Goal: Task Accomplishment & Management: Manage account settings

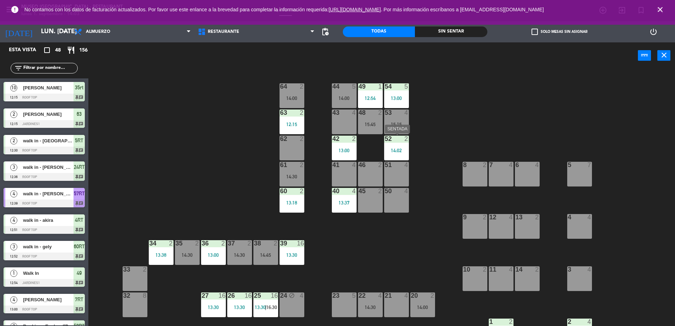
click at [406, 141] on div "2" at bounding box center [406, 139] width 4 height 6
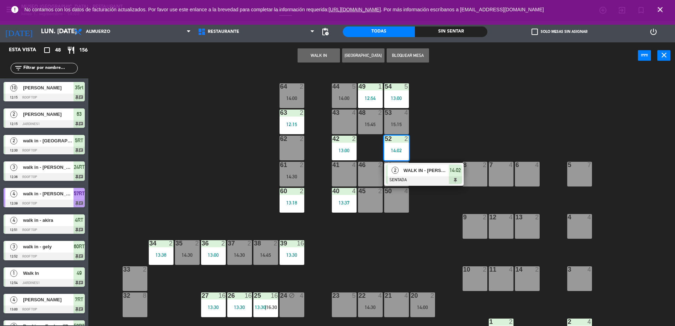
click at [416, 161] on div "44 5 14:00 49 1 12:54 54 5 13:00 64 2 14:00 48 2 15:45 53 4 15:15 63 2 12:15 43…" at bounding box center [385, 199] width 580 height 257
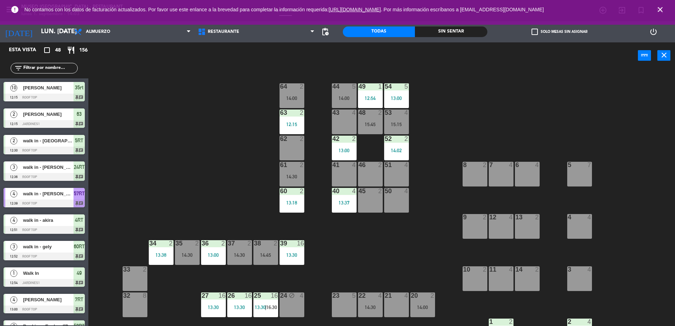
click at [400, 151] on div "14:02" at bounding box center [396, 150] width 25 height 5
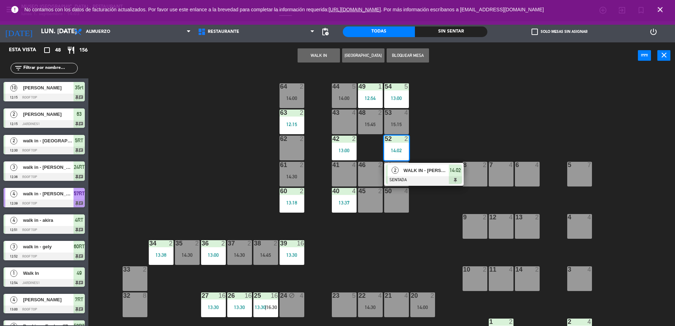
click at [405, 180] on div at bounding box center [424, 180] width 76 height 8
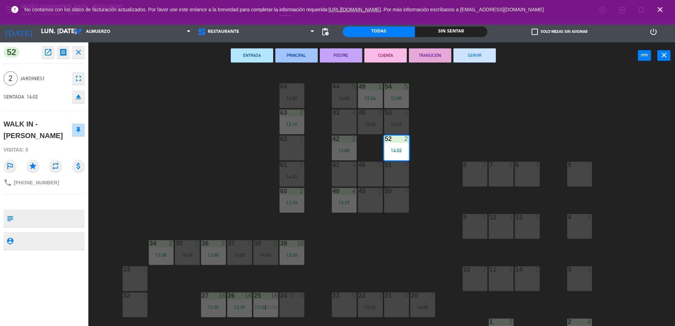
click at [246, 194] on div "44 5 14:00 49 1 12:54 54 5 13:00 64 2 14:00 48 2 15:45 53 4 15:15 63 2 12:15 43…" at bounding box center [385, 199] width 580 height 257
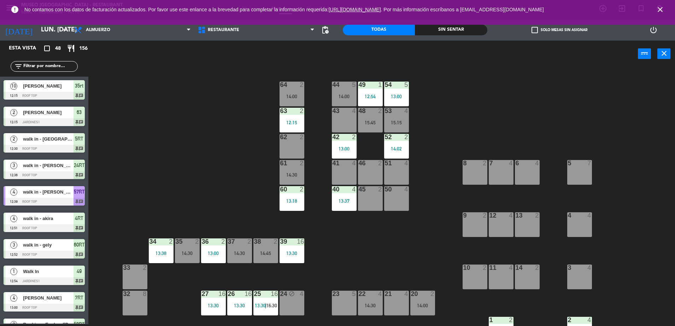
scroll to position [157, 0]
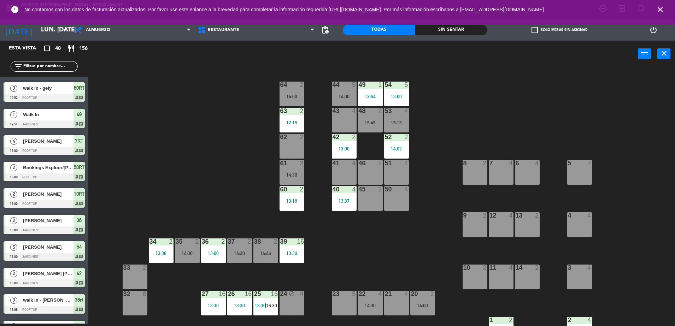
click at [409, 145] on div "44 5 14:00 49 1 12:54 54 5 13:00 64 2 14:00 48 2 15:45 53 4 15:15 63 2 12:15 43…" at bounding box center [385, 197] width 580 height 257
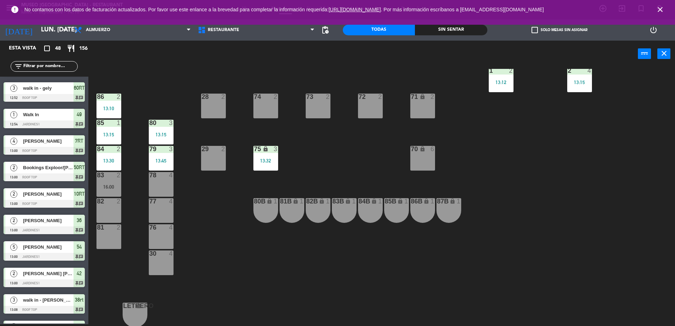
scroll to position [0, 0]
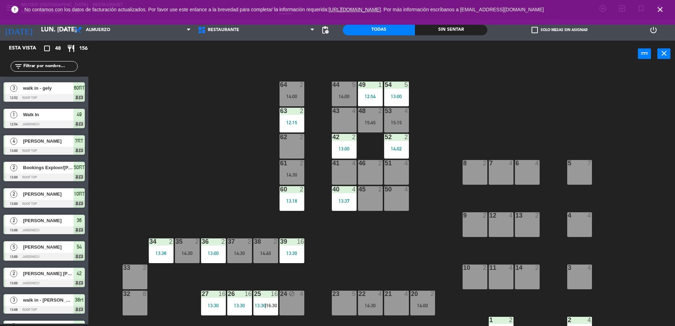
click at [46, 68] on input "text" at bounding box center [50, 67] width 55 height 8
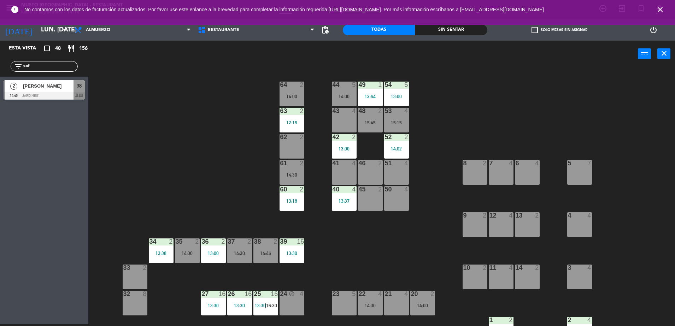
type input "sof"
click at [55, 93] on div at bounding box center [44, 96] width 81 height 8
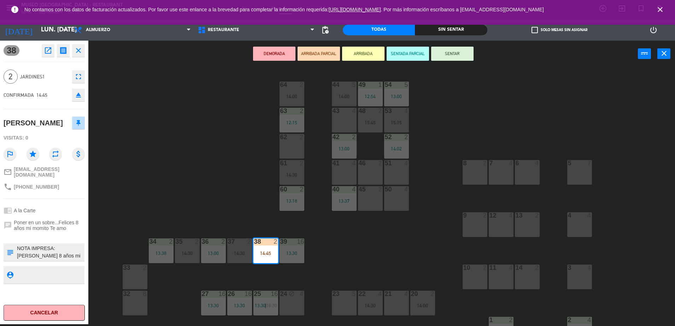
click at [32, 254] on textarea at bounding box center [49, 252] width 67 height 15
type textarea "m38 NOTA IMPRESA: Felices 8 años mi momito Te amo"
click at [37, 85] on div "2 Jardines1 fullscreen" at bounding box center [44, 76] width 81 height 19
click at [457, 54] on button "SENTAR" at bounding box center [452, 54] width 42 height 14
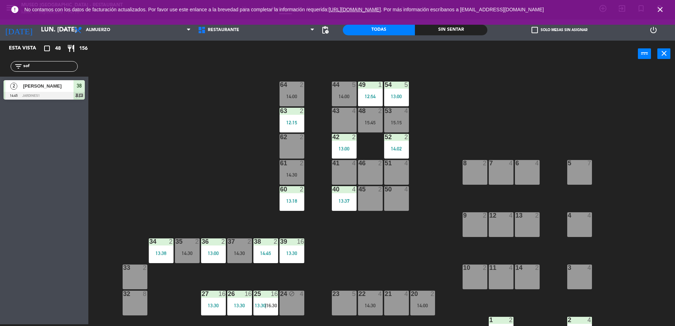
click at [453, 74] on div "44 5 14:00 49 1 12:54 54 5 13:00 64 2 14:00 48 2 15:45 53 4 15:15 63 2 12:15 43…" at bounding box center [385, 197] width 580 height 257
click at [393, 147] on div "14:02" at bounding box center [396, 148] width 25 height 5
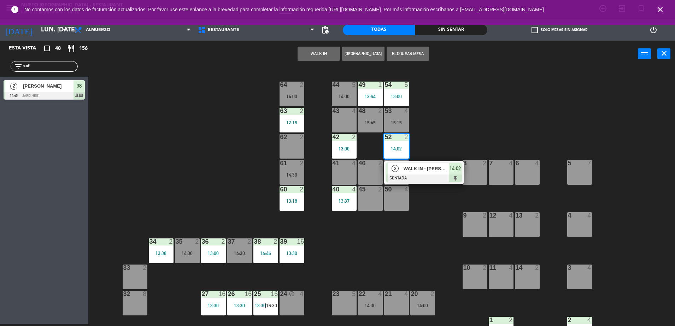
click at [397, 165] on span "2" at bounding box center [394, 168] width 7 height 7
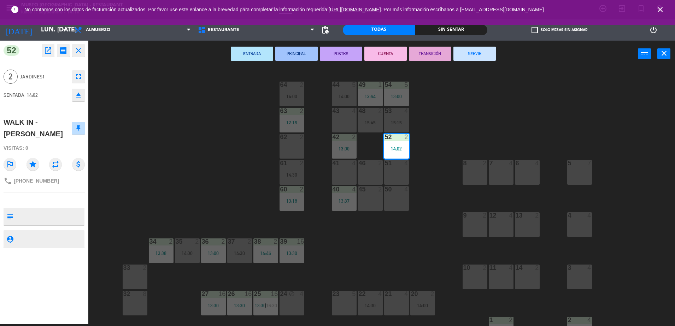
click at [75, 209] on textarea at bounding box center [49, 216] width 67 height 15
type textarea "m52"
click at [48, 90] on div "SENTADA 14:02 eject" at bounding box center [44, 95] width 81 height 18
click at [158, 115] on div "44 5 14:00 49 1 12:54 54 5 13:00 64 2 14:00 48 2 15:45 53 4 15:15 63 2 12:15 43…" at bounding box center [385, 197] width 580 height 257
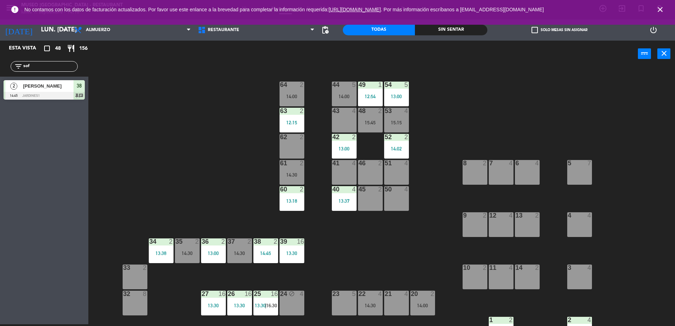
click at [256, 251] on div "14:45" at bounding box center [265, 253] width 25 height 5
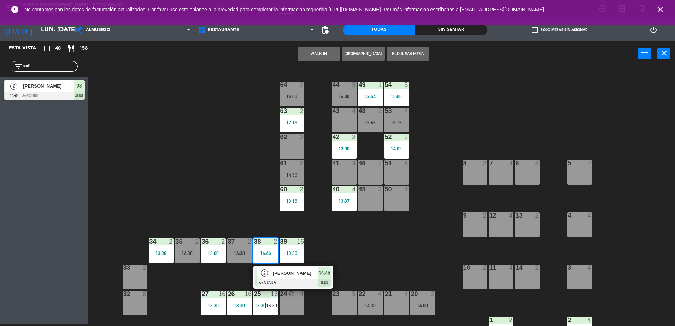
click at [290, 182] on div "61 2 14:30" at bounding box center [291, 172] width 25 height 25
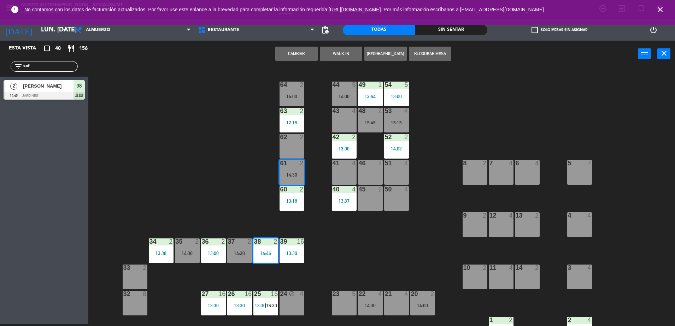
click at [297, 59] on button "Cambiar" at bounding box center [296, 54] width 42 height 14
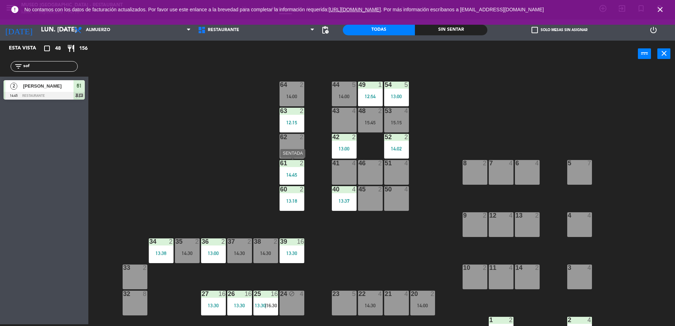
click at [291, 169] on div "61 2 14:45" at bounding box center [291, 172] width 25 height 25
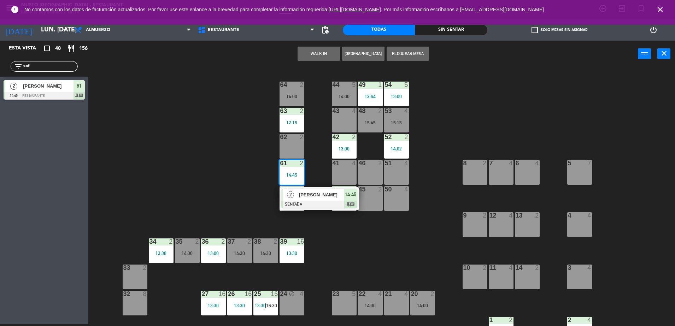
click at [299, 191] on span "[PERSON_NAME]" at bounding box center [321, 194] width 45 height 7
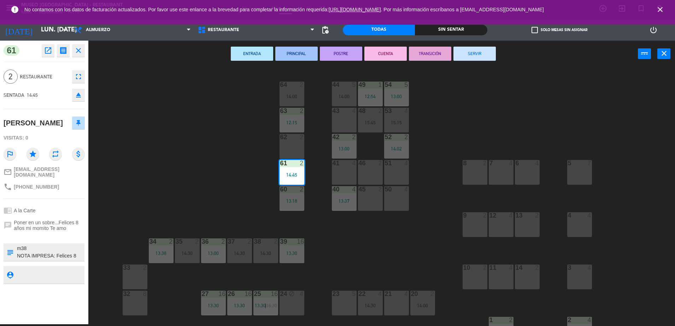
drag, startPoint x: 9, startPoint y: 241, endPoint x: 0, endPoint y: 239, distance: 9.4
click at [0, 239] on html "close × Museo Larco Café - Restaurant × chrome_reader_mode Listado de Reservas …" at bounding box center [337, 163] width 675 height 326
type textarea "m61 NOTA IMPRESA: Felices 8 años mi momito Te amo"
click at [48, 86] on div "2 Restaurante fullscreen" at bounding box center [44, 76] width 81 height 19
click at [155, 124] on div "44 5 14:00 49 1 12:54 54 5 13:00 64 2 14:00 48 2 15:45 53 4 15:15 63 2 12:15 43…" at bounding box center [385, 197] width 580 height 257
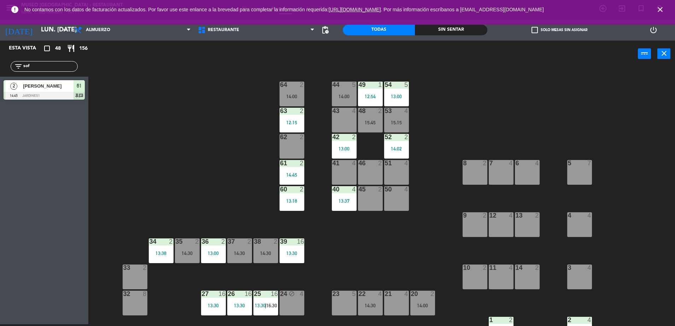
scroll to position [59, 0]
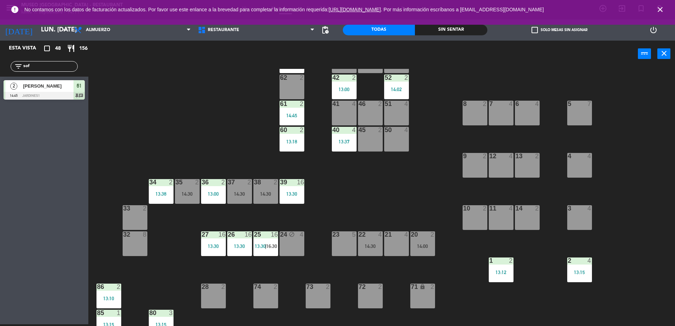
click at [348, 204] on div "44 5 14:00 49 1 12:54 54 5 13:00 64 2 14:00 48 2 15:45 53 4 15:15 63 2 12:15 43…" at bounding box center [385, 197] width 580 height 257
click at [347, 242] on div "23 5" at bounding box center [344, 243] width 25 height 25
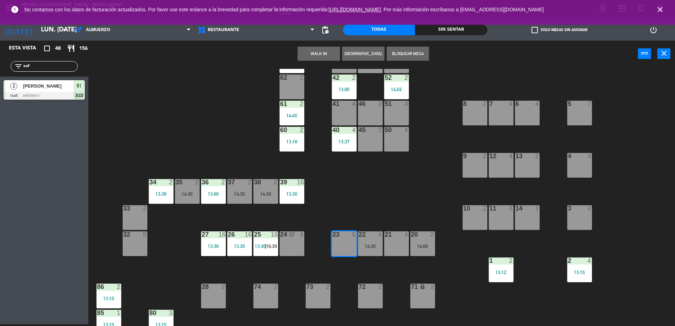
click at [321, 59] on button "WALK IN" at bounding box center [318, 54] width 42 height 14
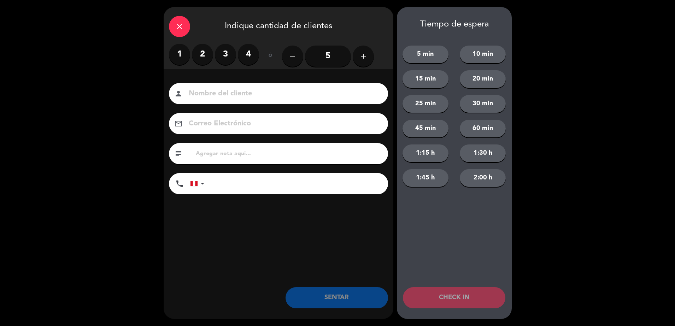
click at [249, 57] on label "4" at bounding box center [248, 54] width 21 height 21
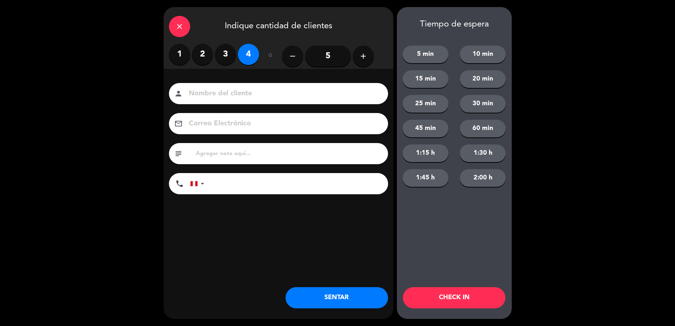
click at [258, 89] on input at bounding box center [283, 94] width 191 height 12
type input "walk in - alex"
click at [242, 149] on input "text" at bounding box center [289, 154] width 188 height 10
click at [238, 179] on input "tel" at bounding box center [299, 183] width 177 height 21
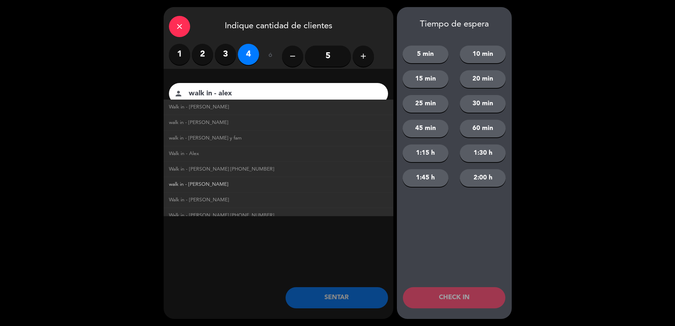
type input "+1"
click at [238, 182] on link "walk in - [PERSON_NAME]" at bounding box center [278, 185] width 219 height 8
type input "walk in - [PERSON_NAME]"
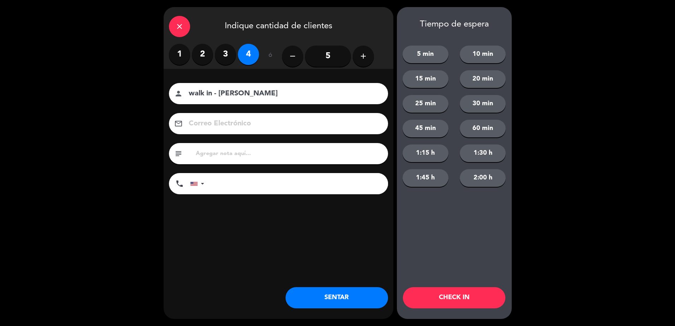
click at [220, 190] on input "tel" at bounding box center [299, 183] width 177 height 21
type input "[PHONE_NUMBER]"
click at [237, 208] on div "Nombre del cliente person walk in - [PERSON_NAME] Correo Electrónico email subj…" at bounding box center [279, 150] width 230 height 163
click at [341, 293] on button "SENTAR" at bounding box center [336, 297] width 102 height 21
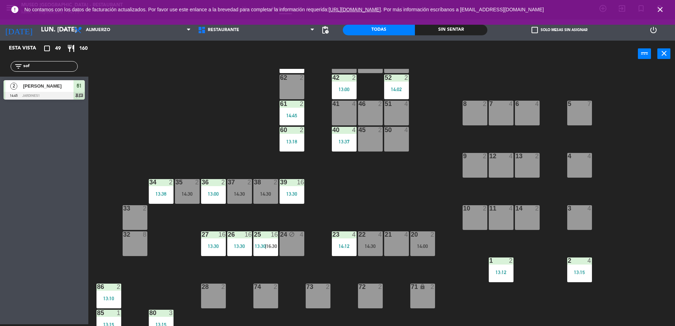
click at [228, 131] on div "44 5 14:00 49 1 12:54 54 5 13:00 64 2 14:00 48 2 15:45 53 4 15:15 63 2 12:15 43…" at bounding box center [385, 197] width 580 height 257
drag, startPoint x: 37, startPoint y: 67, endPoint x: -2, endPoint y: 70, distance: 39.0
click at [0, 70] on html "close × Museo Larco Café - Restaurant × chrome_reader_mode Listado de Reservas …" at bounding box center [337, 163] width 675 height 326
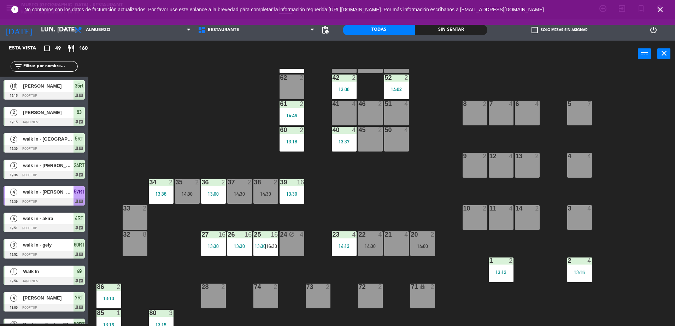
scroll to position [0, 0]
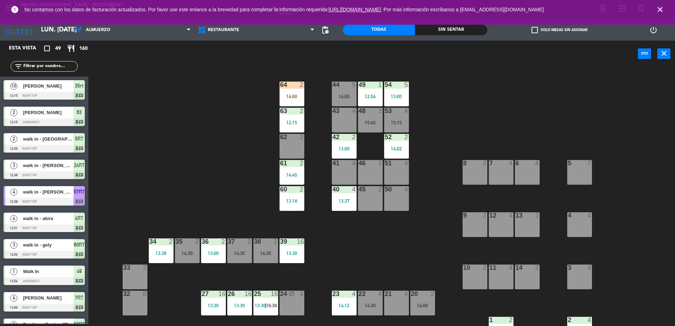
click at [286, 93] on div "64 2 14:00" at bounding box center [291, 94] width 25 height 25
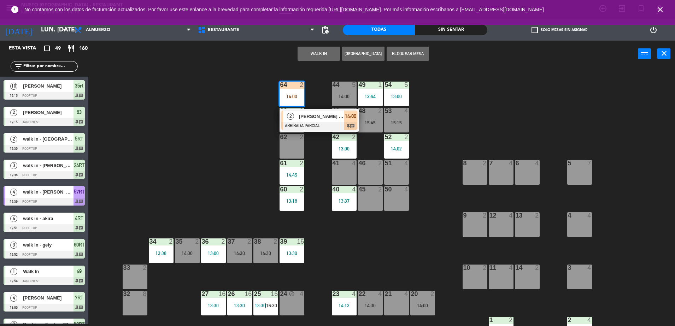
click at [323, 137] on div "44 5 14:00 49 1 12:54 54 5 13:00 64 2 14:00 2 [PERSON_NAME] [PERSON_NAME] ARRIB…" at bounding box center [385, 197] width 580 height 257
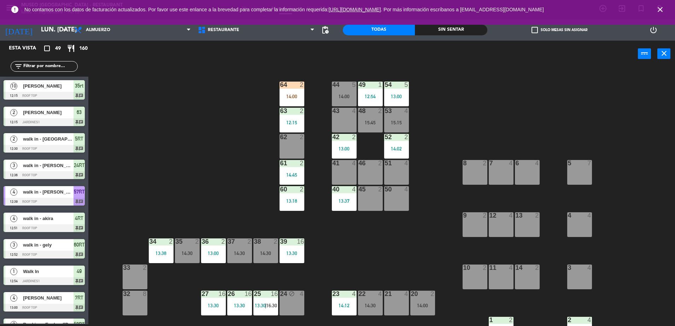
click at [296, 96] on div "14:00" at bounding box center [291, 96] width 25 height 5
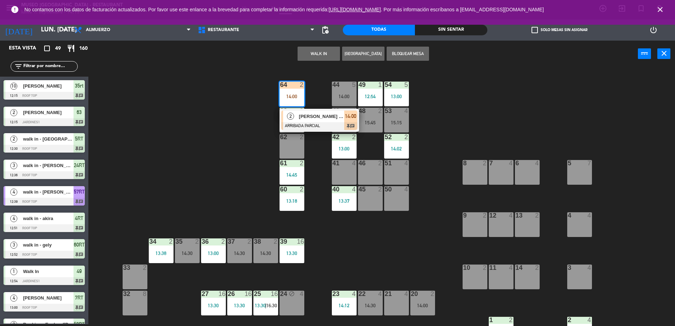
click at [323, 113] on span "[PERSON_NAME] [PERSON_NAME]" at bounding box center [321, 116] width 45 height 7
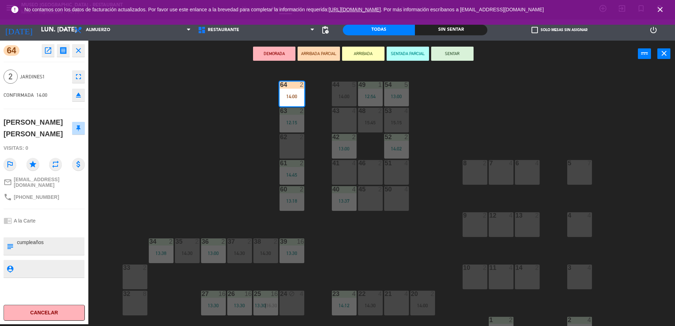
click at [228, 131] on div "44 5 14:00 49 1 12:54 54 5 13:00 64 2 14:00 48 2 15:45 53 4 15:15 63 2 12:15 43…" at bounding box center [385, 197] width 580 height 257
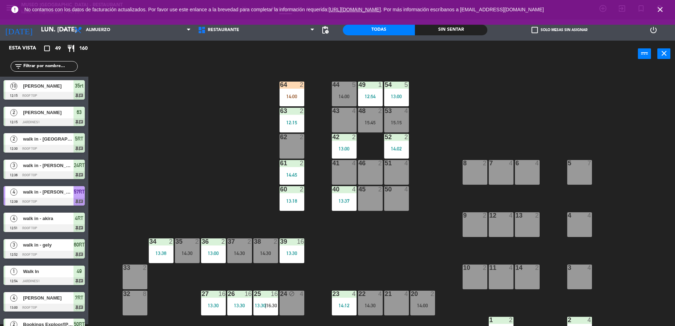
scroll to position [2, 0]
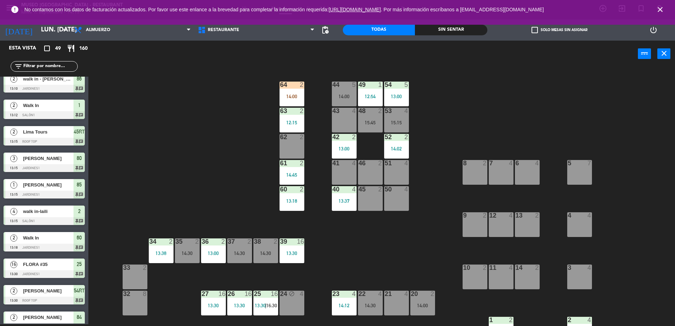
click at [286, 94] on div "14:00" at bounding box center [291, 96] width 25 height 5
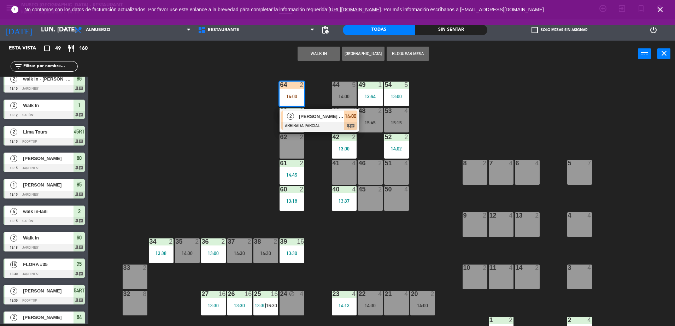
click at [306, 120] on div "[PERSON_NAME] [PERSON_NAME]" at bounding box center [321, 117] width 46 height 12
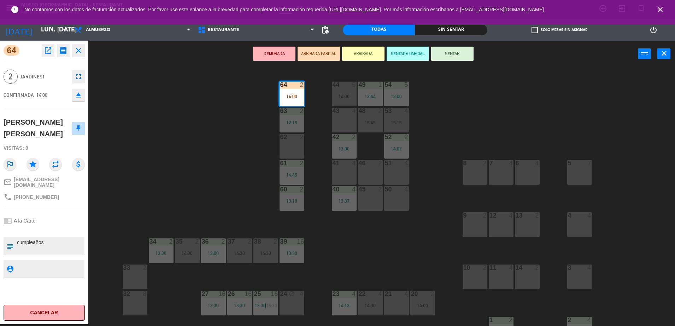
click at [135, 276] on div "33 2" at bounding box center [135, 277] width 25 height 25
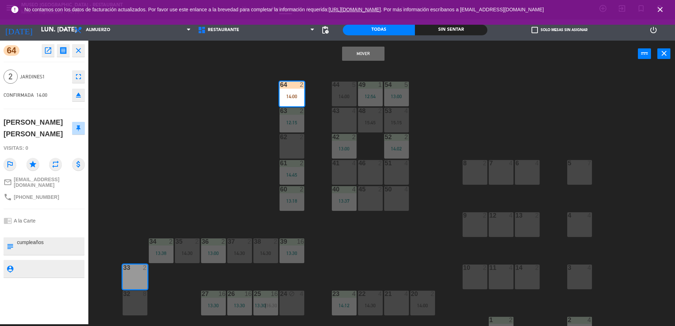
click at [366, 54] on button "Mover" at bounding box center [363, 54] width 42 height 14
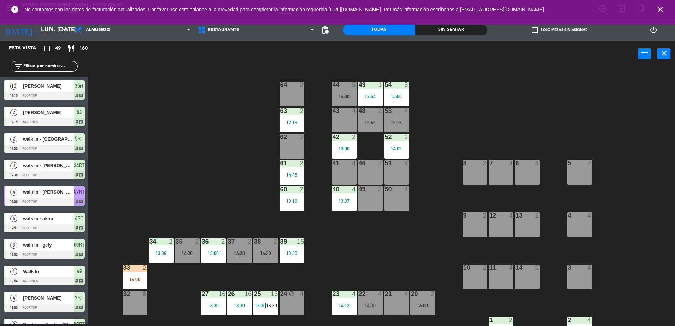
scroll to position [405, 0]
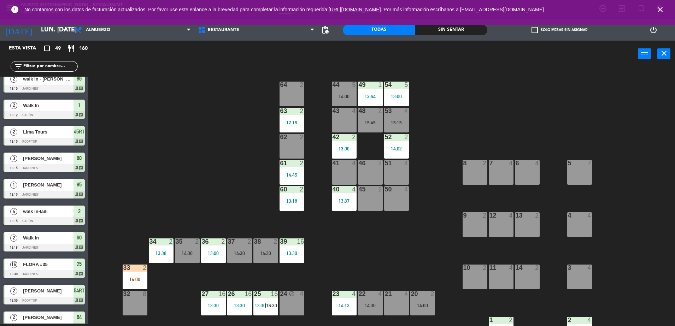
click at [304, 95] on div "64 2" at bounding box center [291, 94] width 25 height 25
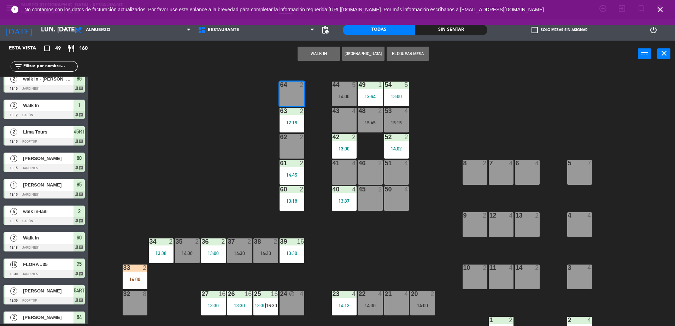
click at [322, 54] on button "WALK IN" at bounding box center [318, 54] width 42 height 14
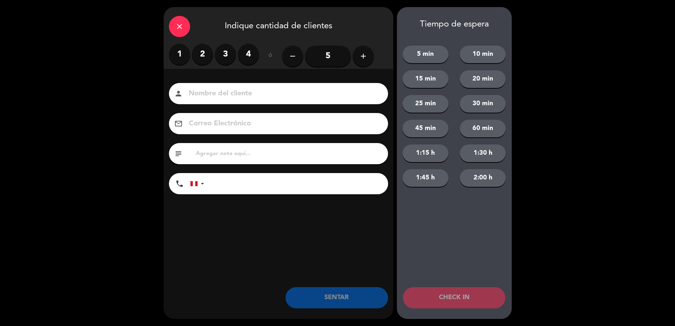
click at [201, 53] on label "2" at bounding box center [202, 54] width 21 height 21
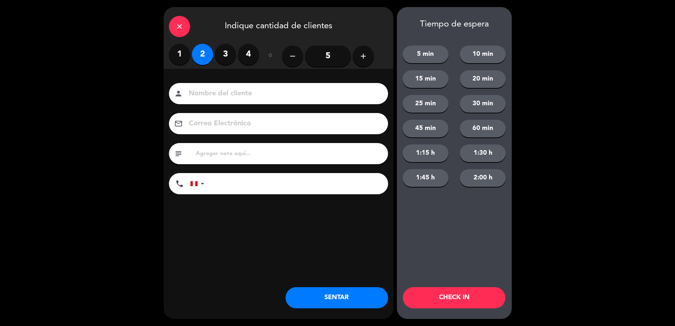
click at [224, 152] on input "text" at bounding box center [289, 154] width 188 height 10
type input "m64"
click at [320, 296] on button "SENTAR" at bounding box center [336, 297] width 102 height 21
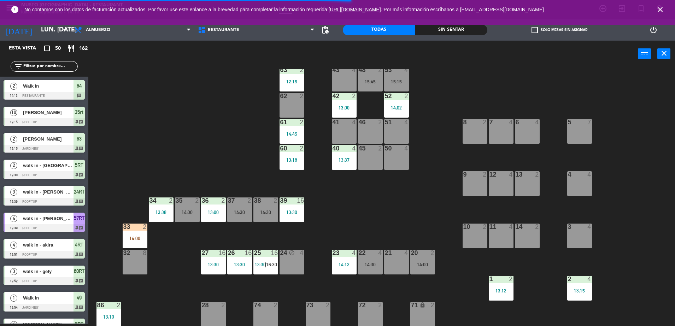
scroll to position [39, 0]
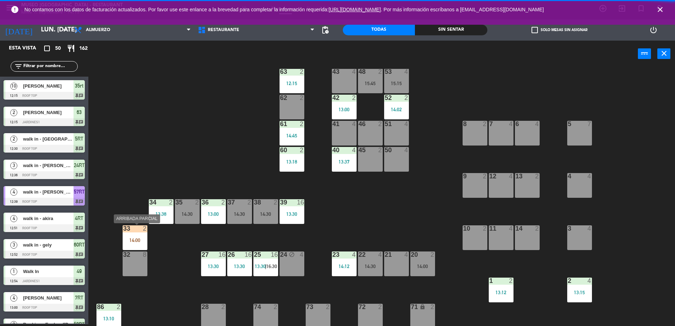
click at [134, 235] on div "33 2 14:00" at bounding box center [135, 237] width 25 height 25
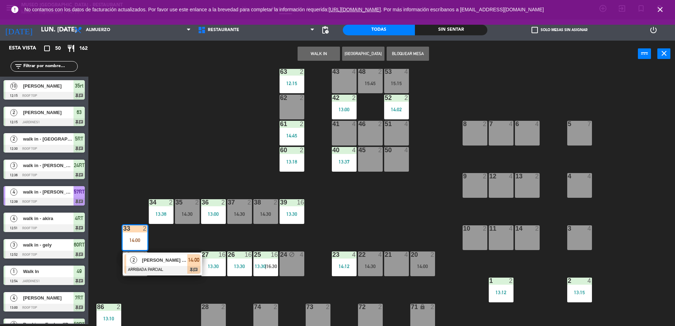
click at [166, 268] on div at bounding box center [162, 270] width 76 height 8
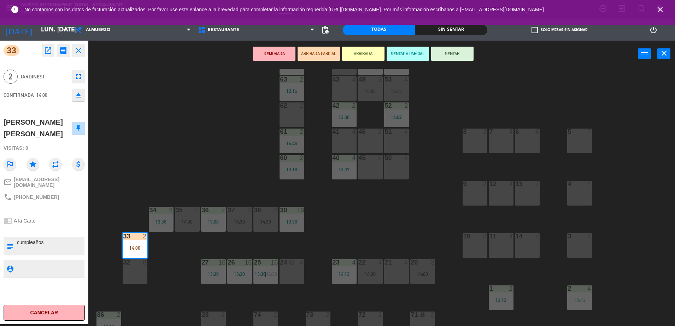
scroll to position [32, 0]
click at [376, 221] on div "44 5 14:00 49 1 12:54 54 5 13:00 64 2 14:13 48 2 15:45 53 4 15:15 63 2 12:15 43…" at bounding box center [385, 197] width 580 height 257
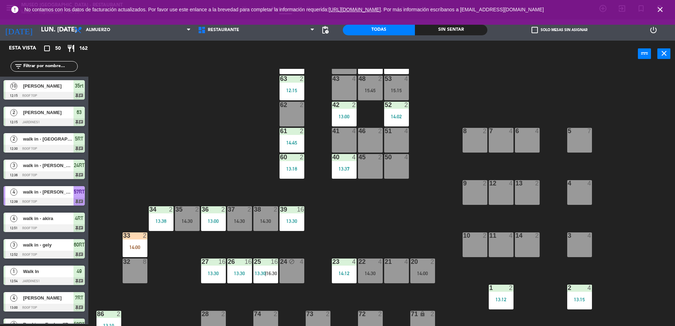
scroll to position [414, 0]
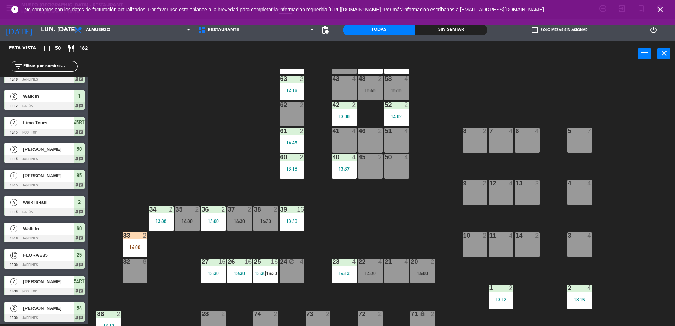
click at [136, 241] on div "33 2 14:00" at bounding box center [135, 244] width 25 height 25
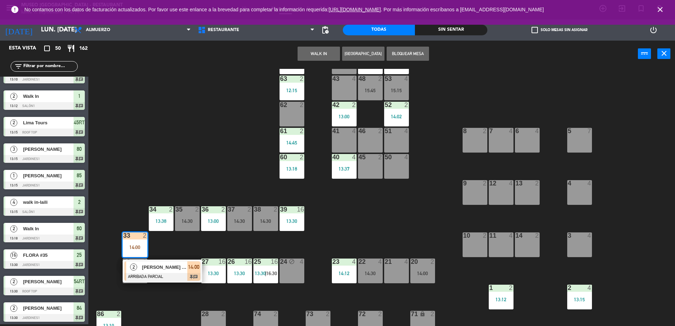
click at [160, 265] on span "[PERSON_NAME] [PERSON_NAME]" at bounding box center [164, 267] width 45 height 7
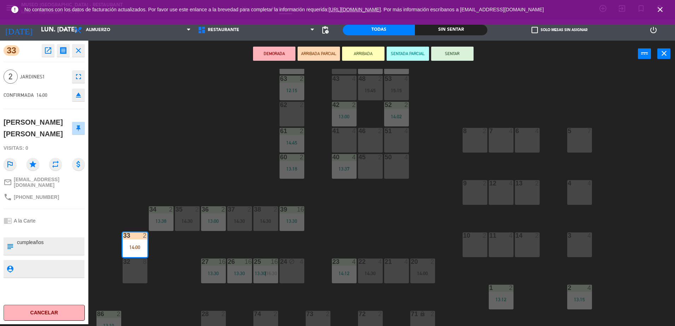
click at [268, 218] on div "38 2 14:30" at bounding box center [265, 218] width 25 height 25
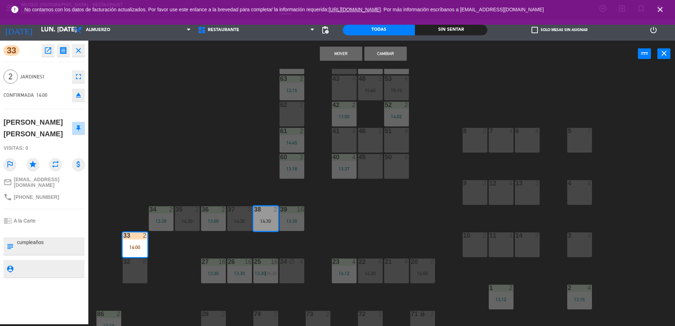
click at [399, 49] on button "Cambiar" at bounding box center [385, 54] width 42 height 14
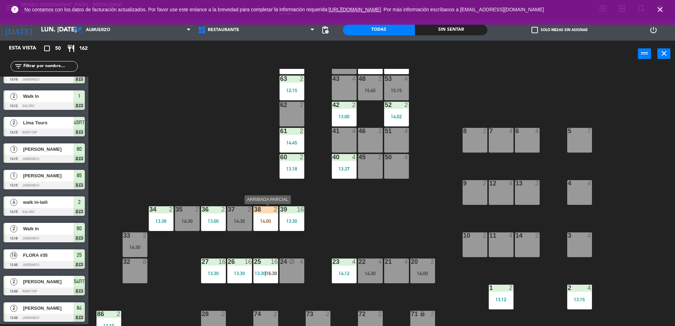
click at [266, 225] on div "38 2 14:00" at bounding box center [265, 218] width 25 height 25
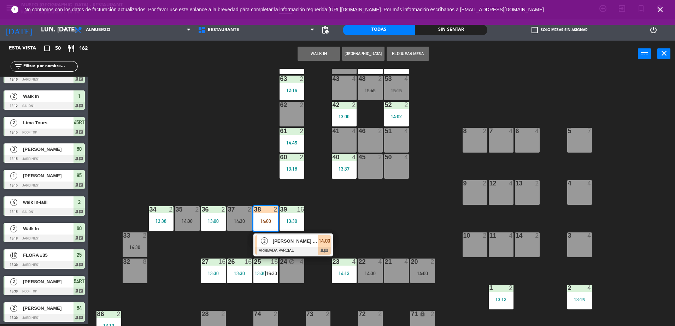
click at [280, 243] on span "[PERSON_NAME] [PERSON_NAME]" at bounding box center [295, 240] width 45 height 7
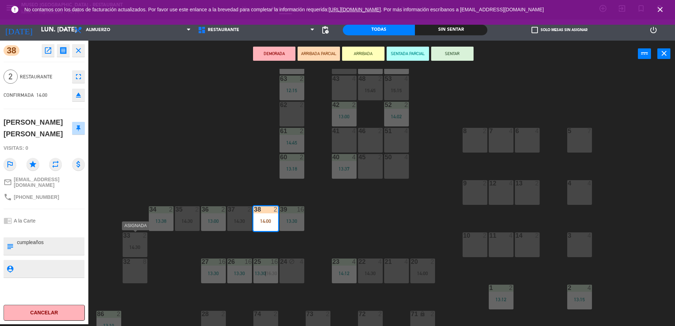
click at [129, 245] on div "14:30" at bounding box center [135, 247] width 25 height 5
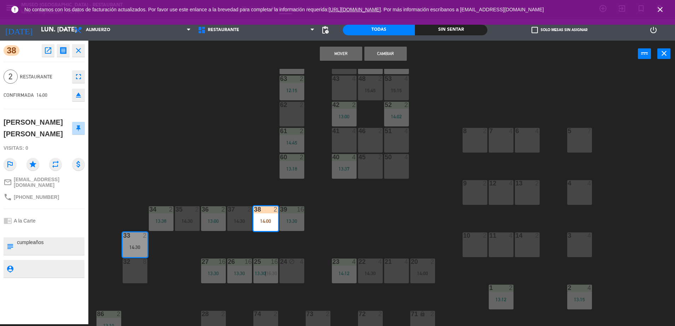
click at [396, 49] on button "Cambiar" at bounding box center [385, 54] width 42 height 14
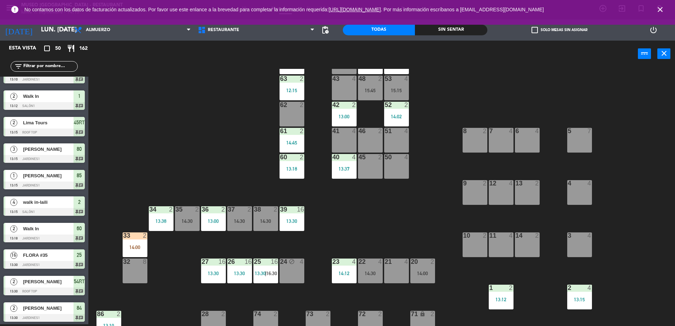
click at [139, 251] on div "33 2 14:00" at bounding box center [135, 244] width 25 height 25
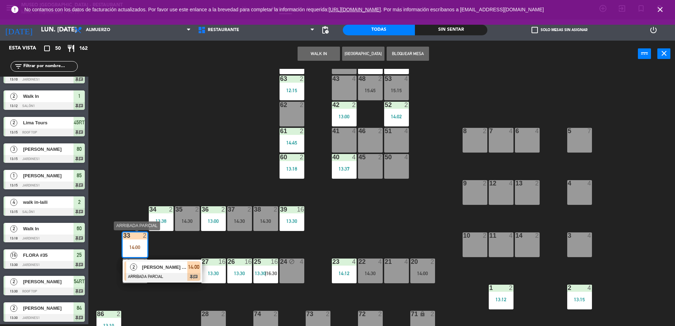
click at [166, 264] on span "[PERSON_NAME] [PERSON_NAME]" at bounding box center [164, 267] width 45 height 7
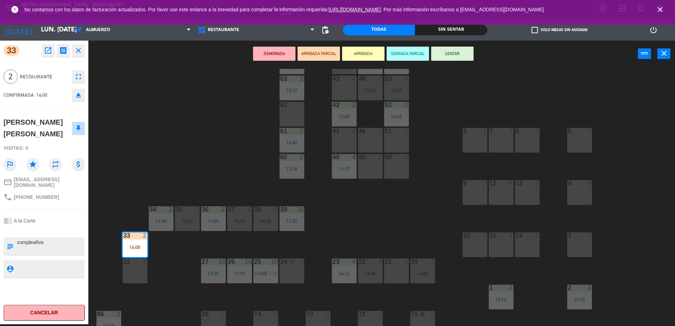
click at [16, 237] on div "subject" at bounding box center [10, 246] width 13 height 18
click at [17, 239] on textarea at bounding box center [49, 246] width 67 height 15
type textarea "m33 cumpleaños"
click at [64, 142] on div "Visitas: 0" at bounding box center [44, 148] width 81 height 12
click at [460, 57] on button "SENTAR" at bounding box center [452, 54] width 42 height 14
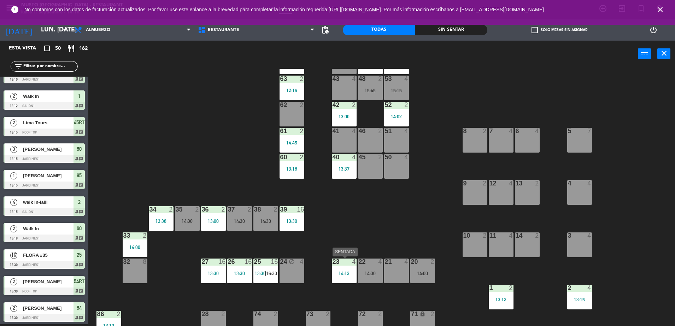
click at [348, 272] on div "14:12" at bounding box center [344, 273] width 25 height 5
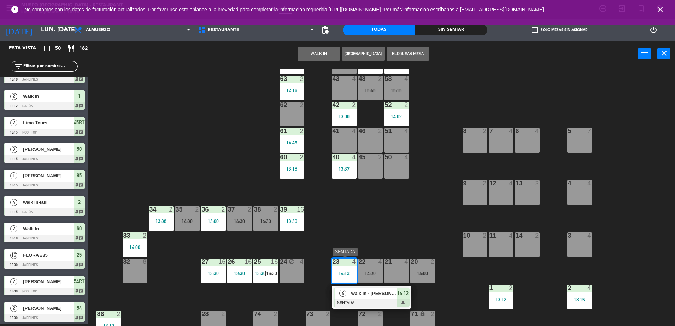
click at [366, 292] on span "walk in - [PERSON_NAME]" at bounding box center [373, 293] width 45 height 7
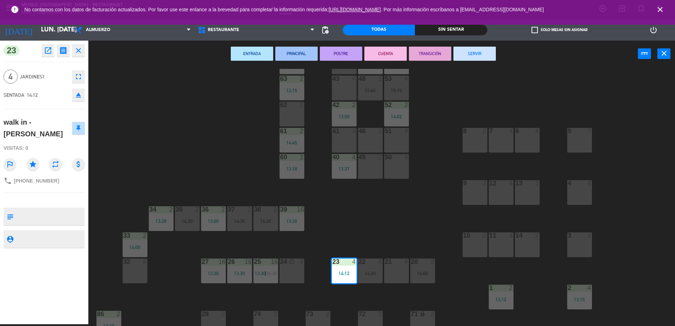
click at [53, 214] on textarea at bounding box center [49, 216] width 67 height 15
type textarea "m23"
click at [57, 142] on div "Visitas: 0" at bounding box center [44, 148] width 81 height 12
click at [398, 225] on div "44 5 14:00 49 1 12:54 54 5 13:00 64 2 14:13 48 2 15:45 53 4 15:15 63 2 12:15 43…" at bounding box center [385, 197] width 580 height 257
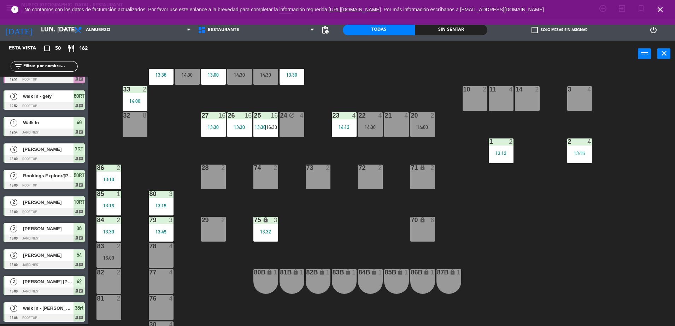
scroll to position [0, 0]
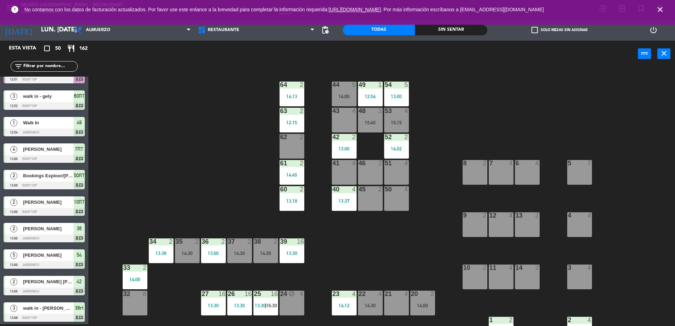
click at [39, 65] on input "text" at bounding box center [50, 67] width 55 height 8
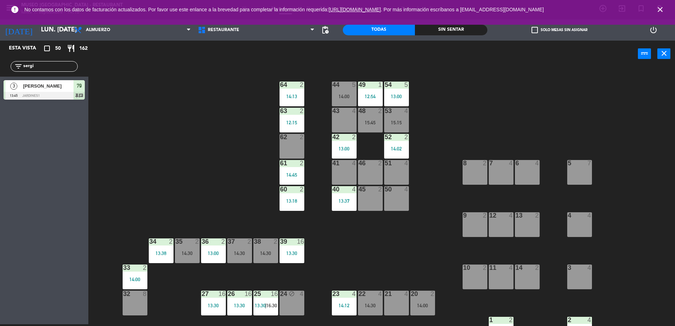
type input "sergi"
click at [66, 88] on span "[PERSON_NAME]" at bounding box center [48, 85] width 51 height 7
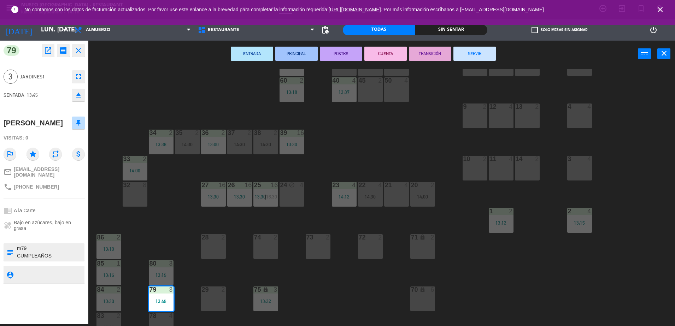
scroll to position [113, 0]
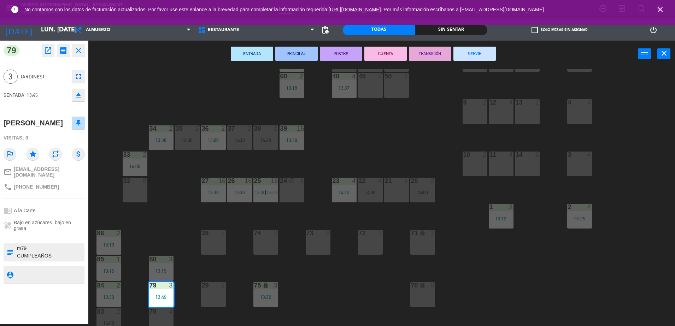
click at [159, 234] on div "44 5 14:00 49 1 12:54 54 5 13:00 64 2 14:13 48 2 15:45 53 4 15:15 63 2 12:15 43…" at bounding box center [385, 197] width 580 height 257
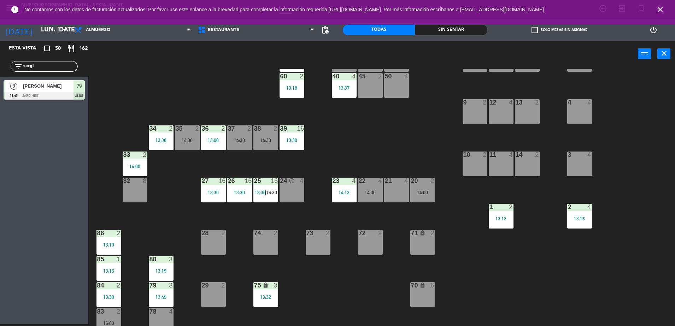
scroll to position [0, 0]
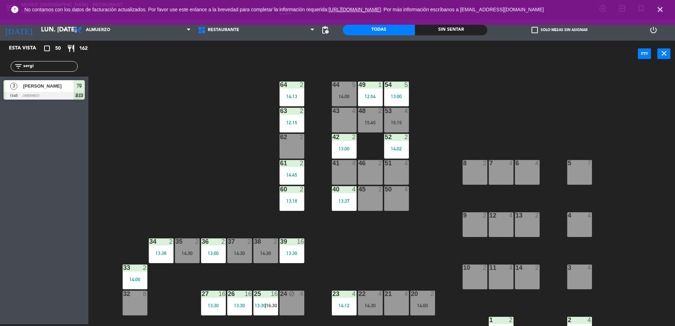
click at [291, 116] on div "63 2 12:15" at bounding box center [291, 120] width 25 height 25
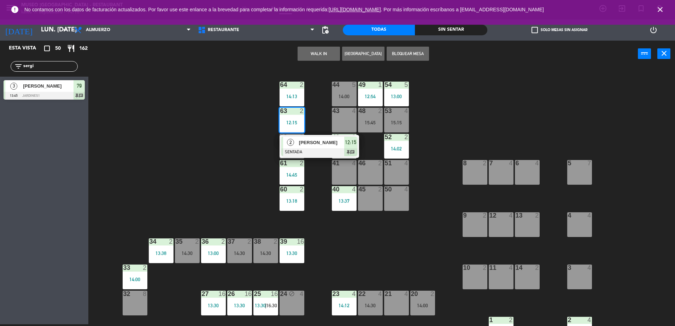
click at [315, 143] on span "[PERSON_NAME]" at bounding box center [321, 142] width 45 height 7
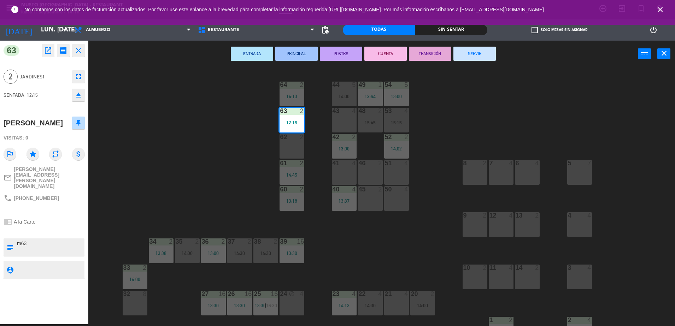
click at [437, 60] on button "TRANSICIÓN" at bounding box center [430, 54] width 42 height 14
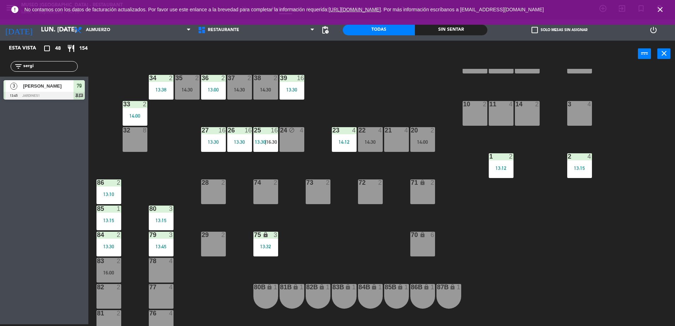
scroll to position [165, 0]
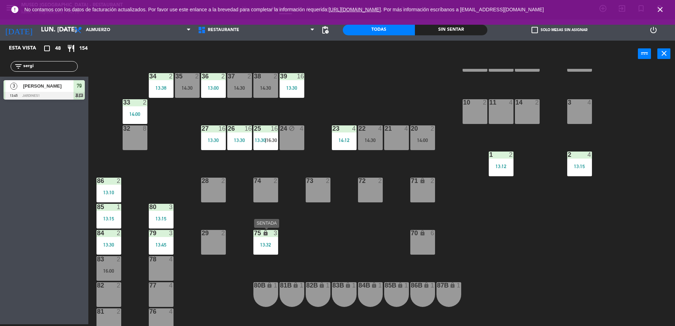
click at [263, 242] on div "13:32" at bounding box center [265, 244] width 25 height 5
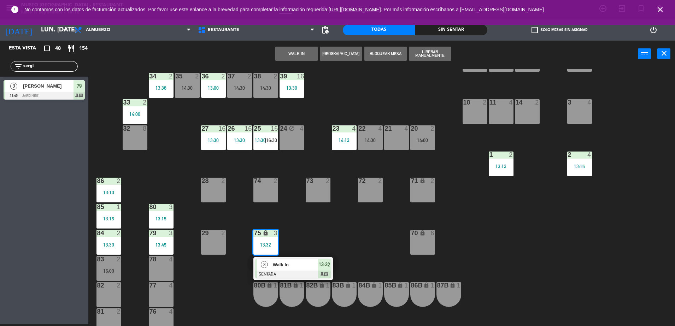
click at [161, 189] on div "44 5 14:00 49 1 12:54 54 5 13:00 64 2 14:13 48 2 15:45 53 4 15:15 63 2 12:15 43…" at bounding box center [385, 197] width 580 height 257
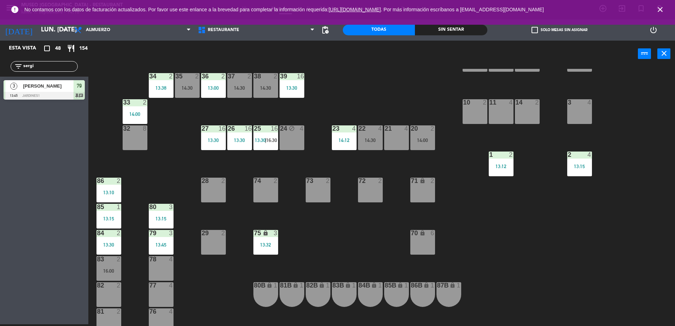
scroll to position [0, 0]
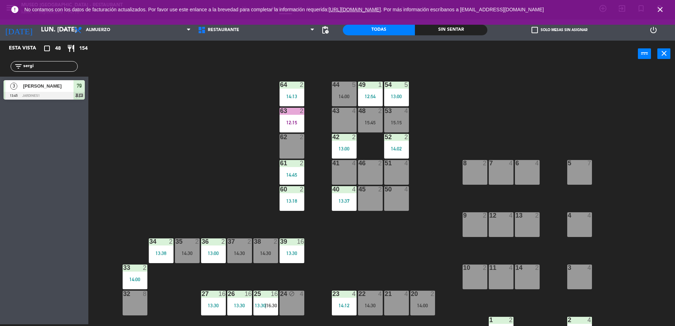
click at [295, 146] on div "62 2" at bounding box center [291, 146] width 25 height 25
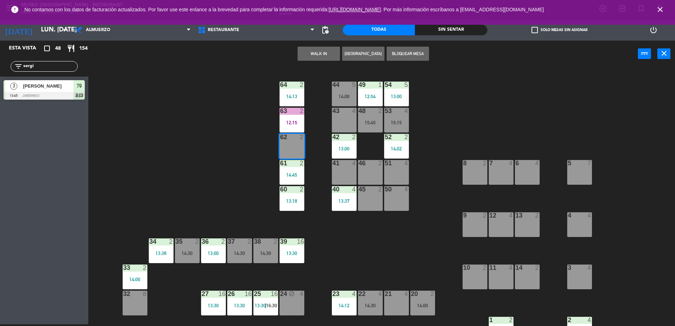
click at [327, 58] on button "WALK IN" at bounding box center [318, 54] width 42 height 14
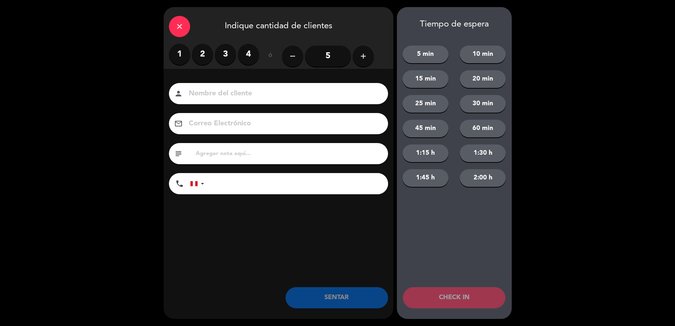
click at [181, 56] on label "1" at bounding box center [179, 54] width 21 height 21
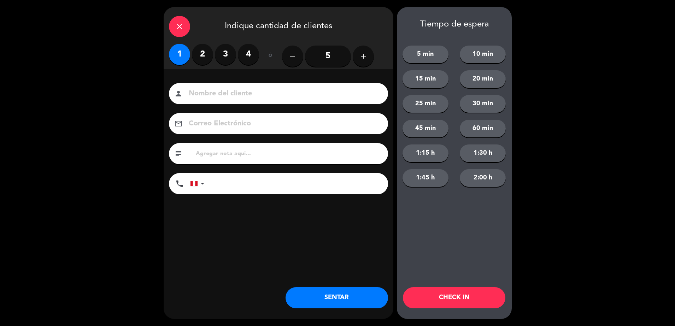
click at [229, 86] on div "person" at bounding box center [278, 93] width 219 height 21
click at [231, 91] on input at bounding box center [283, 94] width 191 height 12
type input "walk in-[PERSON_NAME]"
click at [309, 297] on button "SENTAR" at bounding box center [336, 297] width 102 height 21
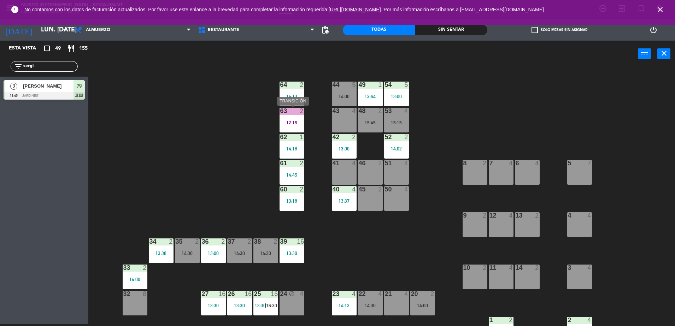
click at [289, 121] on div "12:15" at bounding box center [291, 122] width 25 height 5
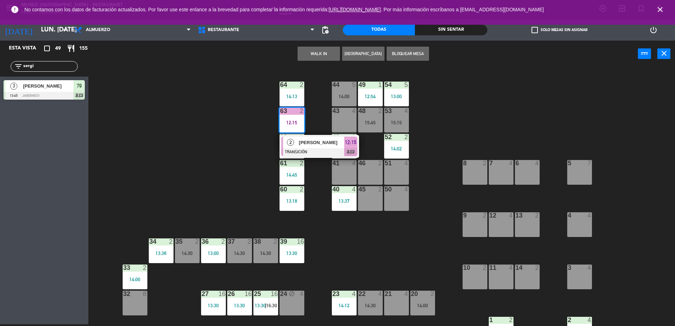
click at [318, 143] on span "[PERSON_NAME]" at bounding box center [321, 142] width 45 height 7
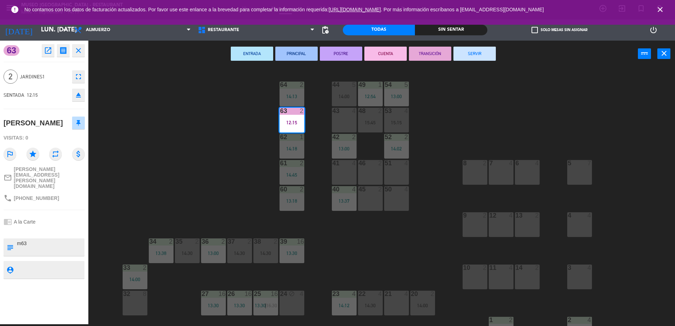
click at [484, 55] on button "SERVIR" at bounding box center [474, 54] width 42 height 14
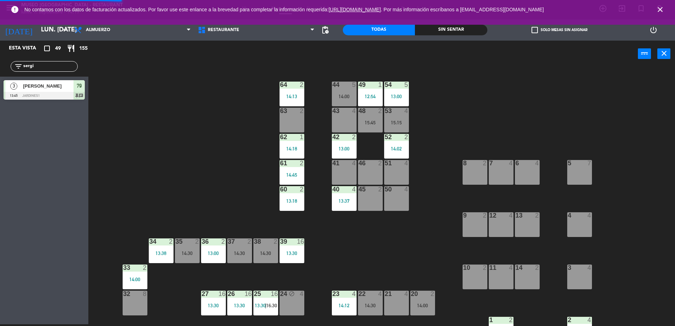
click at [398, 147] on div "14:02" at bounding box center [396, 148] width 25 height 5
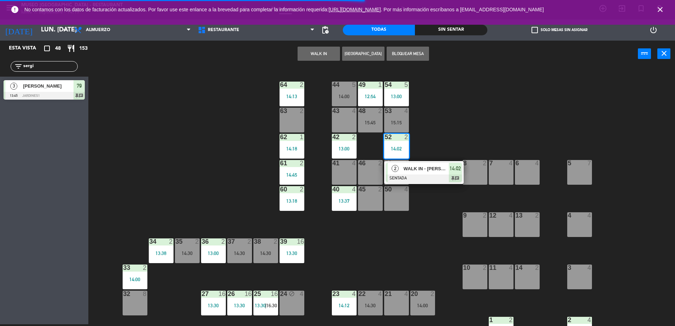
click at [423, 106] on div "44 5 14:00 49 1 12:54 54 5 13:00 64 2 14:13 48 2 15:45 53 4 15:15 63 2 43 4 62 …" at bounding box center [385, 197] width 580 height 257
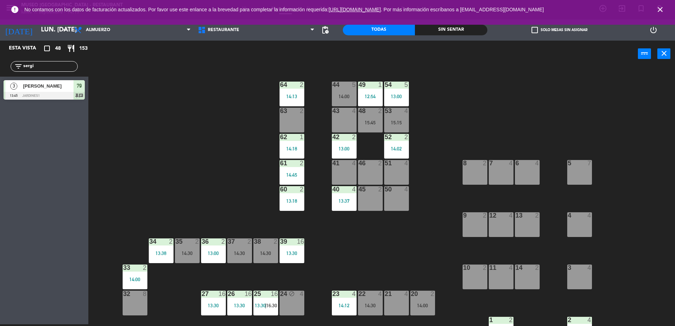
click at [293, 99] on div "14:13" at bounding box center [291, 96] width 25 height 5
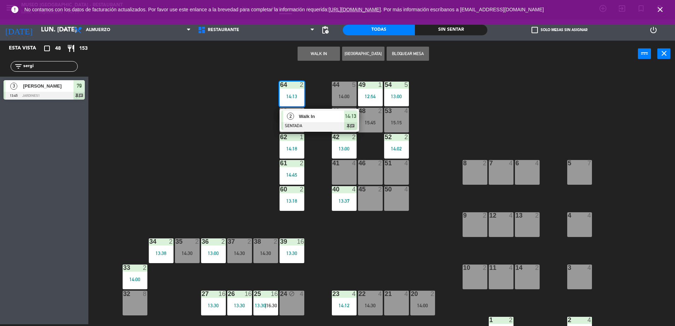
click at [330, 125] on div at bounding box center [319, 126] width 76 height 8
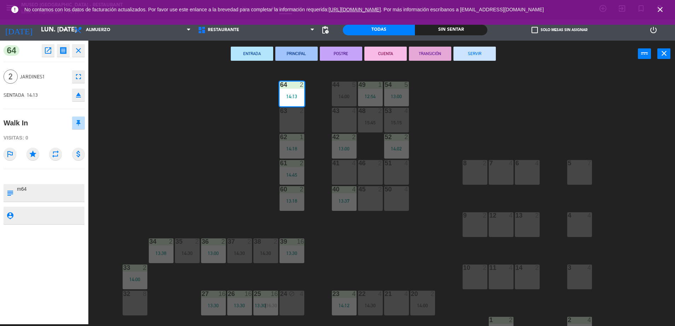
drag, startPoint x: 44, startPoint y: 194, endPoint x: 0, endPoint y: 200, distance: 44.6
click at [0, 200] on html "close × Museo Larco Café - Restaurant × chrome_reader_mode Listado de Reservas …" at bounding box center [337, 163] width 675 height 326
click at [75, 95] on icon "eject" at bounding box center [78, 95] width 8 height 8
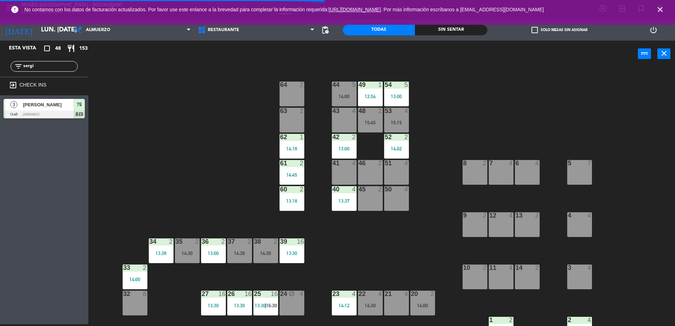
drag, startPoint x: 68, startPoint y: 64, endPoint x: 3, endPoint y: 92, distance: 70.3
click at [3, 92] on div "Esta vista crop_square 48 restaurant 153 filter_list sergi exit_to_app CHECK IN…" at bounding box center [44, 81] width 88 height 81
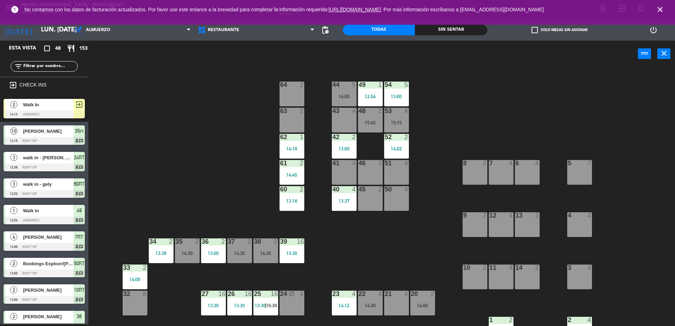
drag, startPoint x: 409, startPoint y: 149, endPoint x: 312, endPoint y: 98, distance: 110.0
click at [312, 98] on div "44 5 14:00 49 1 12:54 54 5 13:00 64 2 48 2 15:45 53 4 15:15 63 2 43 4 62 1 14:1…" at bounding box center [385, 197] width 580 height 257
click at [57, 108] on span "Walk In" at bounding box center [48, 104] width 51 height 7
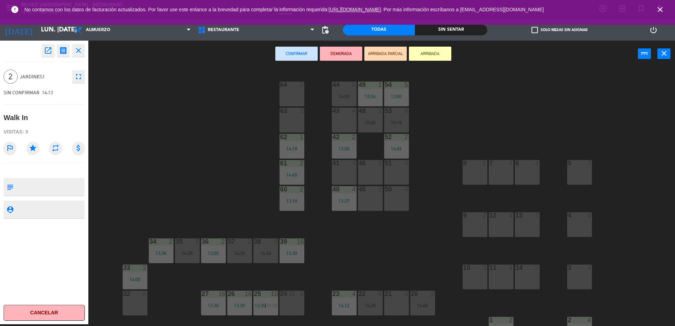
click at [47, 53] on icon "open_in_new" at bounding box center [48, 50] width 8 height 8
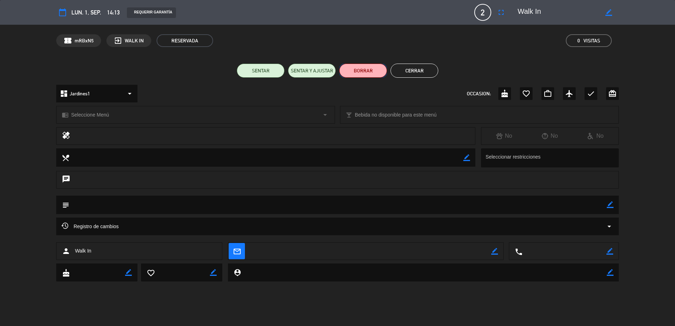
click at [359, 73] on button "BORRAR" at bounding box center [363, 71] width 48 height 14
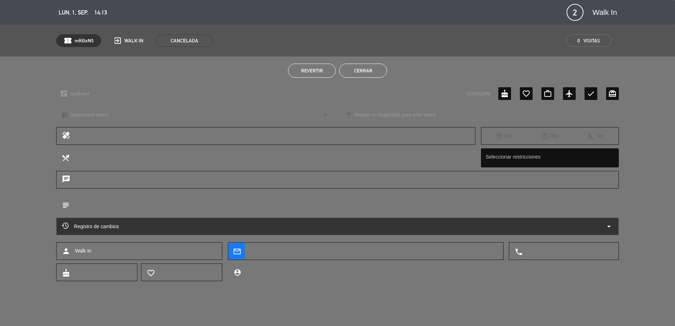
click at [357, 76] on button "Cerrar" at bounding box center [363, 71] width 48 height 14
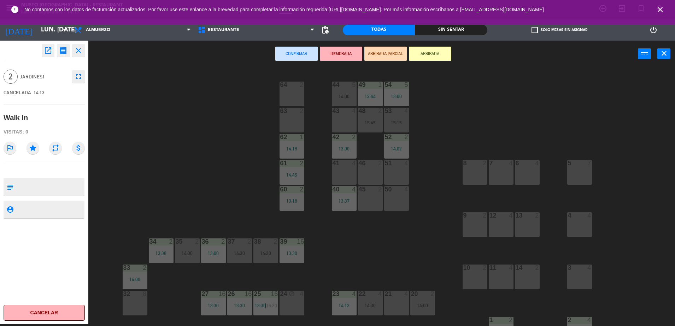
click at [431, 145] on div "44 5 14:00 49 1 12:54 54 5 13:00 64 2 48 2 15:45 53 4 15:15 63 2 43 4 62 1 14:1…" at bounding box center [385, 197] width 580 height 257
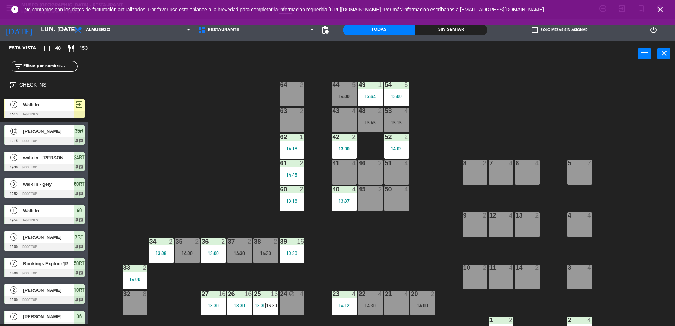
click at [394, 146] on div "14:02" at bounding box center [396, 148] width 25 height 5
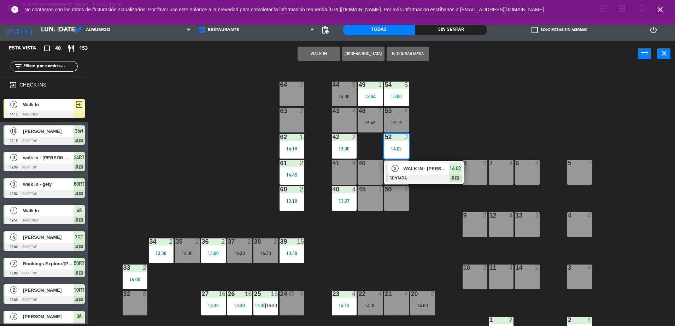
click at [286, 87] on div at bounding box center [292, 85] width 12 height 6
click at [297, 51] on button "Mover" at bounding box center [296, 54] width 42 height 14
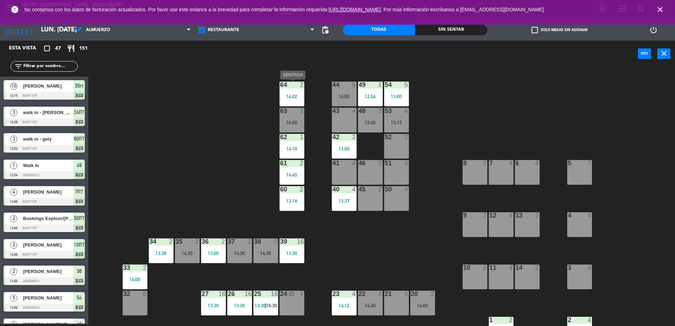
click at [292, 86] on div at bounding box center [292, 85] width 12 height 6
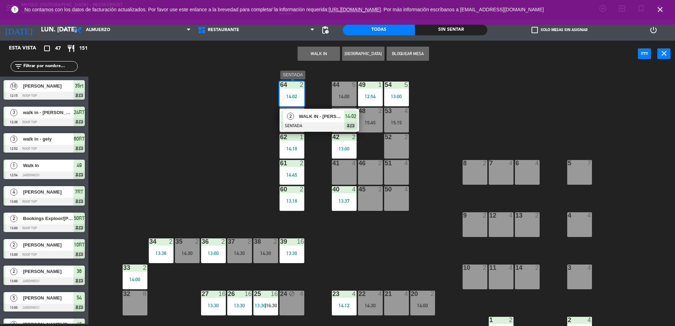
click at [324, 127] on div at bounding box center [319, 126] width 76 height 8
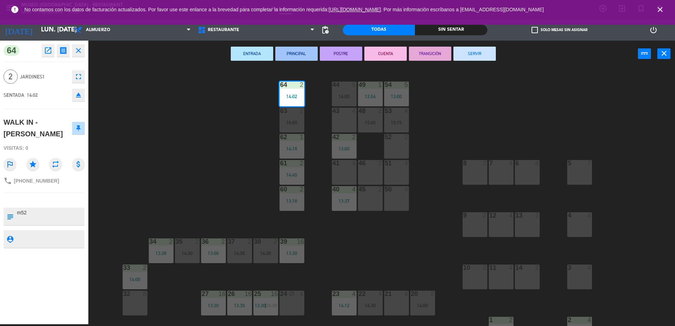
click at [26, 209] on textarea at bounding box center [49, 216] width 67 height 15
type textarea "m64"
click at [59, 142] on div "Visitas: 0" at bounding box center [44, 148] width 81 height 12
click at [247, 151] on div "44 5 14:00 49 1 12:54 54 5 13:00 64 2 14:02 48 2 15:45 53 4 15:15 63 2 16:00 43…" at bounding box center [385, 197] width 580 height 257
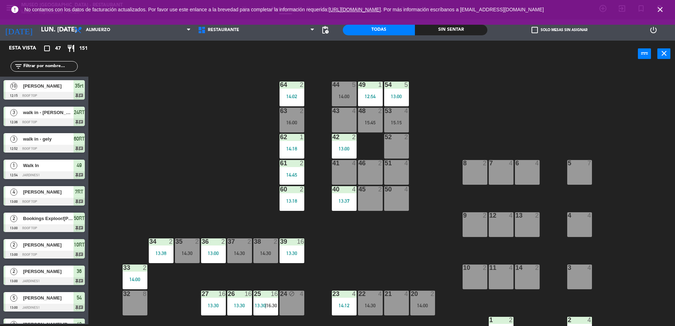
scroll to position [94, 0]
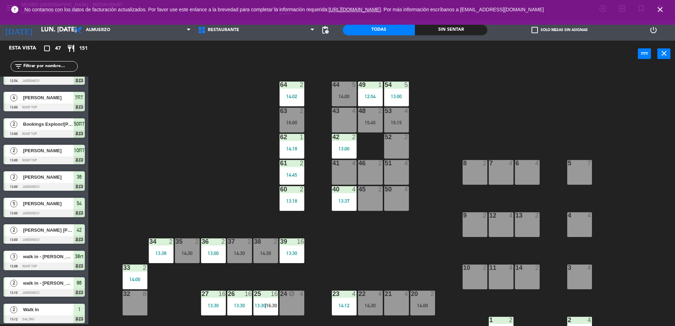
click at [280, 145] on div "62 1 14:18" at bounding box center [291, 146] width 25 height 25
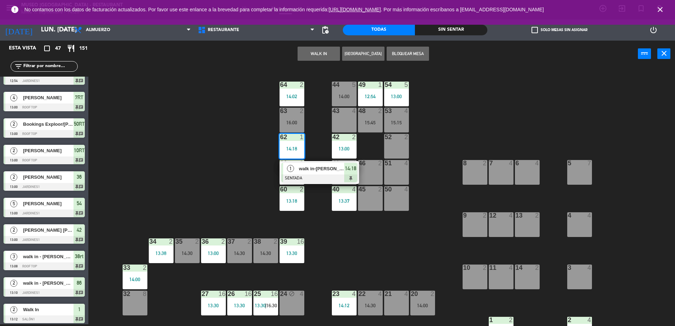
click at [332, 177] on div at bounding box center [319, 179] width 76 height 8
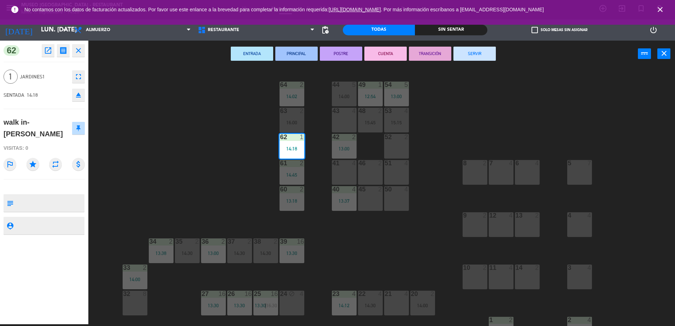
click at [25, 200] on textarea at bounding box center [49, 203] width 67 height 15
type textarea "m62"
click at [51, 142] on div "Visitas: 0" at bounding box center [44, 148] width 81 height 12
click at [184, 157] on div "44 5 14:00 49 1 12:54 54 5 13:00 64 2 14:02 48 2 15:45 53 4 15:15 63 2 16:00 43…" at bounding box center [385, 197] width 580 height 257
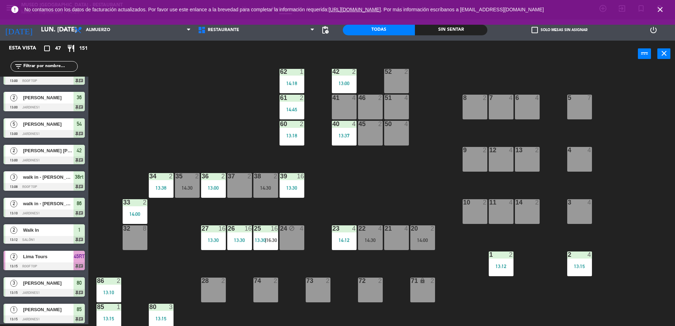
scroll to position [0, 0]
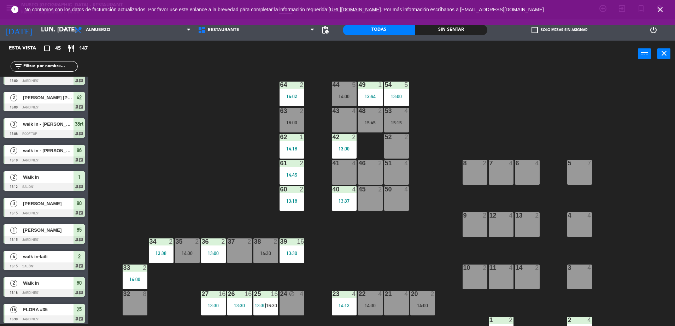
click at [470, 274] on div "10 2" at bounding box center [474, 277] width 25 height 25
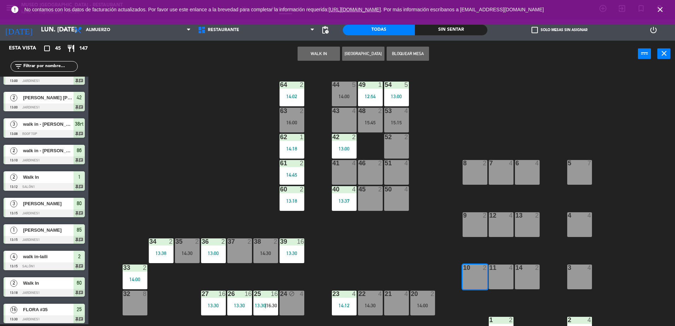
click at [321, 52] on button "WALK IN" at bounding box center [318, 54] width 42 height 14
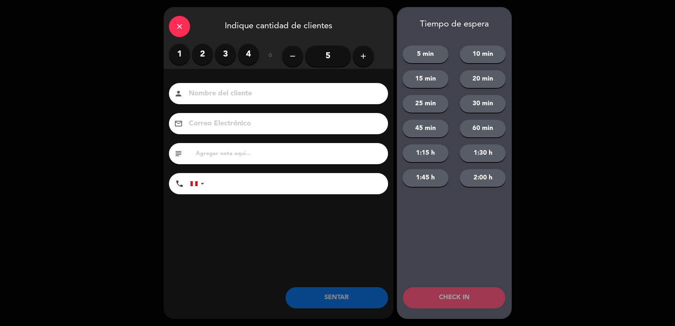
click at [179, 51] on label "1" at bounding box center [179, 54] width 21 height 21
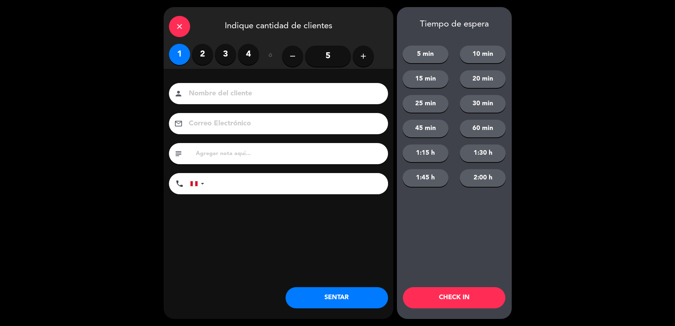
click at [218, 97] on input at bounding box center [283, 94] width 191 height 12
type input "Sr [PERSON_NAME]"
click at [242, 154] on input "text" at bounding box center [289, 154] width 188 height 10
type input "m10"
click at [305, 297] on button "SENTAR" at bounding box center [336, 297] width 102 height 21
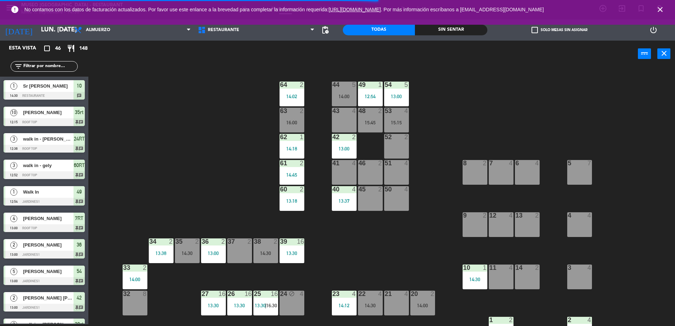
click at [415, 216] on div "44 5 14:00 49 1 12:54 54 5 13:00 64 2 14:02 48 2 15:45 53 4 15:15 63 2 16:00 43…" at bounding box center [385, 197] width 580 height 257
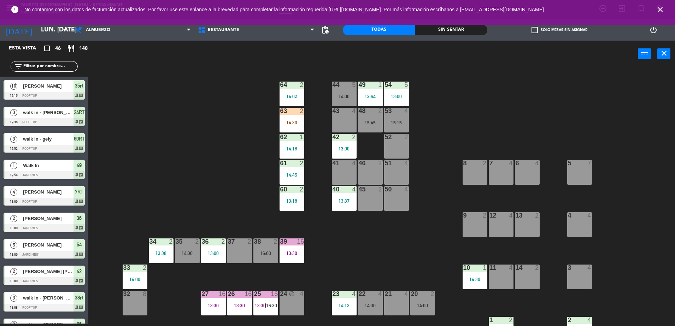
click at [312, 121] on div "44 5 14:00 49 1 12:54 54 5 13:00 64 2 14:02 48 2 15:45 53 4 15:15 63 2 14:30 43…" at bounding box center [385, 197] width 580 height 257
click at [304, 119] on div "44 5 14:00 49 1 12:54 54 5 13:00 64 2 14:02 48 2 15:45 53 4 15:15 63 2 14:30 43…" at bounding box center [385, 197] width 580 height 257
click at [291, 117] on div "63 2 14:30" at bounding box center [291, 120] width 25 height 25
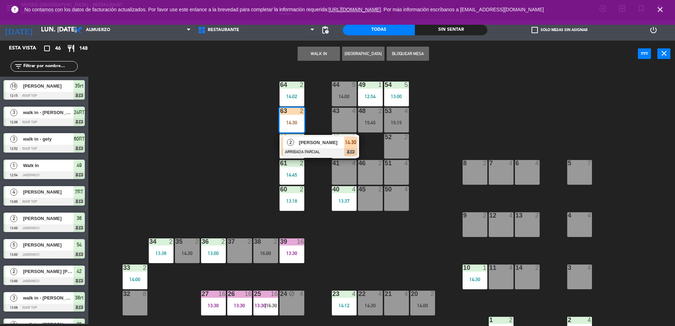
click at [313, 134] on div "44 5 14:00 49 1 12:54 54 5 13:00 64 2 14:02 48 2 15:45 53 4 15:15 63 2 14:30 2 …" at bounding box center [385, 197] width 580 height 257
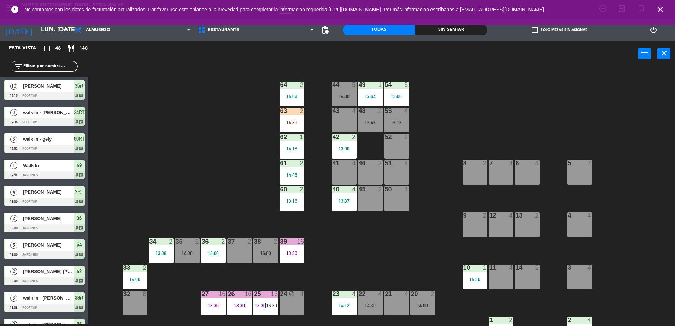
click at [291, 124] on div "14:30" at bounding box center [291, 122] width 25 height 5
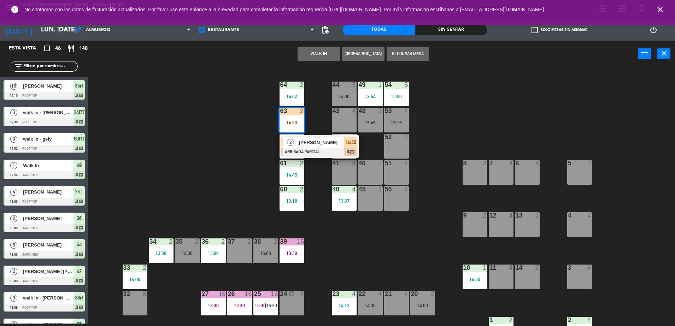
click at [312, 146] on span "[PERSON_NAME]" at bounding box center [321, 142] width 45 height 7
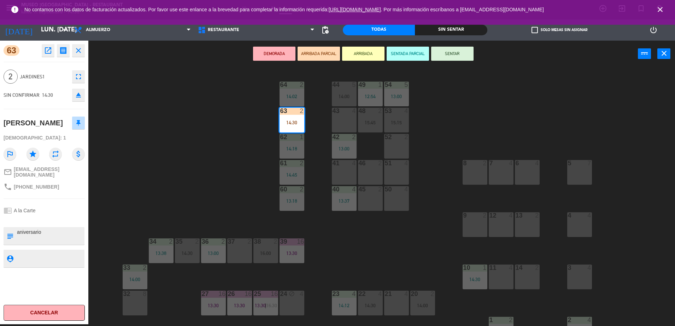
click at [16, 241] on textarea at bounding box center [49, 236] width 67 height 15
type textarea "m63 aniversario"
click at [61, 125] on div "[PERSON_NAME]" at bounding box center [33, 123] width 59 height 12
click at [466, 57] on button "SENTAR" at bounding box center [452, 54] width 42 height 14
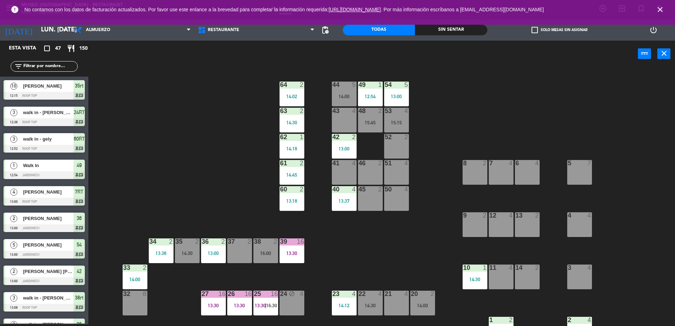
scroll to position [412, 0]
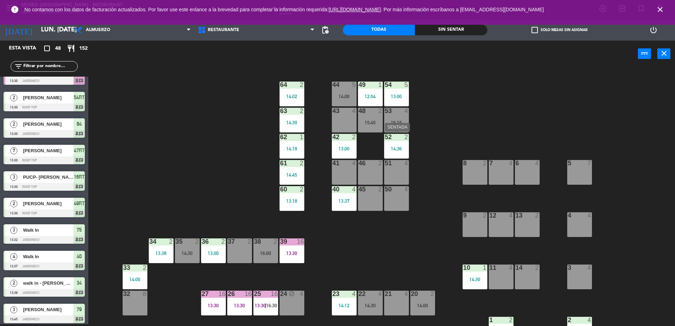
click at [397, 149] on div "14:36" at bounding box center [396, 148] width 25 height 5
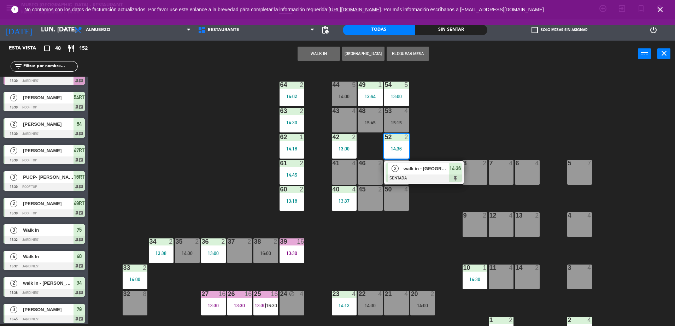
click at [422, 169] on span "walk in - [GEOGRAPHIC_DATA]" at bounding box center [425, 168] width 45 height 7
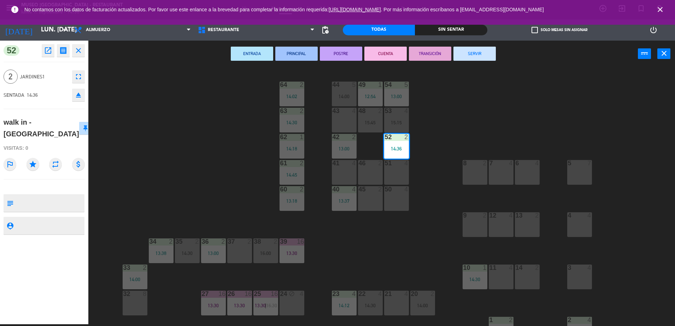
click at [235, 254] on div "37 2" at bounding box center [239, 250] width 25 height 25
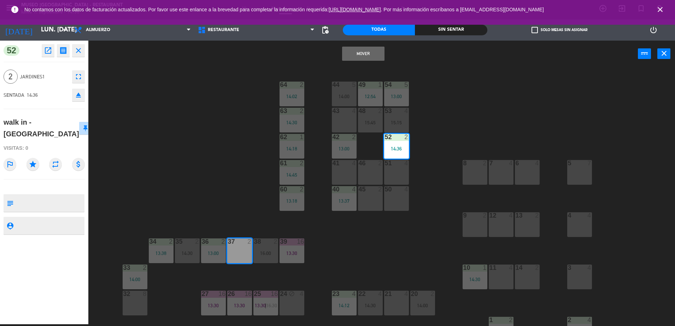
click at [360, 56] on button "Mover" at bounding box center [363, 54] width 42 height 14
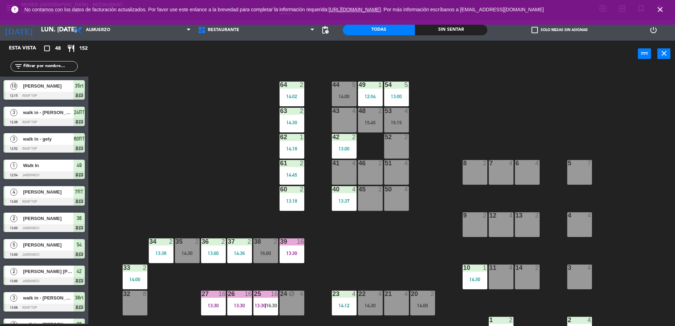
scroll to position [263, 0]
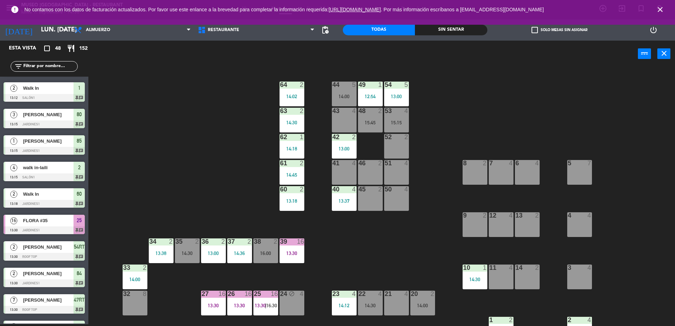
click at [241, 264] on div "44 5 14:00 49 1 12:54 54 5 13:00 64 2 14:02 48 2 15:45 53 4 15:15 63 2 14:30 43…" at bounding box center [385, 197] width 580 height 257
click at [238, 257] on div "37 2 14:36" at bounding box center [239, 250] width 25 height 25
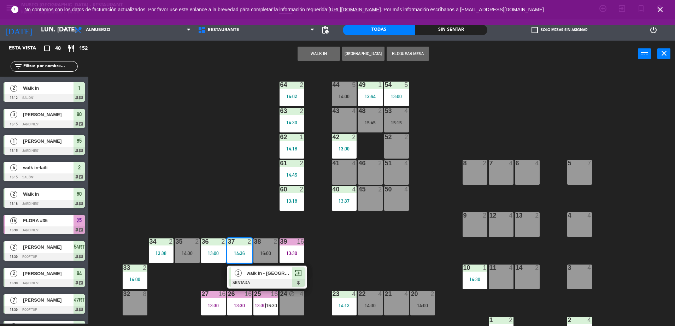
click at [270, 280] on div at bounding box center [267, 283] width 76 height 8
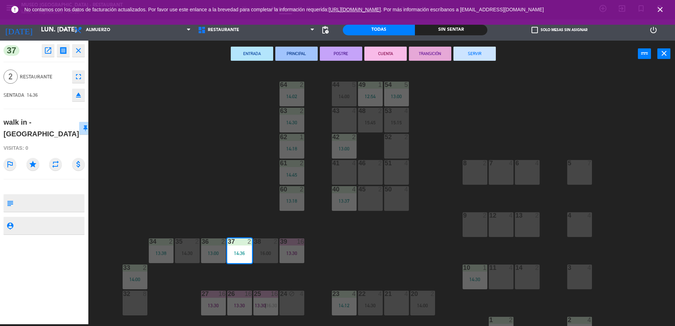
click at [75, 196] on textarea at bounding box center [49, 203] width 67 height 15
type textarea "m37"
click at [65, 142] on div "Visitas: 0" at bounding box center [44, 148] width 81 height 12
click at [178, 176] on div "44 5 14:00 49 1 12:54 54 5 13:00 64 2 14:02 48 2 15:45 53 4 15:15 63 2 14:30 43…" at bounding box center [385, 197] width 580 height 257
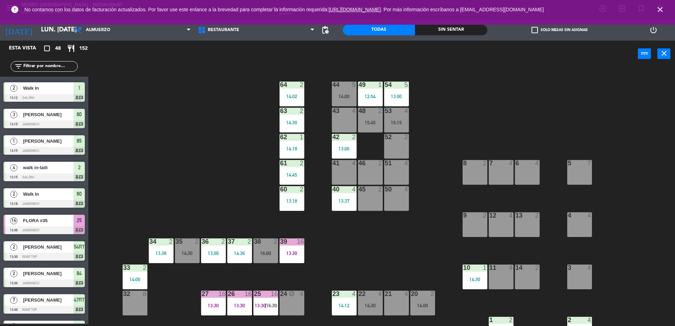
click at [213, 258] on div "36 2 13:00" at bounding box center [213, 250] width 25 height 25
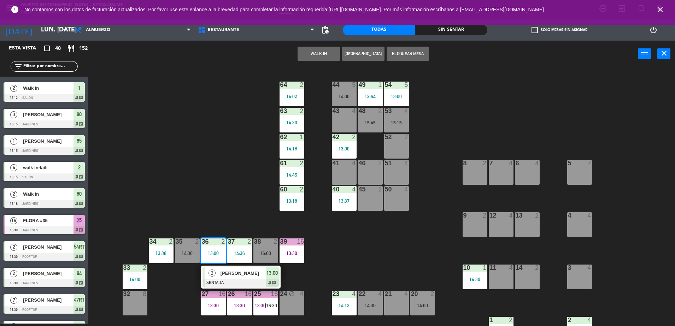
click at [229, 273] on span "[PERSON_NAME]" at bounding box center [242, 273] width 45 height 7
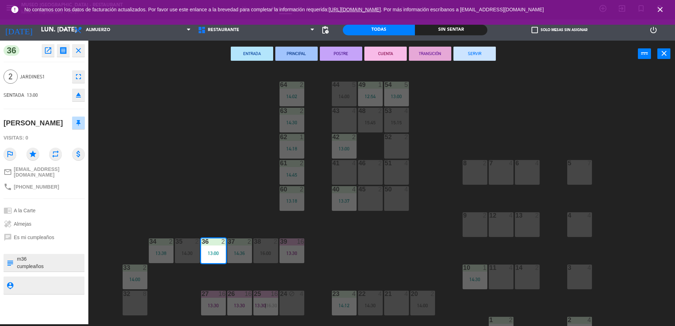
click at [479, 61] on div "ENTRADA PRINCIPAL POSTRE CUENTA TRANSICIÓN SERVIR power_input close" at bounding box center [362, 54] width 549 height 27
click at [477, 56] on button "SERVIR" at bounding box center [474, 54] width 42 height 14
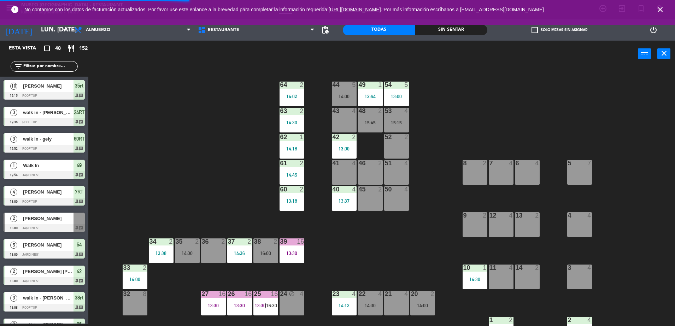
click at [304, 232] on div "44 5 14:00 49 1 12:54 54 5 13:00 64 2 14:02 48 2 15:45 53 4 15:15 63 2 14:30 43…" at bounding box center [385, 197] width 580 height 257
click at [298, 249] on div "39 16 13:30" at bounding box center [291, 250] width 25 height 25
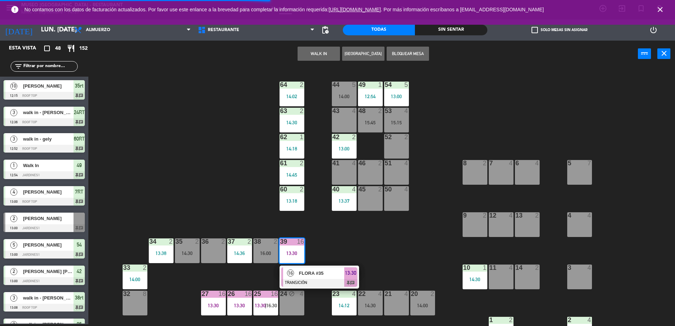
click at [313, 271] on span "FLORA #35" at bounding box center [321, 273] width 45 height 7
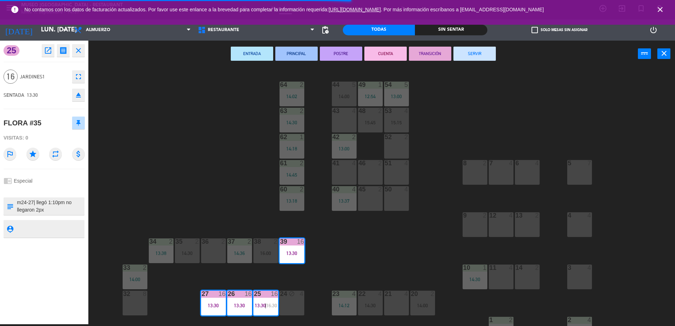
click at [474, 54] on button "SERVIR" at bounding box center [474, 54] width 42 height 14
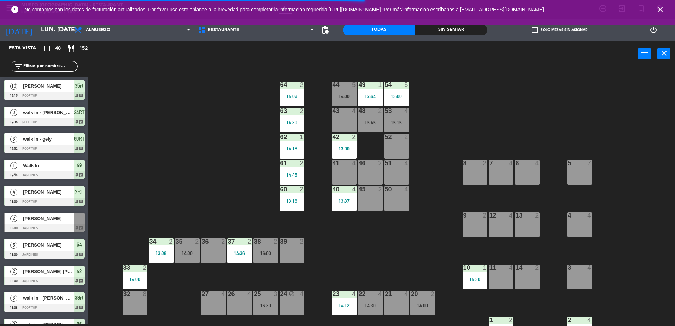
scroll to position [2, 0]
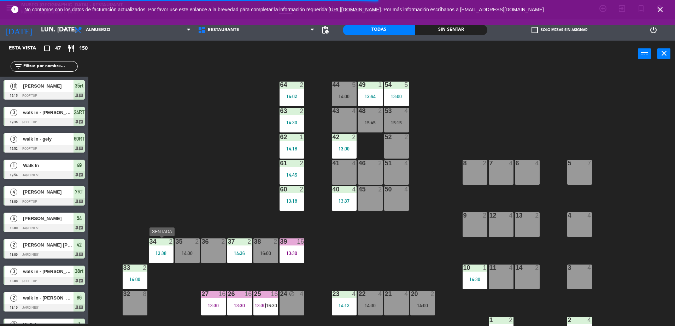
click at [167, 256] on div "34 2 13:38" at bounding box center [161, 250] width 25 height 25
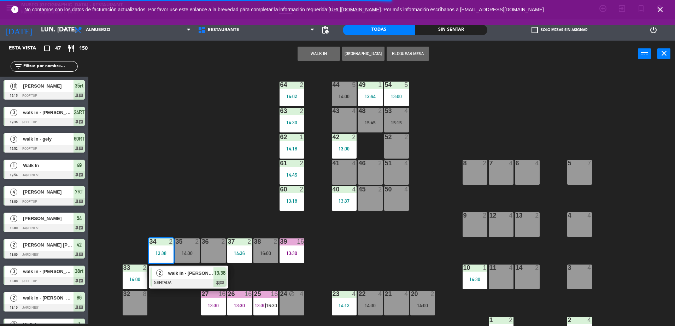
click at [189, 280] on div at bounding box center [189, 283] width 76 height 8
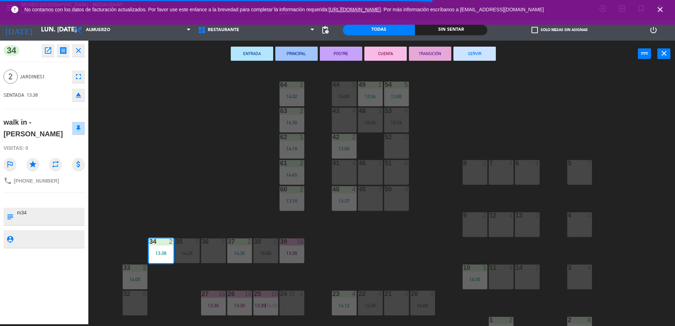
click at [476, 53] on button "SERVIR" at bounding box center [474, 54] width 42 height 14
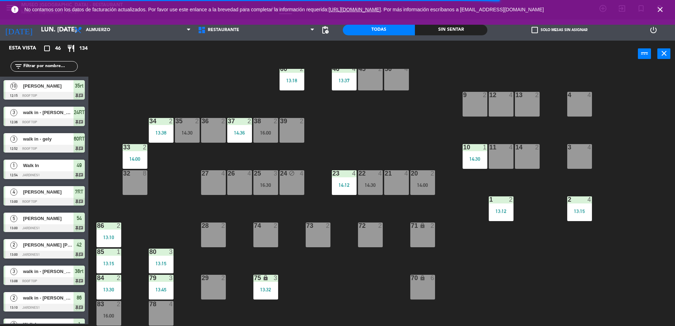
scroll to position [124, 0]
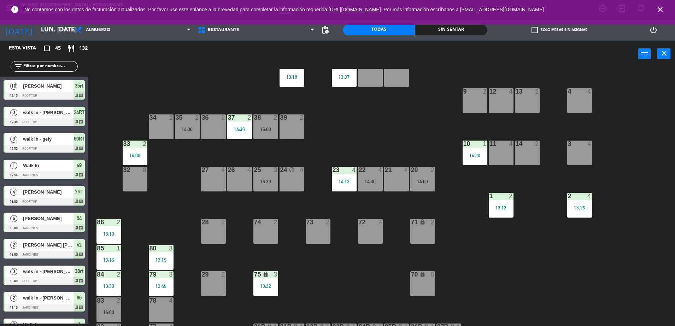
click at [293, 184] on div "24 block 4" at bounding box center [291, 179] width 25 height 25
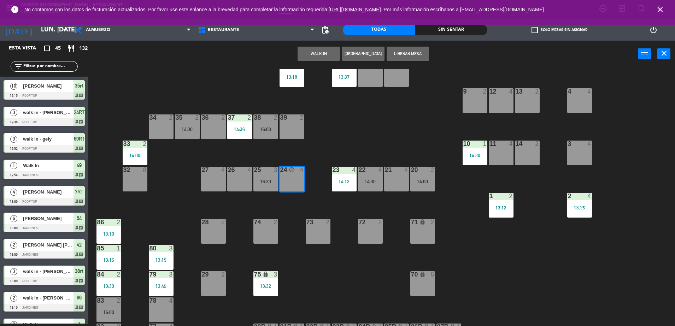
click at [405, 55] on button "Liberar Mesa" at bounding box center [408, 54] width 42 height 14
click at [405, 55] on div "WALK IN [GEOGRAPHIC_DATA] Liberar Mesa power_input close" at bounding box center [362, 54] width 549 height 27
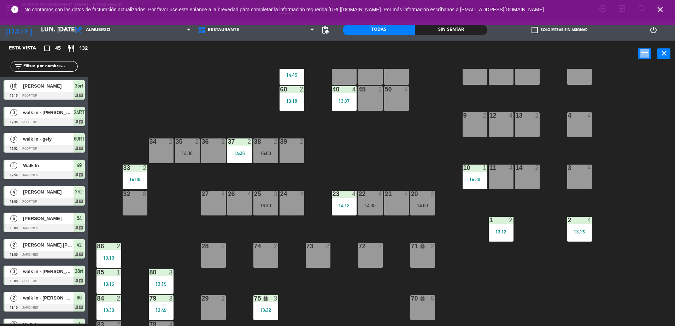
scroll to position [0, 0]
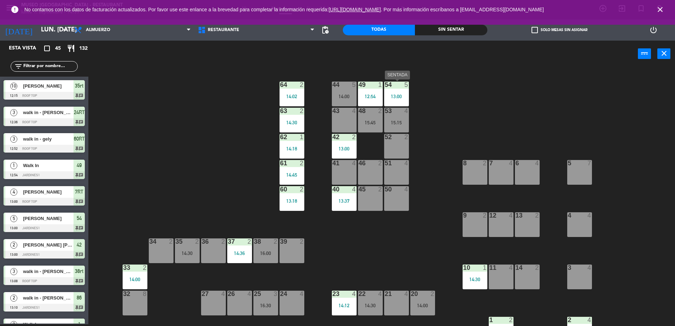
click at [395, 94] on div "13:00" at bounding box center [396, 96] width 25 height 5
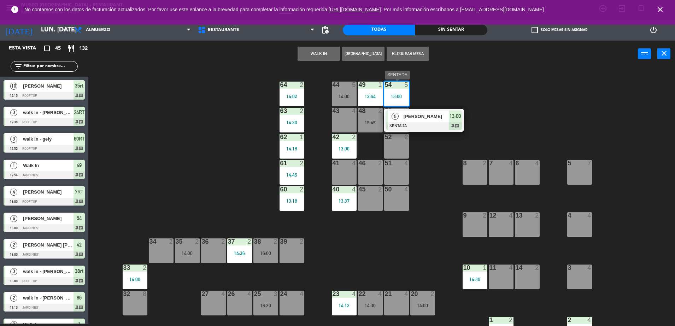
click at [429, 122] on div "[PERSON_NAME]" at bounding box center [426, 117] width 46 height 12
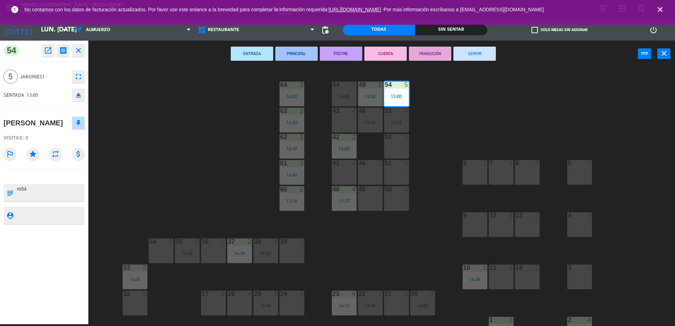
click at [391, 52] on button "CUENTA" at bounding box center [385, 54] width 42 height 14
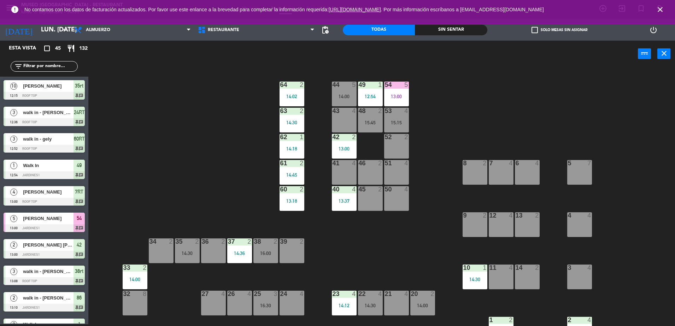
click at [363, 91] on div "49 1 12:54" at bounding box center [370, 94] width 25 height 25
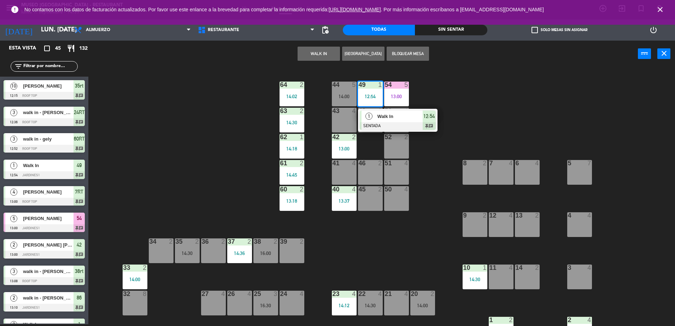
click at [389, 128] on div at bounding box center [398, 126] width 76 height 8
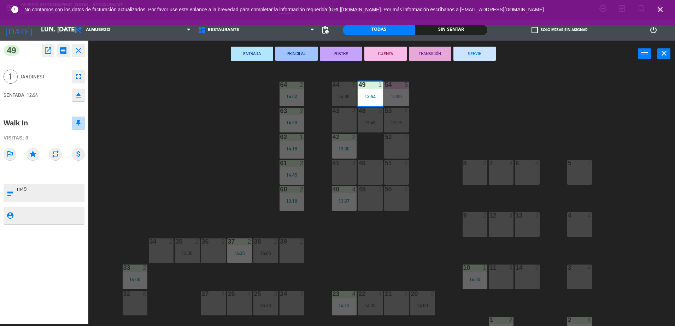
click at [472, 52] on button "SERVIR" at bounding box center [474, 54] width 42 height 14
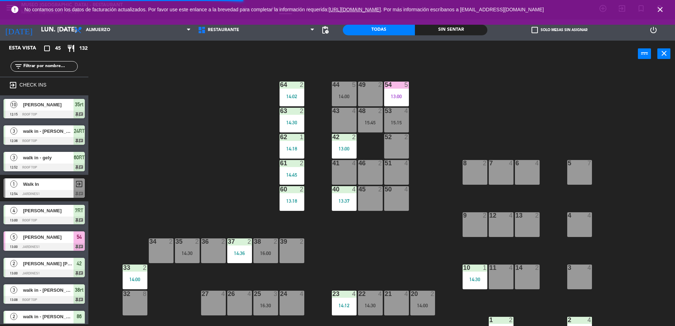
click at [349, 146] on div "13:00" at bounding box center [344, 148] width 25 height 5
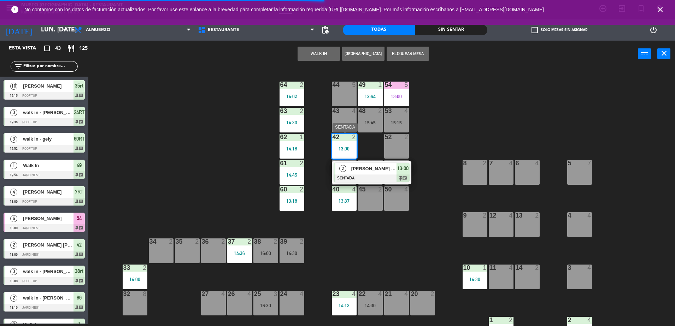
click at [381, 181] on div at bounding box center [372, 179] width 76 height 8
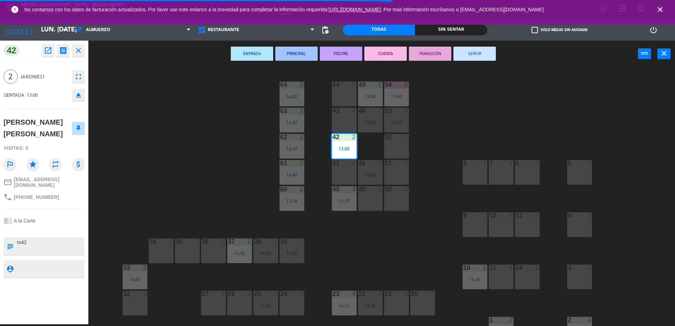
click at [486, 57] on button "SERVIR" at bounding box center [474, 54] width 42 height 14
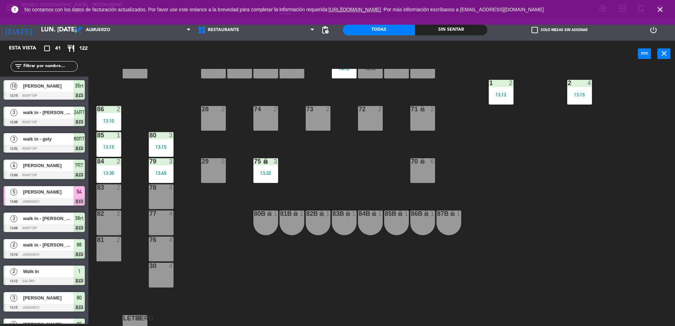
scroll to position [238, 0]
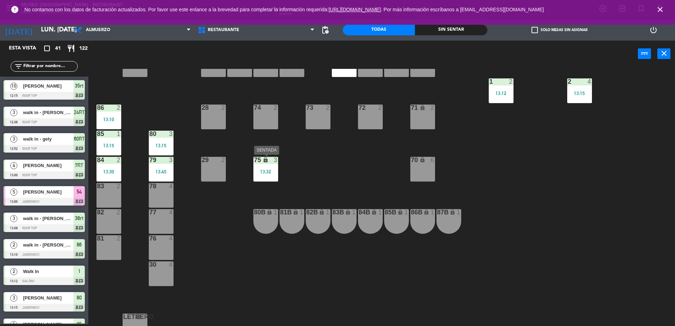
click at [265, 164] on div "75 lock 3 13:32" at bounding box center [265, 169] width 25 height 25
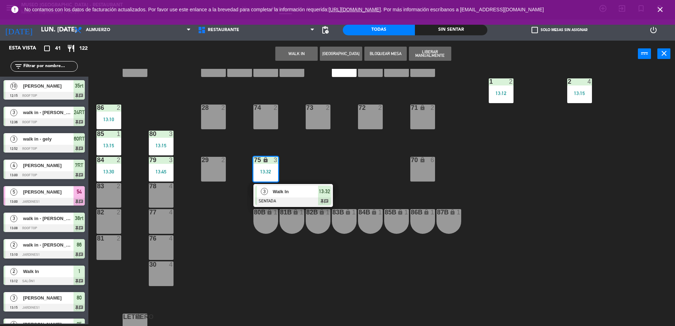
click at [298, 186] on div "Walk In" at bounding box center [295, 192] width 46 height 12
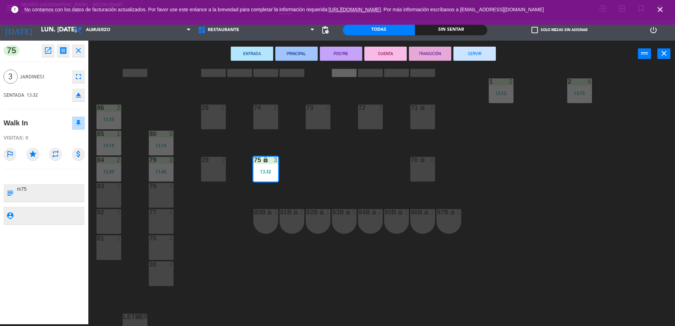
click at [492, 54] on button "SERVIR" at bounding box center [474, 54] width 42 height 14
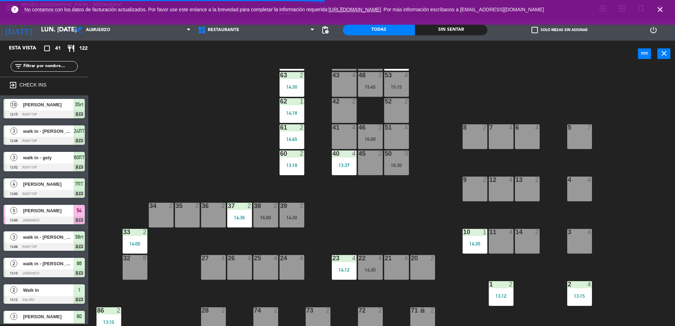
scroll to position [0, 0]
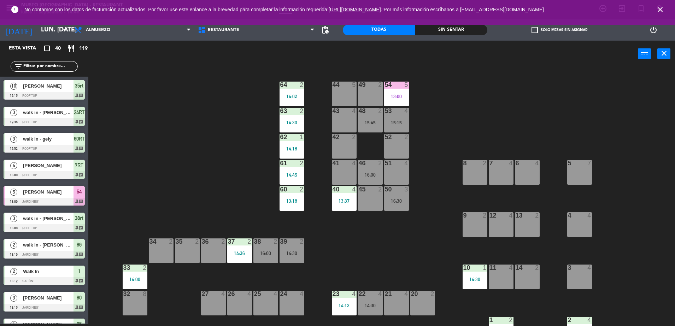
drag, startPoint x: 319, startPoint y: 247, endPoint x: 258, endPoint y: 191, distance: 83.0
click at [258, 191] on div "44 5 49 2 54 5 13:00 64 2 14:02 48 2 15:45 53 4 15:15 63 2 14:30 43 4 62 1 14:1…" at bounding box center [385, 197] width 580 height 257
click at [397, 95] on div "13:00" at bounding box center [396, 96] width 25 height 5
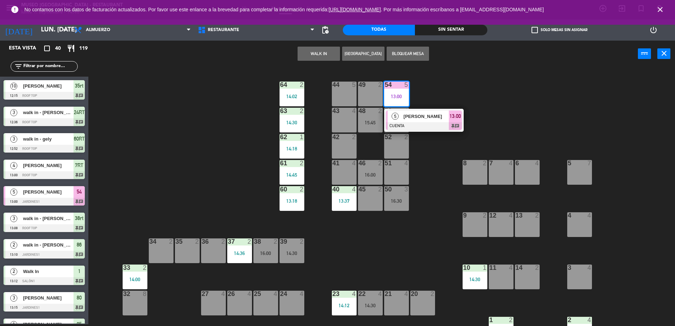
click at [401, 112] on div "5" at bounding box center [395, 117] width 15 height 12
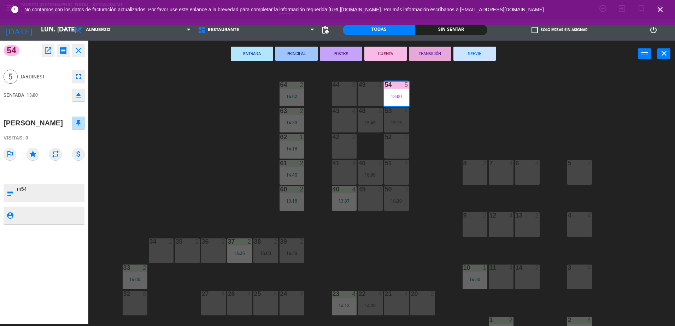
click at [470, 56] on button "SERVIR" at bounding box center [474, 54] width 42 height 14
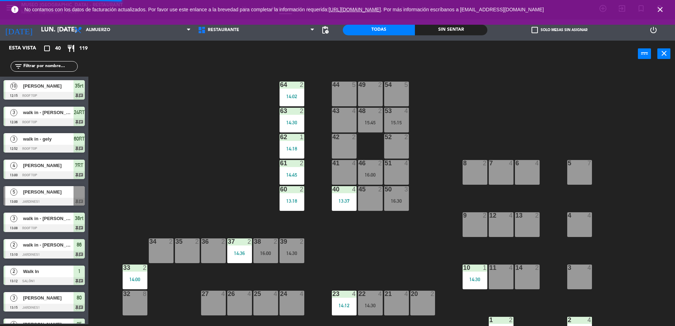
click at [470, 71] on div "44 5 49 2 54 5 64 2 14:02 48 2 15:45 53 4 15:15 63 2 14:30 43 4 62 1 14:18 42 2…" at bounding box center [385, 197] width 580 height 257
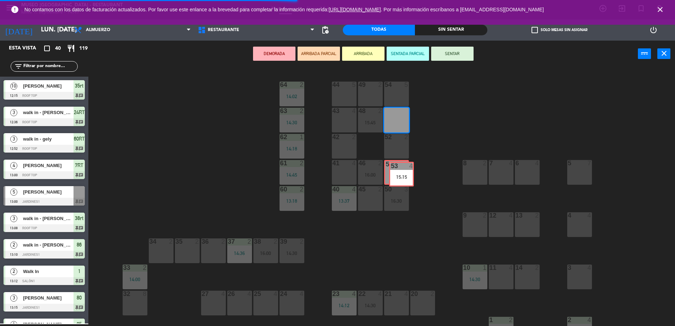
drag, startPoint x: 390, startPoint y: 116, endPoint x: 395, endPoint y: 173, distance: 56.7
click at [395, 173] on div "44 5 49 2 54 5 64 2 14:02 48 2 15:45 53 4 15:15 53 4 15:15 63 2 14:30 43 4 62 1…" at bounding box center [385, 197] width 580 height 257
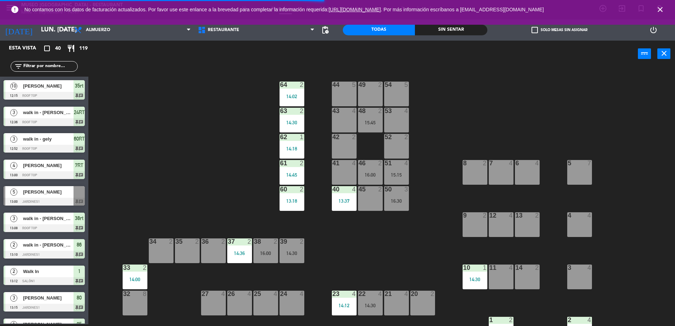
scroll to position [242, 0]
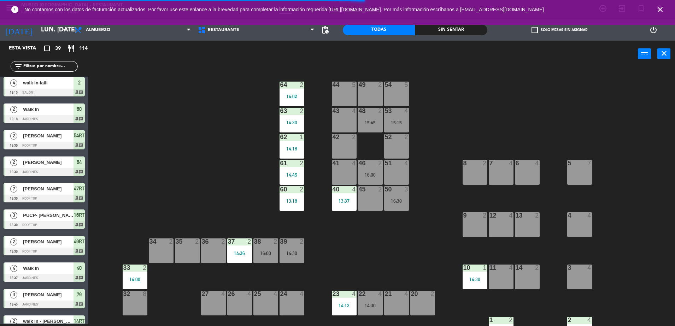
click at [340, 237] on div "44 5 49 2 54 5 64 2 14:02 48 2 15:45 53 4 15:15 63 2 14:30 43 4 62 1 14:18 42 2…" at bounding box center [385, 197] width 580 height 257
click at [278, 193] on div "44 5 49 2 54 5 64 2 14:02 48 2 15:45 53 4 63 2 14:30 43 4 62 1 14:18 42 2 52 2 …" at bounding box center [385, 197] width 580 height 257
click at [290, 219] on div "44 5 49 2 54 5 64 2 14:02 48 2 15:45 53 4 63 2 14:30 43 4 62 1 14:18 42 2 52 2 …" at bounding box center [385, 197] width 580 height 257
click at [290, 206] on div "60 2 13:18" at bounding box center [291, 198] width 25 height 25
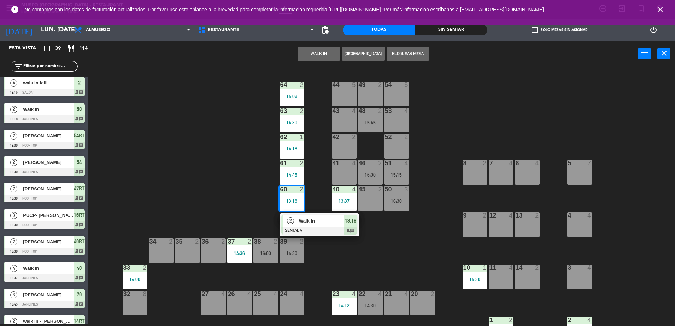
click at [294, 226] on div "2" at bounding box center [290, 221] width 15 height 12
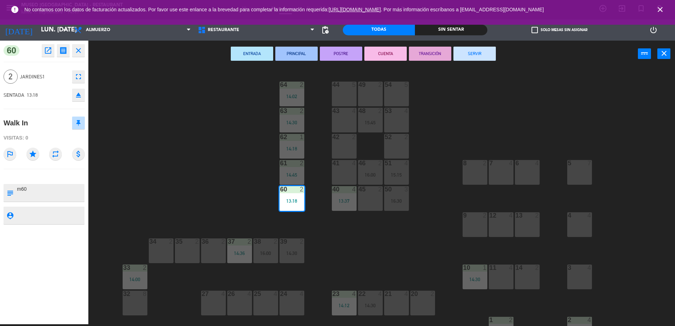
click at [487, 49] on button "SERVIR" at bounding box center [474, 54] width 42 height 14
click at [491, 70] on div "44 5 49 2 54 5 64 2 14:02 48 2 15:45 53 4 63 2 14:30 43 4 62 1 14:18 42 2 52 2 …" at bounding box center [385, 197] width 580 height 257
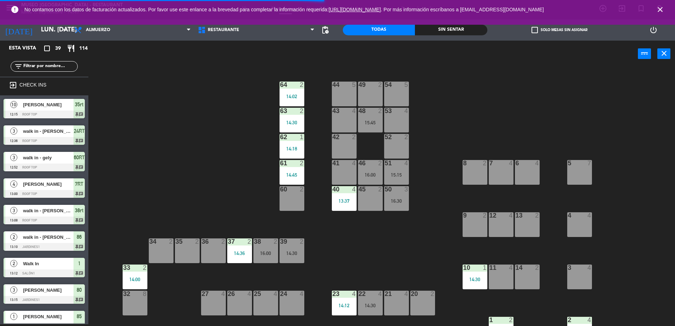
click at [447, 140] on div "44 5 49 2 54 5 64 2 14:02 48 2 15:45 53 4 63 2 14:30 43 4 62 1 14:18 42 2 52 2 …" at bounding box center [385, 197] width 580 height 257
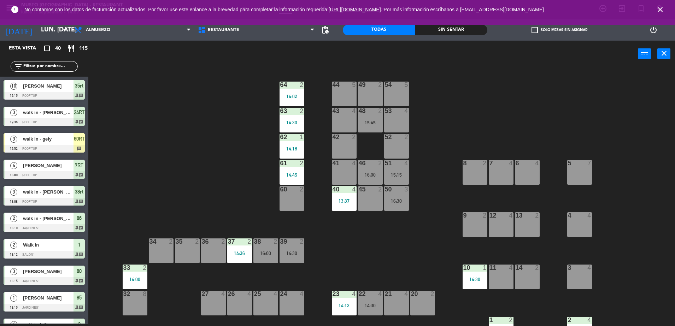
click at [331, 228] on div "44 5 49 2 54 5 64 2 14:02 48 2 15:45 53 4 63 2 14:30 43 4 62 1 14:18 42 2 52 2 …" at bounding box center [385, 197] width 580 height 257
click at [69, 64] on input "text" at bounding box center [50, 67] width 55 height 8
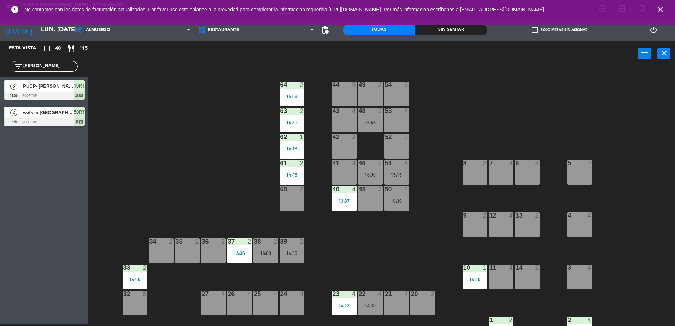
type input "[PERSON_NAME]"
click at [198, 149] on div "44 5 49 2 54 5 64 2 14:02 48 2 15:45 53 4 63 2 14:30 43 4 62 1 14:18 42 2 52 2 …" at bounding box center [385, 197] width 580 height 257
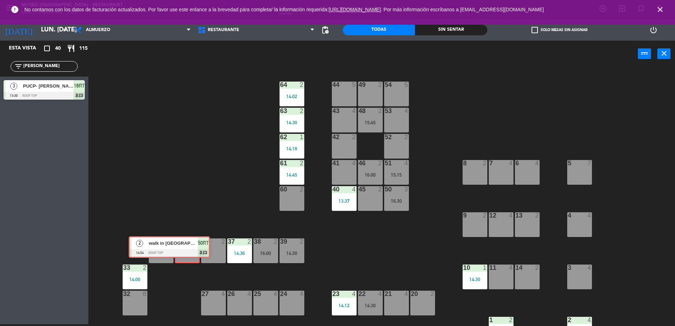
drag, startPoint x: 66, startPoint y: 119, endPoint x: 191, endPoint y: 252, distance: 182.0
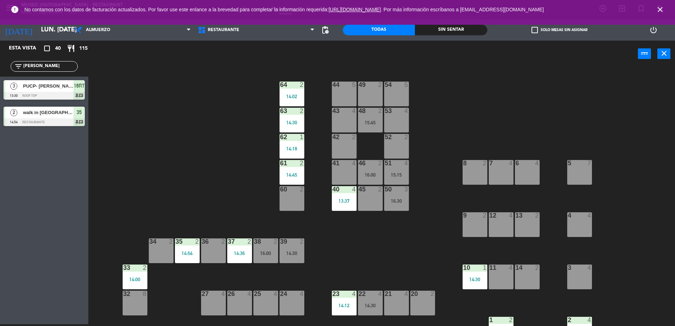
drag, startPoint x: 191, startPoint y: 252, endPoint x: 196, endPoint y: 269, distance: 18.1
click at [196, 269] on div "44 5 49 2 54 5 64 2 14:02 48 2 15:45 53 4 63 2 14:30 43 4 62 1 14:18 42 2 52 2 …" at bounding box center [385, 197] width 580 height 257
click at [163, 181] on div "44 5 49 2 54 5 64 2 14:02 48 2 15:45 53 4 63 2 14:30 43 4 62 1 14:18 42 2 52 2 …" at bounding box center [385, 197] width 580 height 257
click at [195, 219] on div "44 5 49 2 54 5 64 2 14:02 48 2 15:45 53 4 63 2 14:30 43 4 62 1 14:18 42 2 52 2 …" at bounding box center [385, 197] width 580 height 257
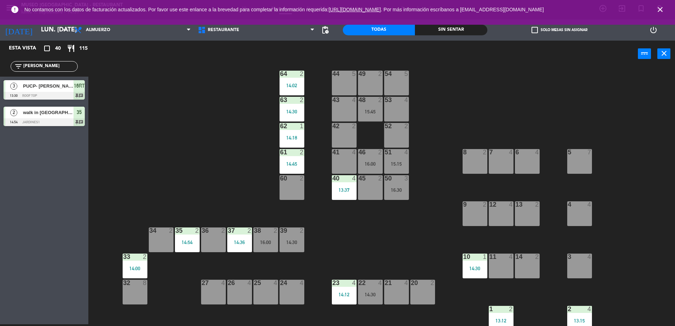
click at [182, 247] on div "35 2 14:54" at bounding box center [187, 240] width 25 height 25
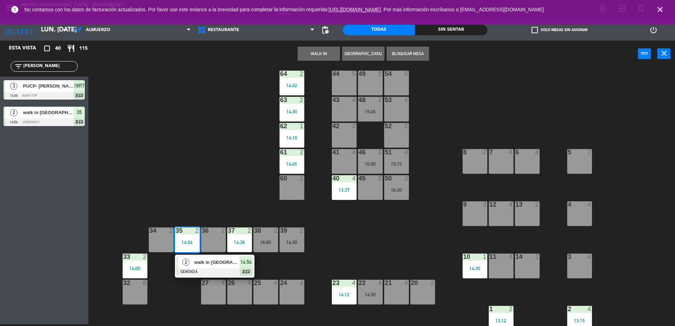
click at [187, 262] on span "2" at bounding box center [185, 262] width 7 height 7
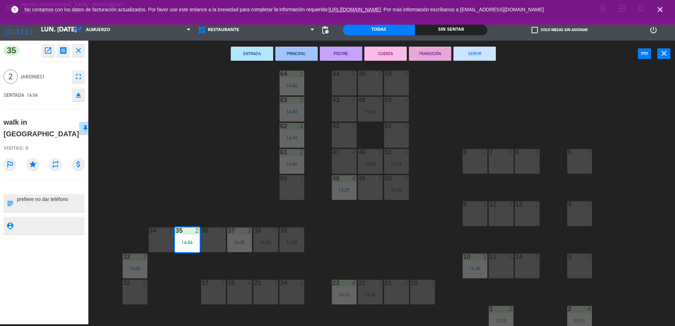
click at [60, 200] on div at bounding box center [49, 203] width 67 height 18
click at [59, 196] on textarea at bounding box center [49, 203] width 67 height 15
click at [51, 194] on div at bounding box center [49, 203] width 67 height 18
click at [57, 196] on textarea at bounding box center [49, 203] width 67 height 15
click at [44, 196] on textarea at bounding box center [49, 203] width 67 height 15
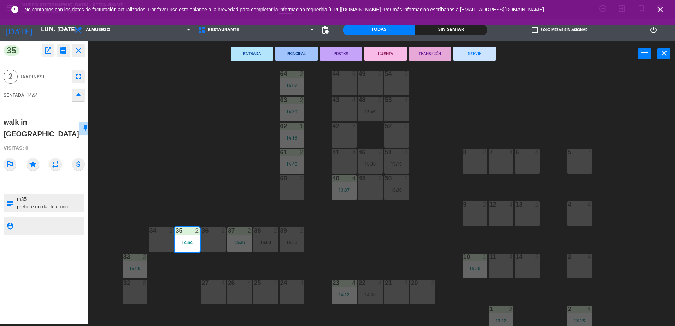
type textarea "m35 prefiere no dar teléfono"
click at [44, 93] on div "SENTADA 14:54 eject" at bounding box center [44, 95] width 81 height 18
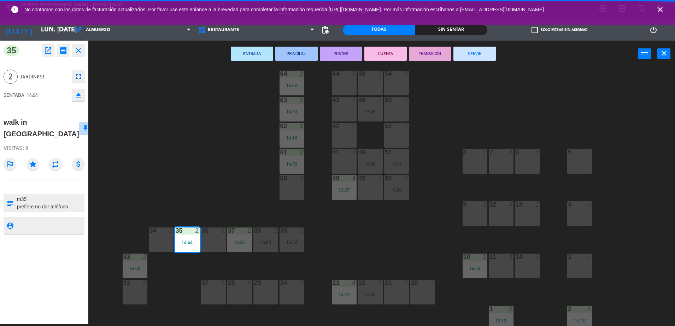
click at [151, 120] on div "44 5 49 2 54 5 64 2 14:02 48 2 15:45 53 4 63 2 14:30 43 4 62 1 14:18 42 2 52 2 …" at bounding box center [385, 197] width 580 height 257
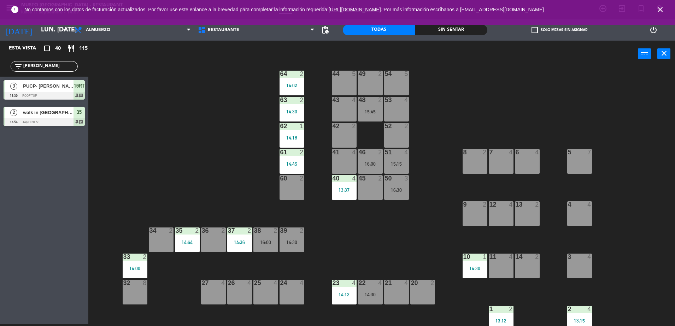
click at [177, 156] on div "44 5 49 2 54 5 64 2 14:02 48 2 15:45 53 4 63 2 14:30 43 4 62 1 14:18 42 2 52 2 …" at bounding box center [385, 197] width 580 height 257
click at [300, 84] on div "14:02" at bounding box center [291, 85] width 25 height 5
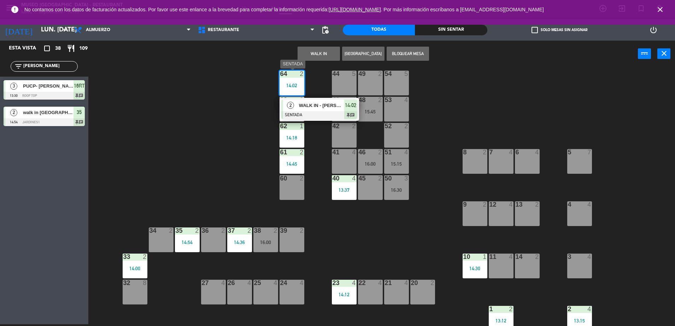
click at [316, 109] on span "WALK IN - [PERSON_NAME]" at bounding box center [321, 105] width 45 height 7
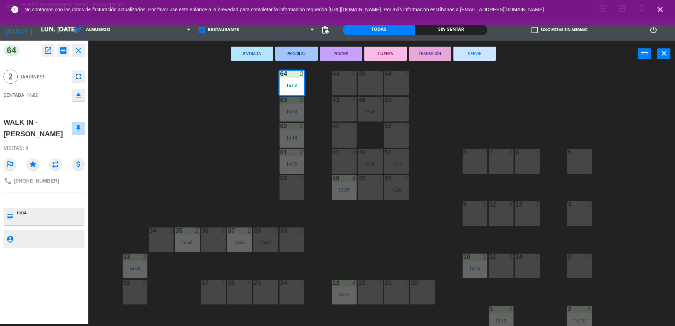
click at [440, 55] on button "TRANSICIÓN" at bounding box center [430, 54] width 42 height 14
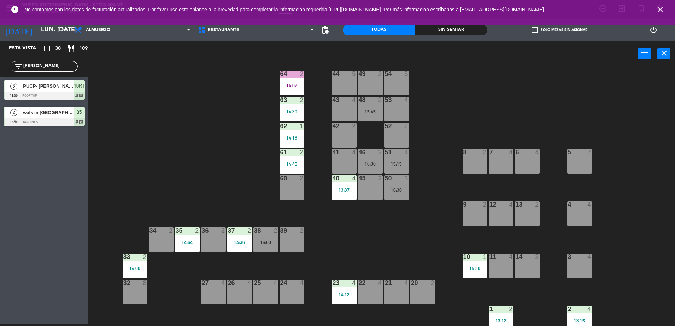
click at [446, 67] on div "power_input close" at bounding box center [362, 54] width 549 height 27
click at [398, 184] on div "50 3 16:30" at bounding box center [396, 187] width 25 height 25
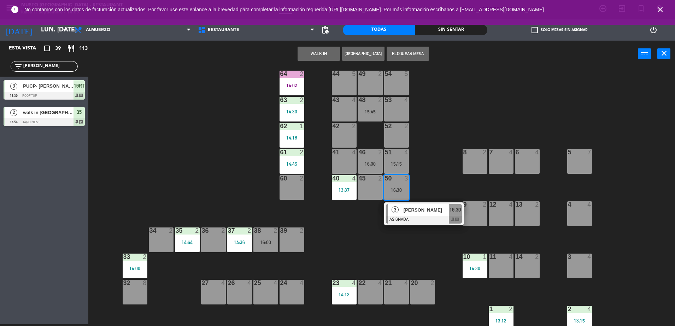
click at [409, 210] on span "[PERSON_NAME]" at bounding box center [425, 209] width 45 height 7
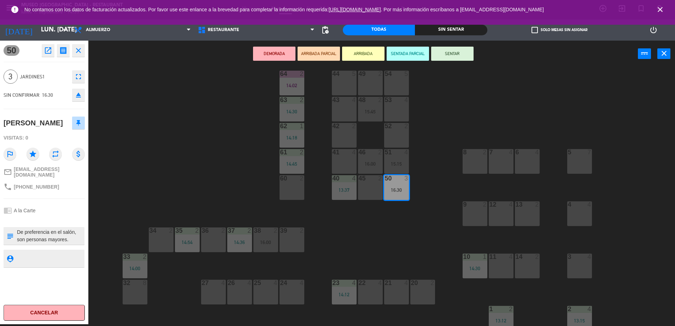
click at [345, 102] on div at bounding box center [344, 100] width 12 height 6
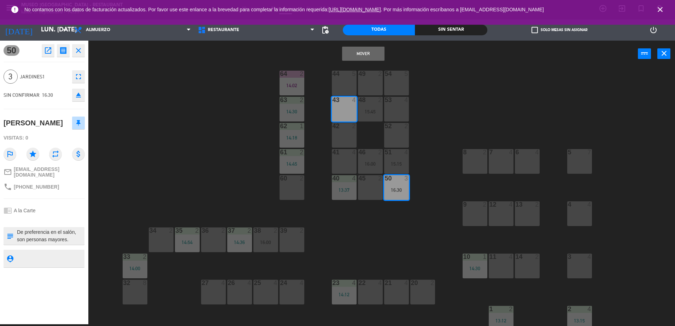
click at [357, 57] on button "Mover" at bounding box center [363, 54] width 42 height 14
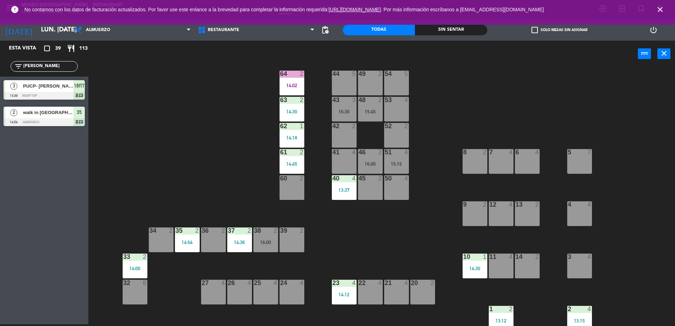
click at [437, 110] on div "44 5 49 2 54 5 64 2 14:02 48 2 15:45 53 4 63 2 14:30 43 3 16:30 62 1 14:18 42 2…" at bounding box center [385, 197] width 580 height 257
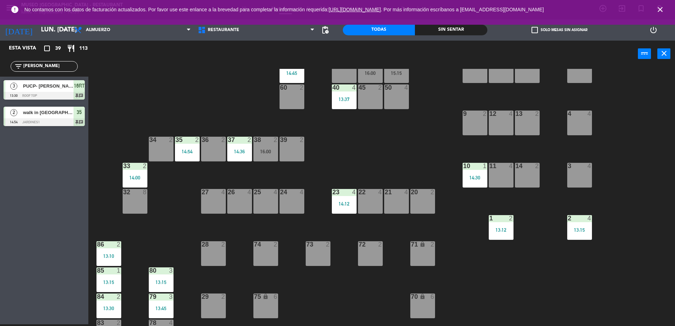
scroll to position [101, 0]
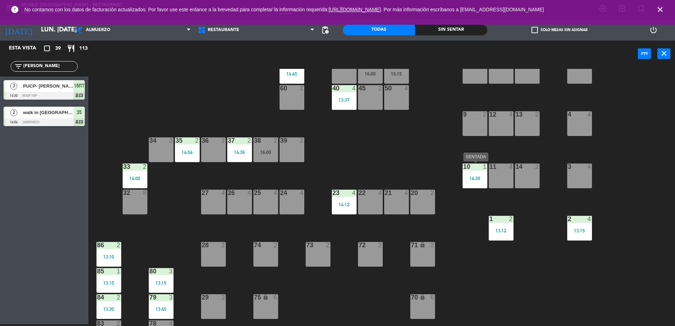
click at [469, 187] on div "10 1 14:30" at bounding box center [474, 176] width 25 height 25
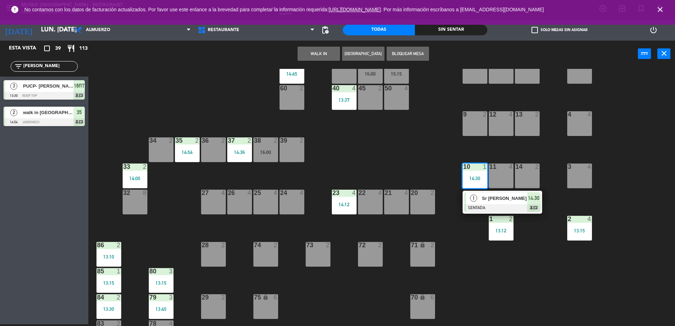
click at [470, 200] on div "1" at bounding box center [473, 199] width 15 height 12
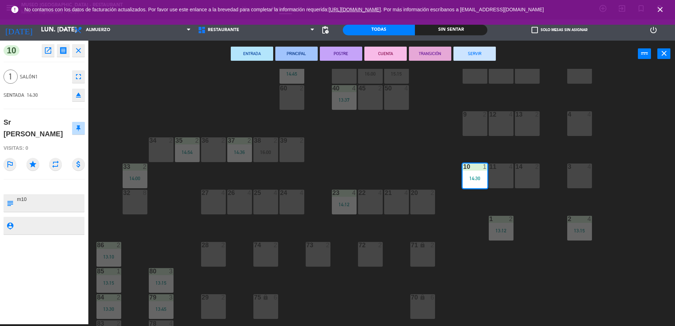
click at [471, 52] on button "SERVIR" at bounding box center [474, 54] width 42 height 14
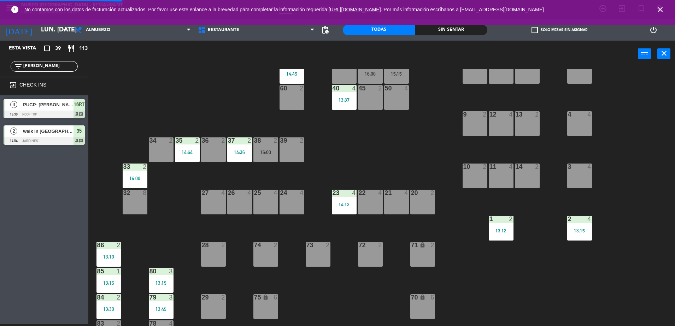
click at [413, 137] on div "44 5 49 2 54 5 64 2 14:02 48 2 15:45 53 4 63 2 14:30 43 3 16:30 62 1 14:18 42 2…" at bounding box center [385, 197] width 580 height 257
click at [338, 208] on div "23 4 14:12" at bounding box center [344, 202] width 25 height 25
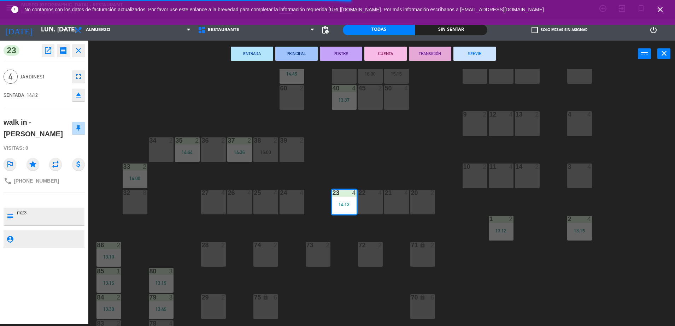
click at [326, 228] on div "44 5 49 2 54 5 64 2 14:02 48 2 15:45 53 4 63 2 14:30 43 3 16:30 62 1 14:18 42 2…" at bounding box center [385, 197] width 580 height 257
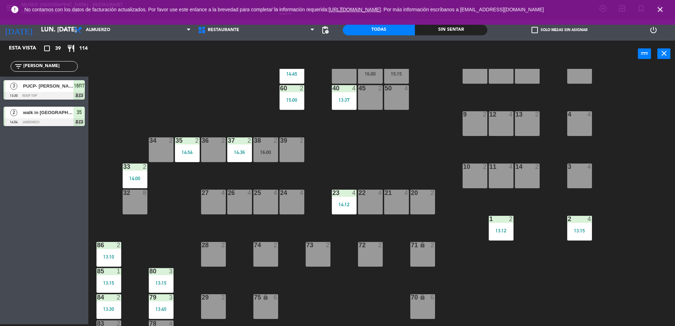
click at [277, 100] on div "44 5 49 2 54 5 64 2 14:02 48 2 15:45 53 4 63 2 14:30 43 3 16:30 62 1 14:18 42 2…" at bounding box center [385, 197] width 580 height 257
click at [285, 100] on div "15:00" at bounding box center [291, 100] width 25 height 5
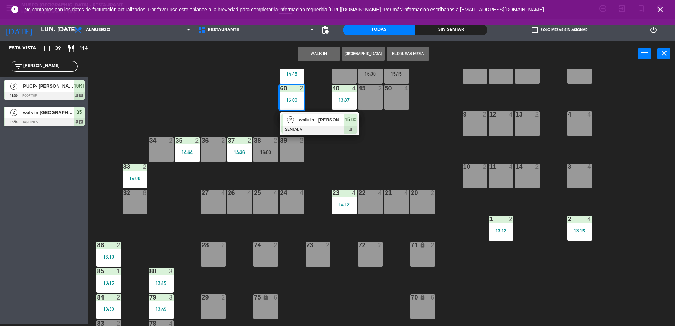
click at [313, 123] on span "walk in - [PERSON_NAME]" at bounding box center [321, 119] width 45 height 7
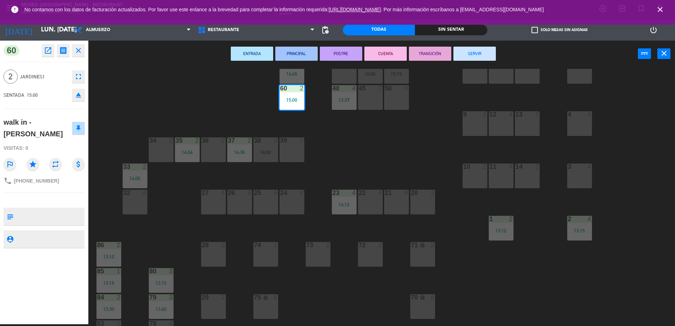
click at [53, 209] on textarea at bounding box center [49, 216] width 67 height 15
type textarea "m60"
click at [54, 101] on div "SENTADA 15:00 eject" at bounding box center [44, 95] width 81 height 18
click at [136, 107] on div "44 5 49 2 54 5 64 2 14:02 48 2 15:45 53 4 63 2 14:30 43 3 16:30 62 1 14:18 42 2…" at bounding box center [385, 197] width 580 height 257
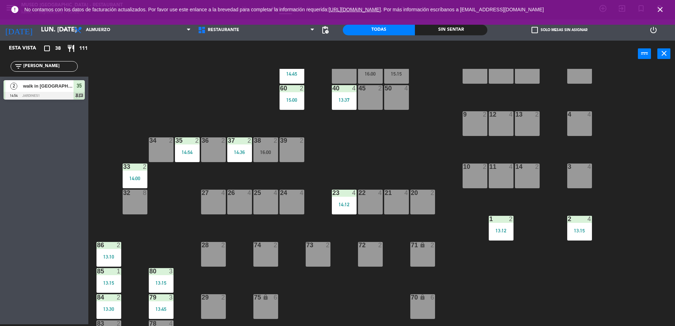
click at [320, 159] on div "44 5 49 2 54 5 64 2 14:02 48 2 15:45 53 4 63 2 14:30 43 3 16:30 62 1 14:18 42 2…" at bounding box center [385, 197] width 580 height 257
click at [357, 193] on div "4" at bounding box center [356, 193] width 12 height 6
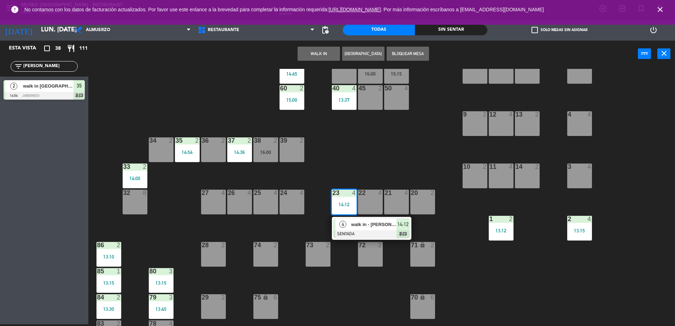
click at [355, 177] on div "44 5 49 2 54 5 64 2 14:02 48 2 15:45 53 4 63 2 14:30 43 3 16:30 62 1 14:18 42 2…" at bounding box center [385, 197] width 580 height 257
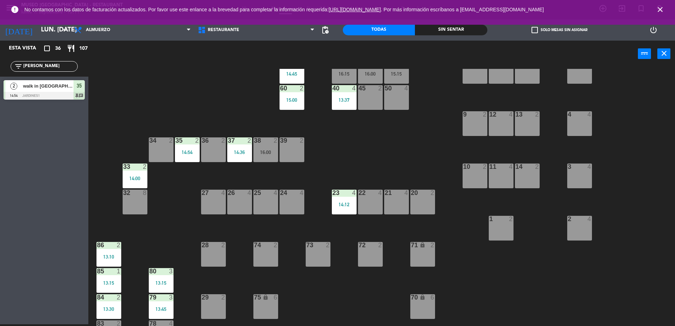
scroll to position [0, 0]
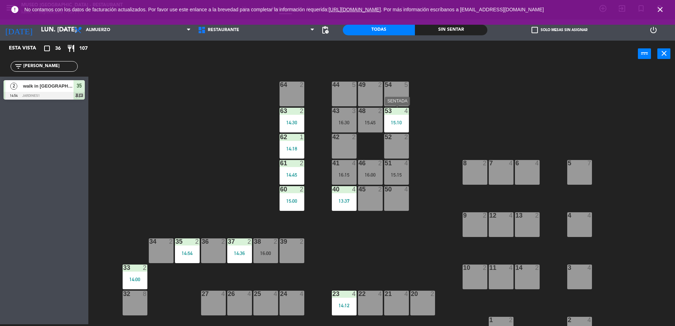
click at [385, 113] on div "53" at bounding box center [385, 111] width 0 height 6
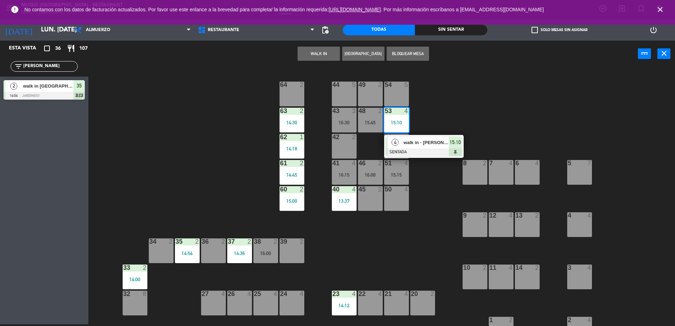
click at [417, 149] on div at bounding box center [424, 152] width 76 height 8
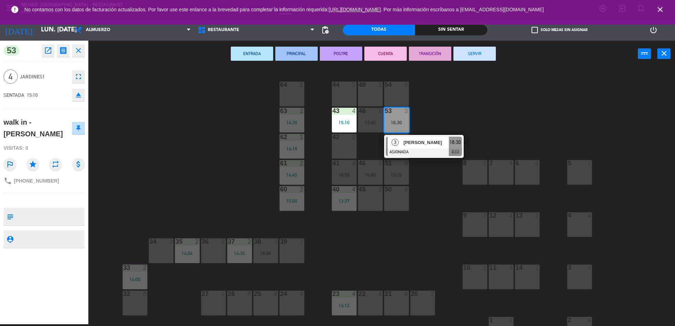
click at [219, 139] on div "44 5 49 2 54 5 64 2 48 2 15:45 53 3 16:30 3 [PERSON_NAME] ASIGNADA 16:30 chat 6…" at bounding box center [385, 197] width 580 height 257
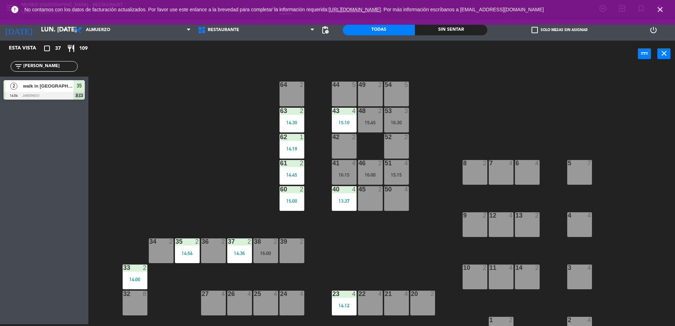
click at [368, 113] on div at bounding box center [370, 111] width 12 height 6
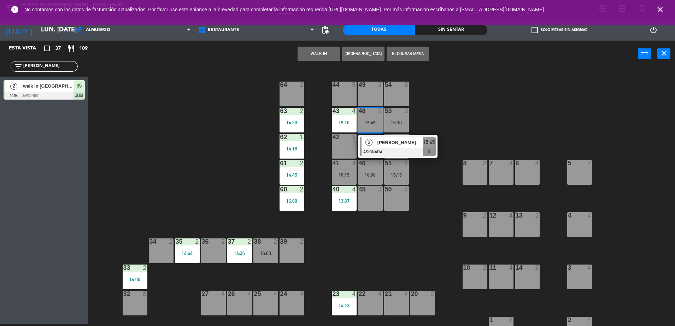
click at [317, 120] on div "44 5 49 2 54 5 64 2 48 2 15:45 2 [PERSON_NAME] ASIGNADA 15:45 53 3 16:30 63 2 1…" at bounding box center [385, 197] width 580 height 257
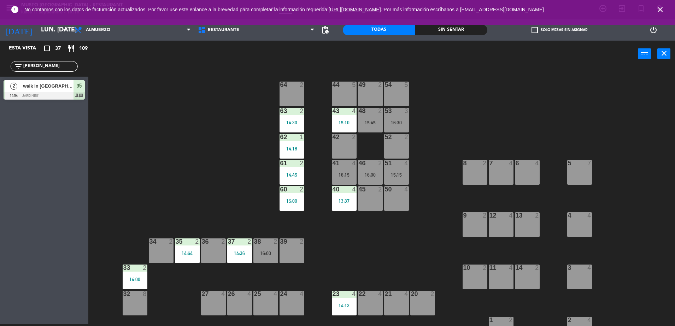
click at [341, 118] on div "43 4 15:10" at bounding box center [344, 120] width 25 height 25
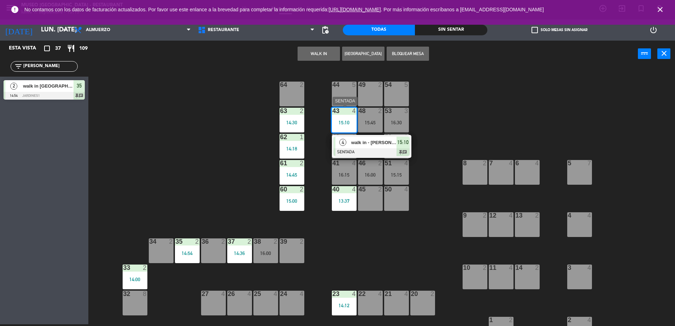
click at [365, 145] on span "walk in - [PERSON_NAME]" at bounding box center [373, 142] width 45 height 7
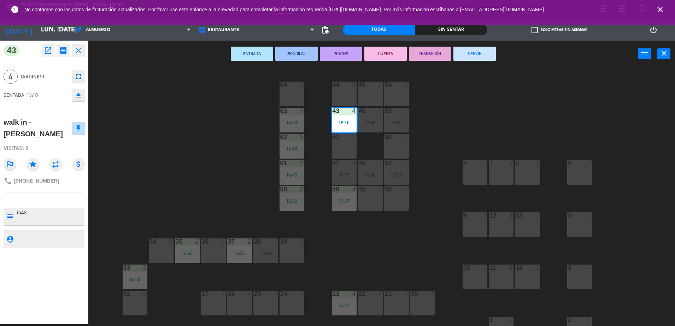
click at [199, 178] on div "44 5 49 2 54 5 64 2 48 2 15:45 53 3 16:30 63 2 14:30 43 4 15:10 62 1 14:18 42 2…" at bounding box center [385, 197] width 580 height 257
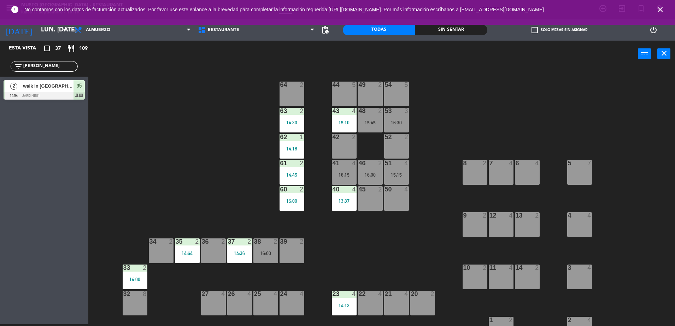
drag, startPoint x: 53, startPoint y: 67, endPoint x: -2, endPoint y: 69, distance: 54.4
click at [0, 69] on html "close × Museo Larco Café - Restaurant × chrome_reader_mode Listado de Reservas …" at bounding box center [337, 163] width 675 height 326
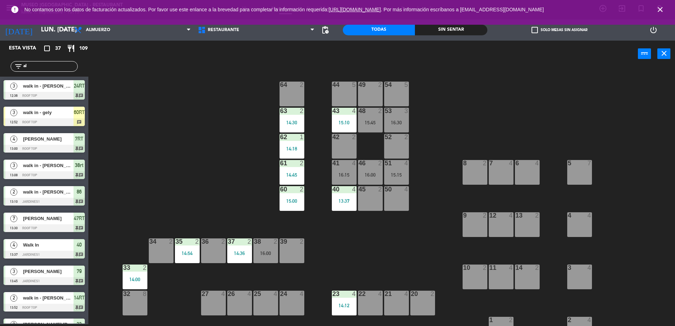
type input "a"
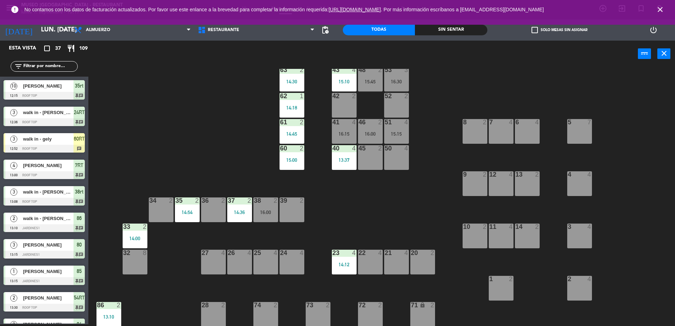
scroll to position [40, 0]
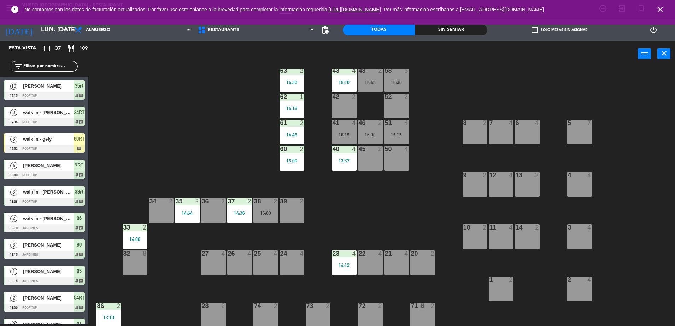
click at [202, 162] on div "44 5 49 2 54 5 64 2 48 2 15:45 53 3 16:30 63 2 14:30 43 4 15:10 62 1 14:18 42 2…" at bounding box center [385, 197] width 580 height 257
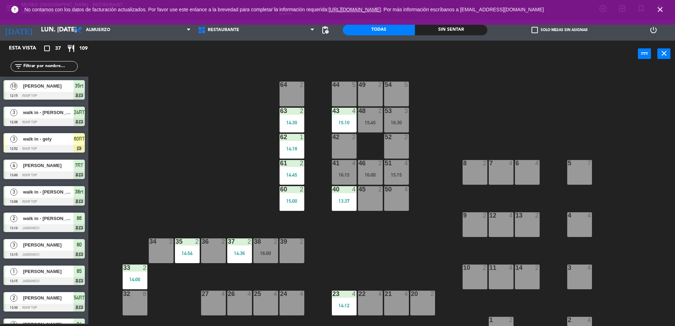
click at [288, 138] on div at bounding box center [292, 137] width 12 height 6
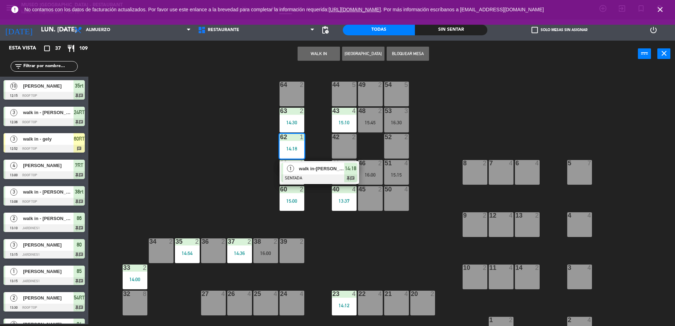
click at [320, 176] on div at bounding box center [319, 179] width 76 height 8
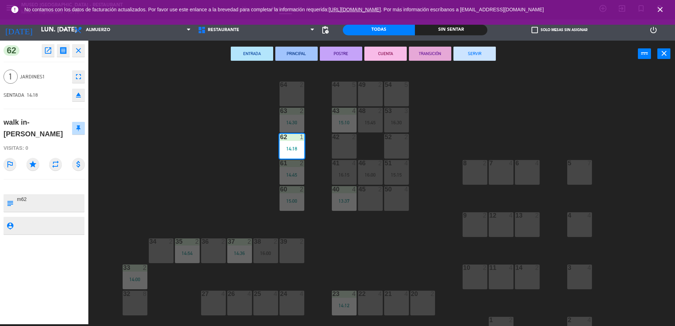
click at [431, 51] on button "TRANSICIÓN" at bounding box center [430, 54] width 42 height 14
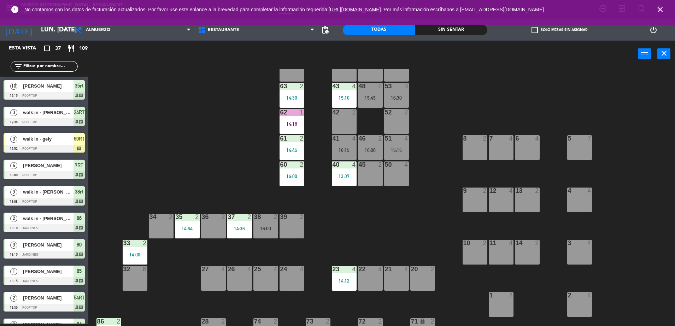
scroll to position [22, 0]
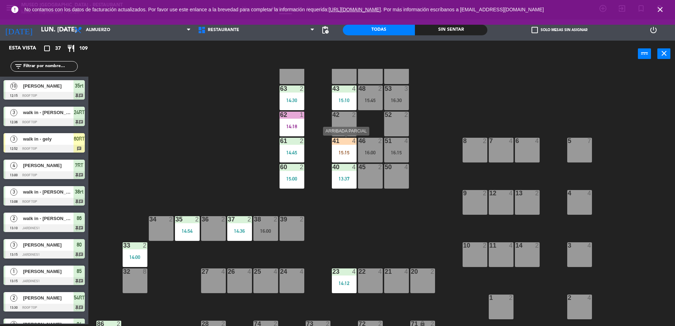
click at [347, 151] on div "15:15" at bounding box center [344, 152] width 25 height 5
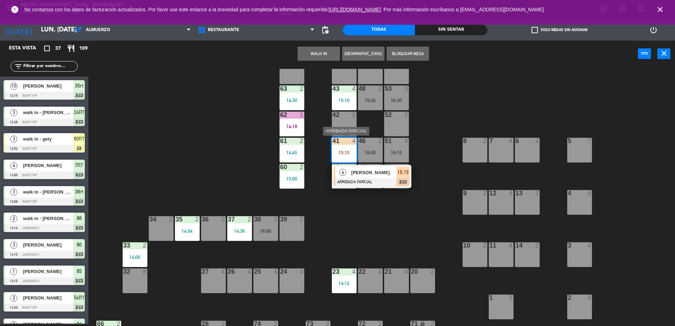
click at [376, 170] on span "[PERSON_NAME]" at bounding box center [373, 172] width 45 height 7
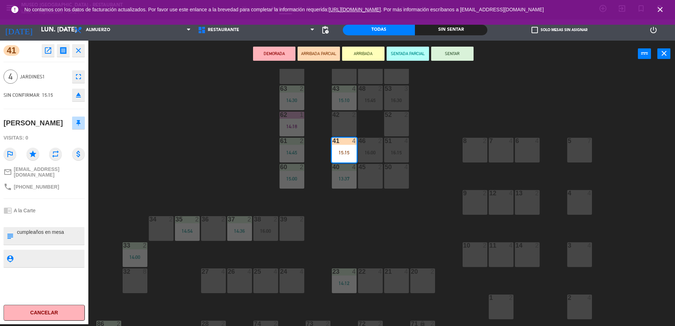
click at [17, 240] on textarea at bounding box center [49, 236] width 67 height 15
type textarea "m41 cumpleaños en mesa"
click at [41, 144] on div "Visitas: 0" at bounding box center [44, 138] width 81 height 12
click at [463, 53] on button "SENTAR" at bounding box center [452, 54] width 42 height 14
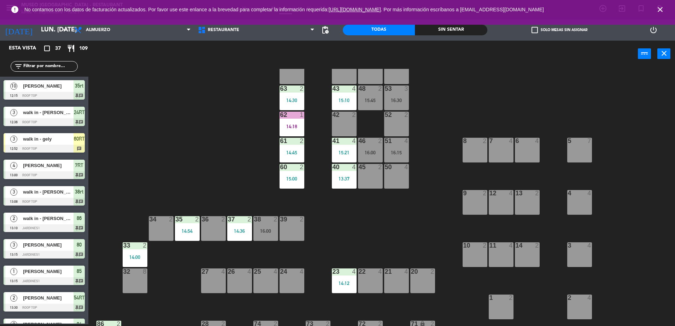
scroll to position [320, 0]
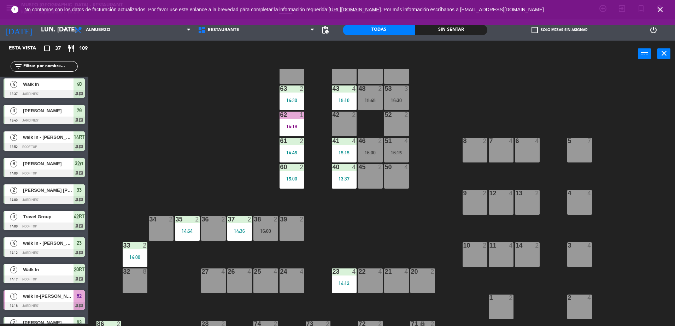
click at [164, 226] on div "34 2" at bounding box center [161, 228] width 25 height 25
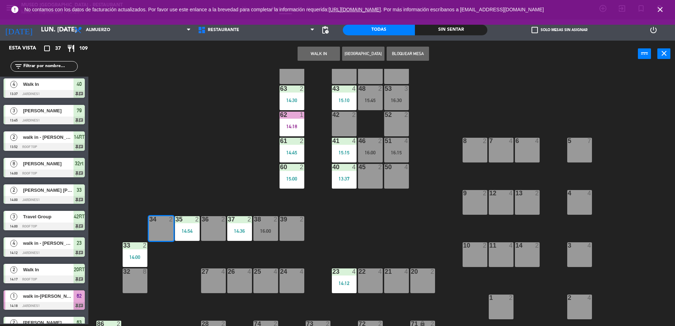
click at [323, 48] on button "WALK IN" at bounding box center [318, 54] width 42 height 14
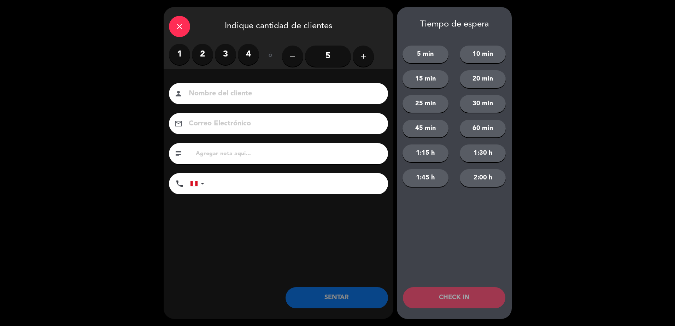
click at [200, 60] on label "2" at bounding box center [202, 54] width 21 height 21
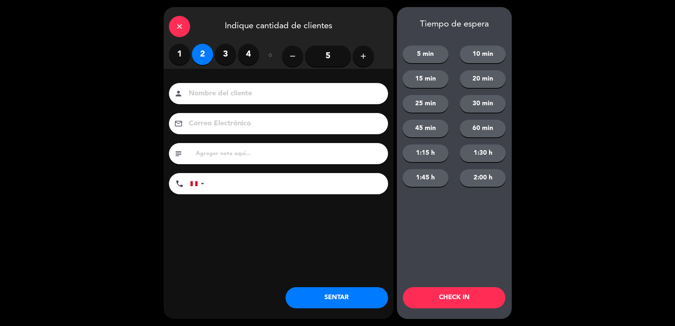
click at [222, 155] on input "text" at bounding box center [289, 154] width 188 height 10
type input "m34"
click at [355, 295] on button "SENTAR" at bounding box center [336, 297] width 102 height 21
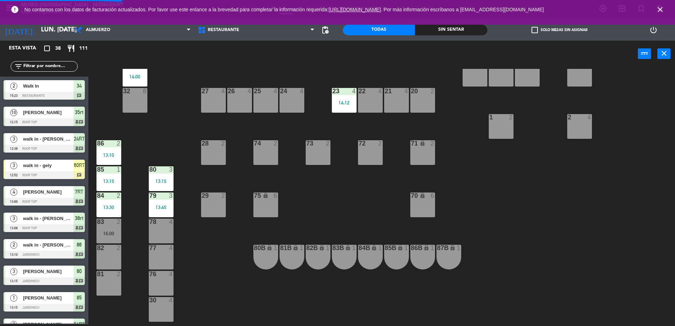
scroll to position [203, 0]
click at [165, 176] on div "80 3 13:15" at bounding box center [161, 178] width 25 height 25
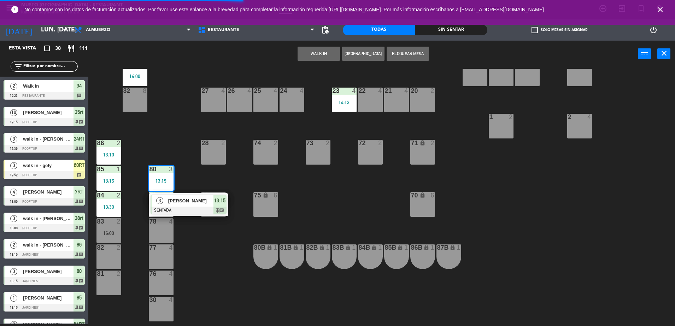
click at [194, 200] on span "[PERSON_NAME]" at bounding box center [190, 200] width 45 height 7
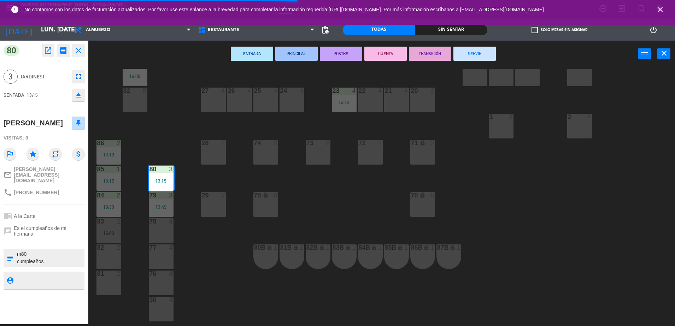
click at [484, 51] on button "SERVIR" at bounding box center [474, 54] width 42 height 14
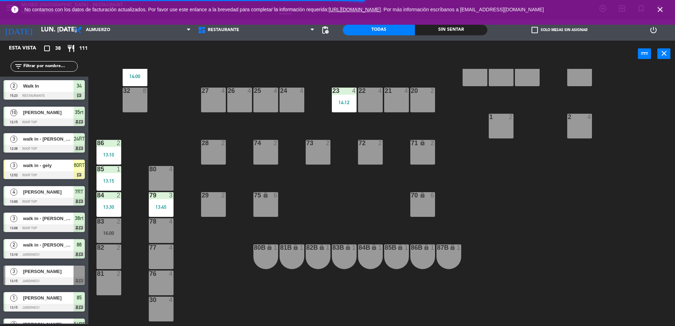
click at [103, 181] on div "13:15" at bounding box center [108, 180] width 25 height 5
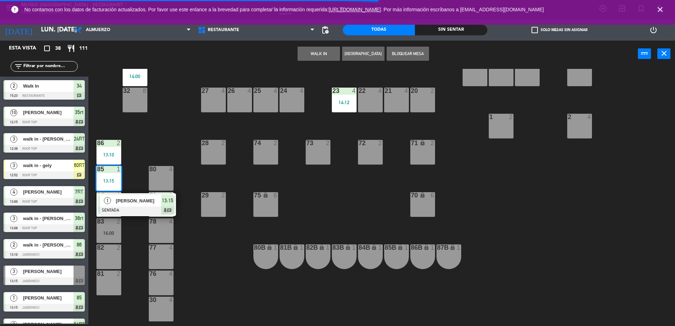
click at [139, 199] on span "[PERSON_NAME]" at bounding box center [138, 200] width 45 height 7
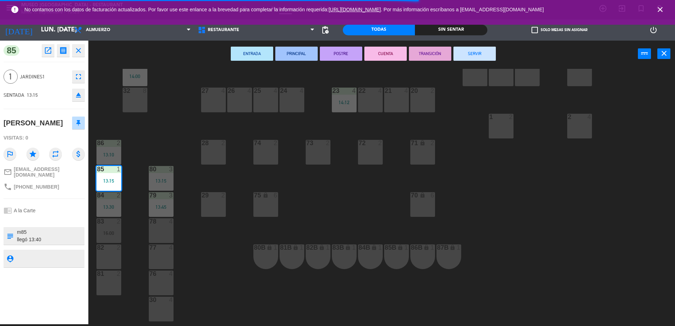
click at [473, 58] on button "SERVIR" at bounding box center [474, 54] width 42 height 14
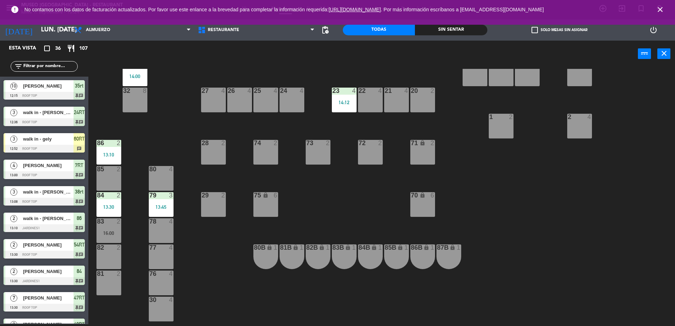
scroll to position [0, 0]
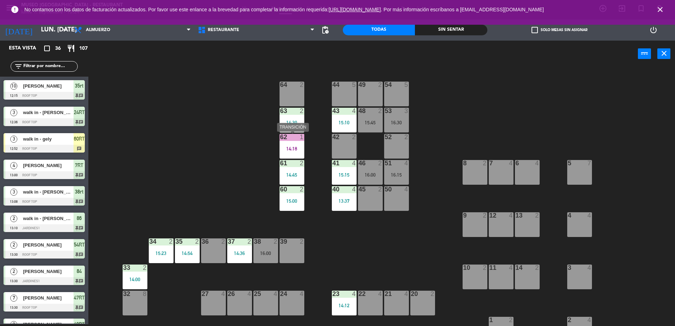
click at [291, 145] on div "62 1 14:18" at bounding box center [291, 146] width 25 height 25
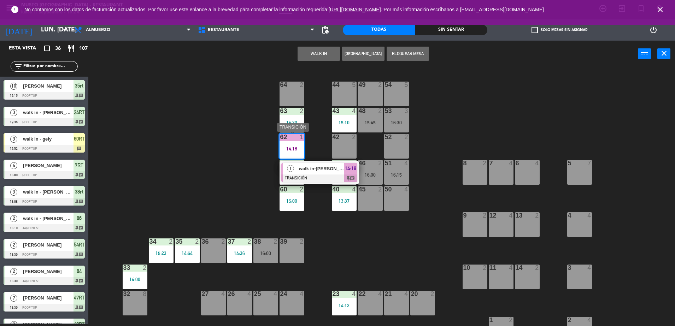
click at [319, 165] on span "walk in-[PERSON_NAME]" at bounding box center [321, 168] width 45 height 7
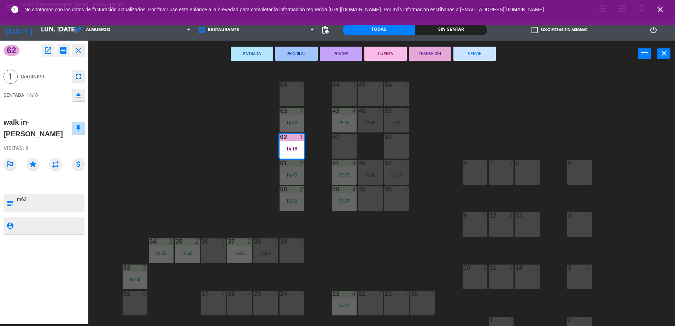
click at [474, 47] on button "SERVIR" at bounding box center [474, 54] width 42 height 14
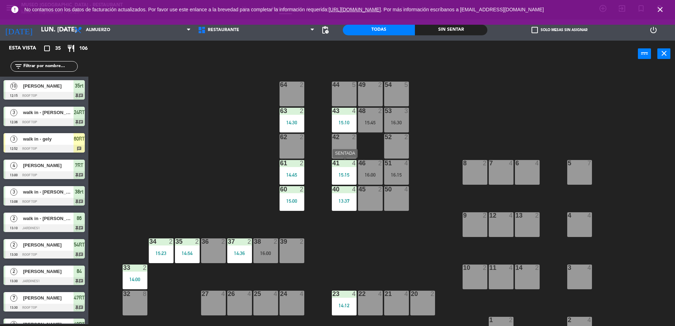
click at [348, 174] on div "15:15" at bounding box center [344, 174] width 25 height 5
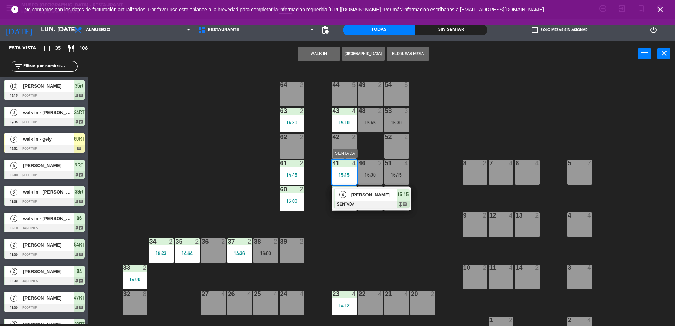
click at [371, 193] on span "[PERSON_NAME]" at bounding box center [373, 194] width 45 height 7
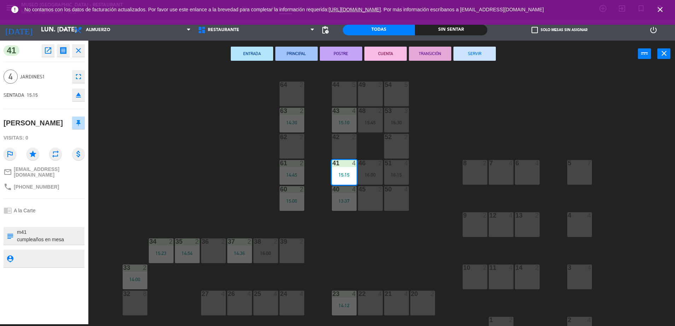
click at [223, 193] on div "44 5 49 2 54 5 64 2 48 2 15:45 53 3 16:30 63 2 14:30 43 4 15:10 62 2 42 2 52 2 …" at bounding box center [385, 197] width 580 height 257
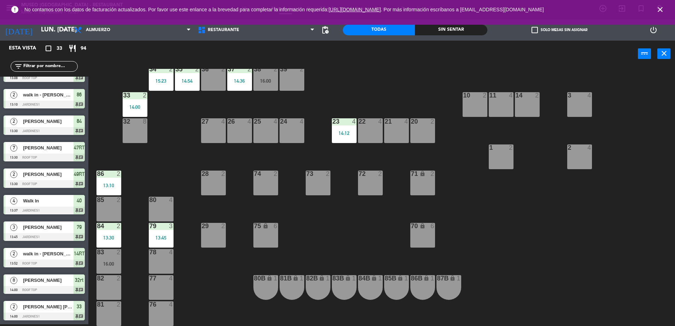
scroll to position [173, 0]
click at [114, 238] on div "13:30" at bounding box center [108, 237] width 25 height 5
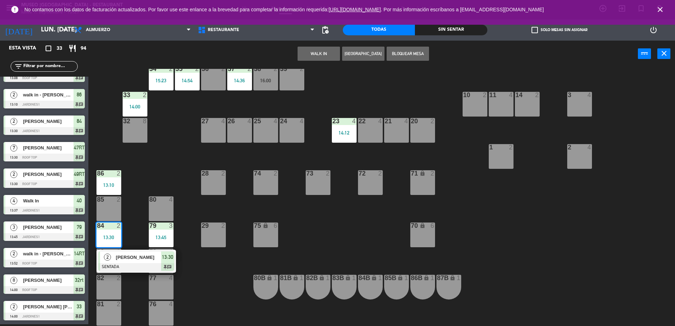
click at [139, 260] on span "[PERSON_NAME]" at bounding box center [138, 257] width 45 height 7
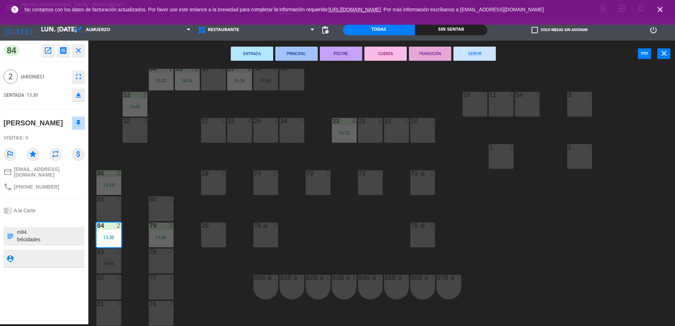
click at [332, 248] on div "44 5 49 2 54 5 64 2 48 2 15:45 53 3 16:30 63 2 14:30 43 4 15:10 62 2 42 2 52 2 …" at bounding box center [385, 197] width 580 height 257
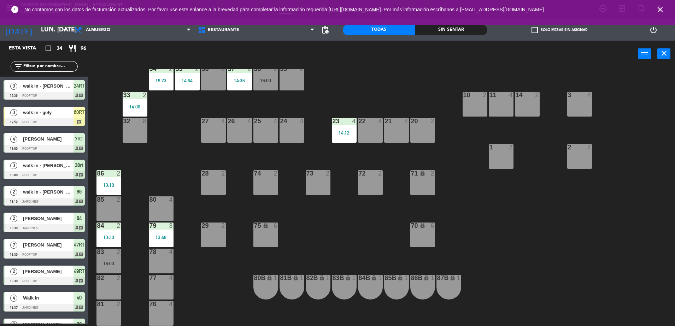
scroll to position [0, 0]
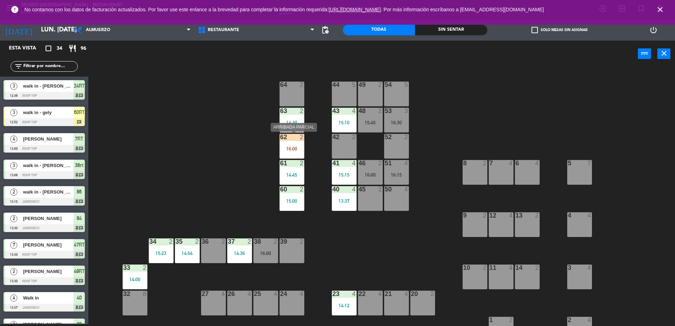
click at [292, 151] on div "16:00" at bounding box center [291, 148] width 25 height 5
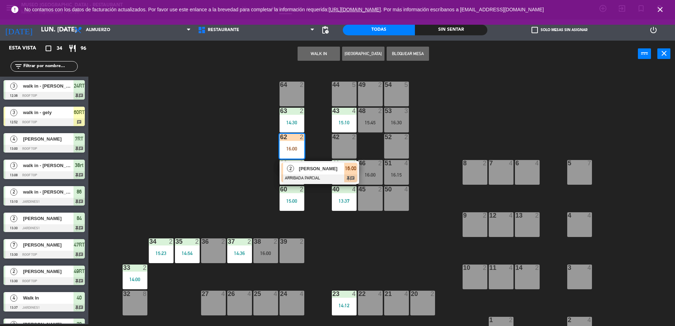
click at [321, 172] on span "[PERSON_NAME]" at bounding box center [321, 168] width 45 height 7
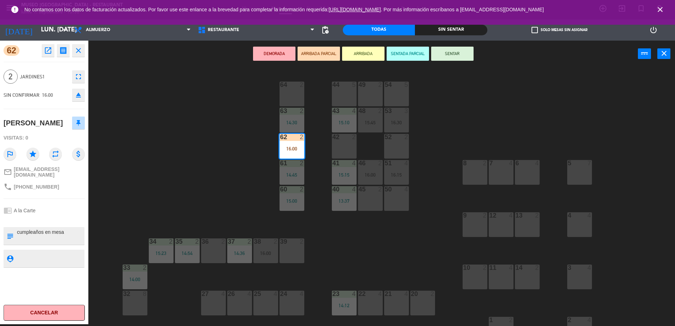
click at [294, 87] on div at bounding box center [292, 85] width 12 height 6
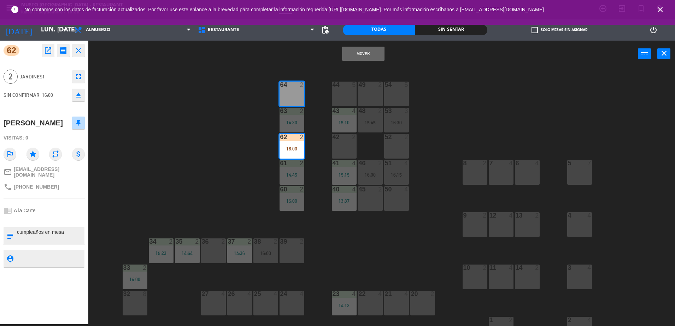
click at [376, 48] on button "Mover" at bounding box center [363, 54] width 42 height 14
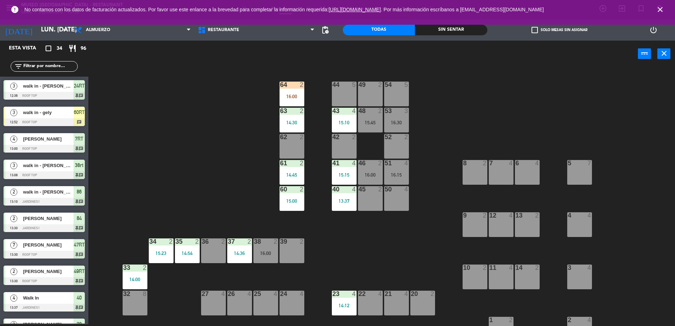
scroll to position [292, 0]
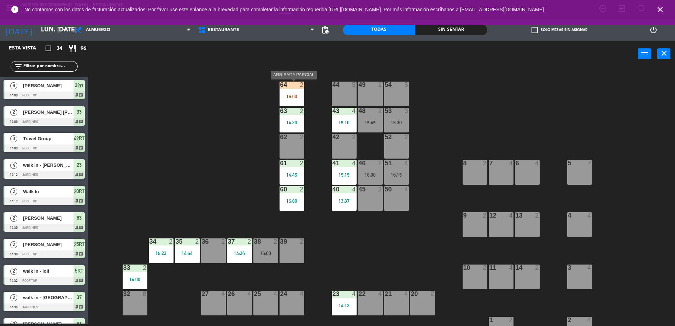
click at [294, 88] on div "64 2" at bounding box center [291, 85] width 25 height 7
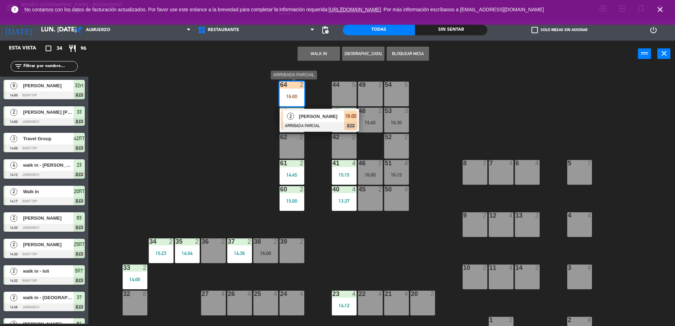
click at [318, 118] on span "[PERSON_NAME]" at bounding box center [321, 116] width 45 height 7
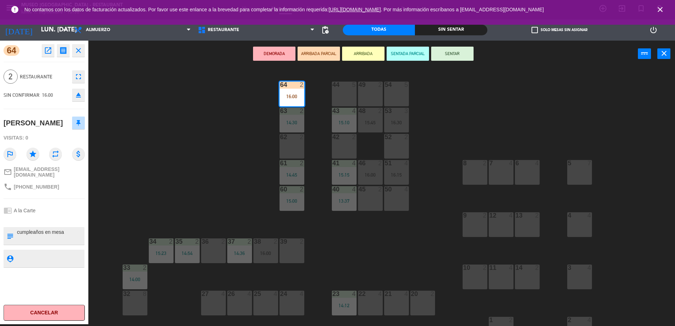
click at [17, 231] on textarea at bounding box center [49, 236] width 67 height 15
type textarea "m64 cumpleaños en mesa"
click at [48, 133] on div "Visitas: 0" at bounding box center [44, 138] width 81 height 12
click at [442, 52] on button "SENTAR" at bounding box center [452, 54] width 42 height 14
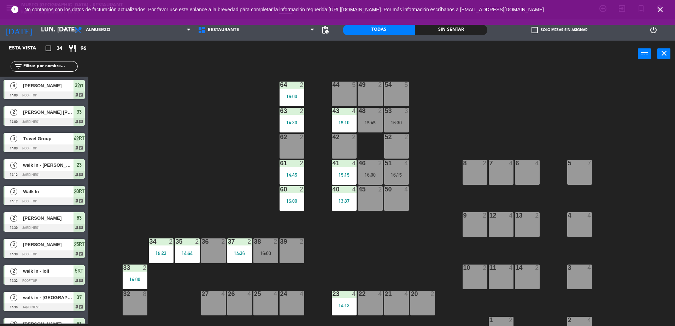
click at [444, 99] on div "44 5 49 2 54 5 64 2 16:00 48 2 15:45 53 3 16:30 63 2 14:30 43 4 15:10 62 2 42 2…" at bounding box center [385, 197] width 580 height 257
click at [287, 197] on div "60 2 15:00" at bounding box center [291, 198] width 25 height 25
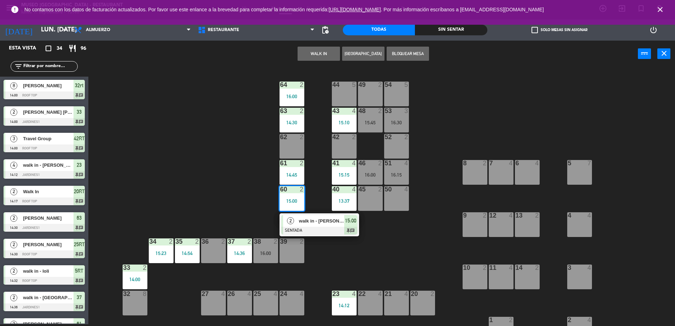
click at [249, 220] on div "44 5 49 2 54 5 64 2 16:00 48 2 15:45 53 3 16:30 63 2 14:30 43 4 15:10 62 2 42 2…" at bounding box center [385, 197] width 580 height 257
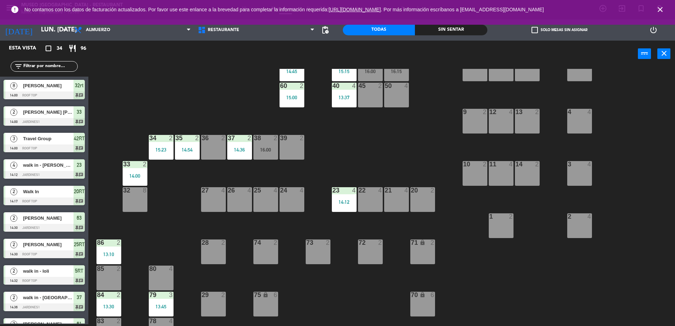
scroll to position [106, 0]
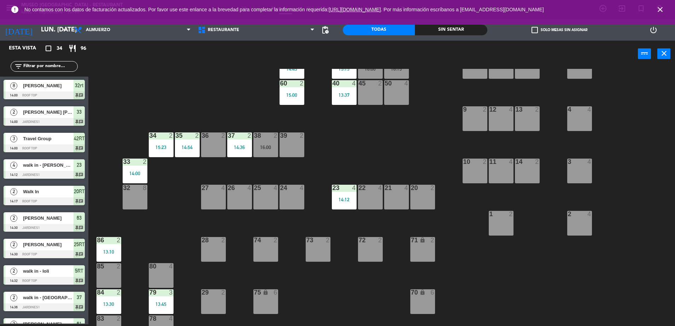
click at [349, 206] on div "23 4 14:12" at bounding box center [344, 197] width 25 height 25
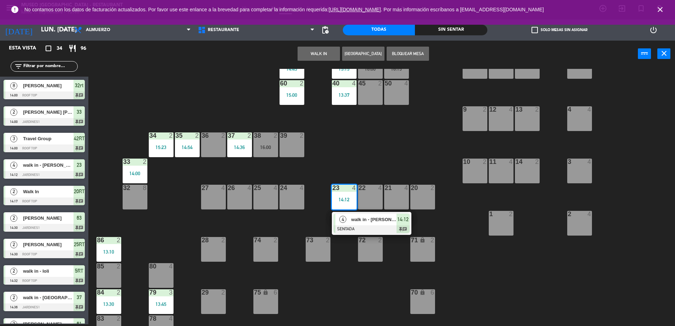
click at [371, 217] on span "walk in - [PERSON_NAME]" at bounding box center [373, 219] width 45 height 7
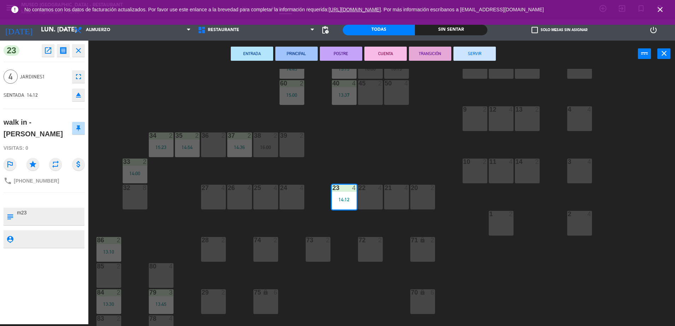
click at [439, 53] on button "TRANSICIÓN" at bounding box center [430, 54] width 42 height 14
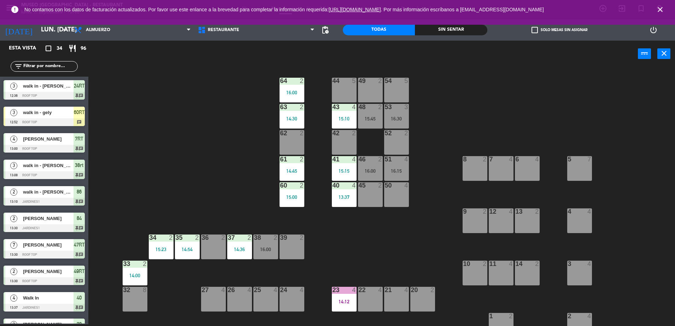
scroll to position [0, 0]
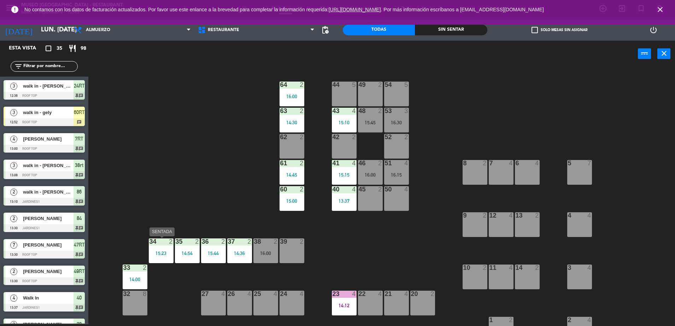
click at [159, 254] on div "15:23" at bounding box center [161, 253] width 25 height 5
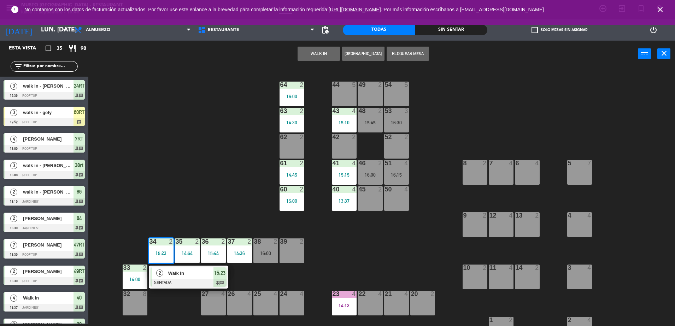
click at [183, 281] on div at bounding box center [189, 283] width 76 height 8
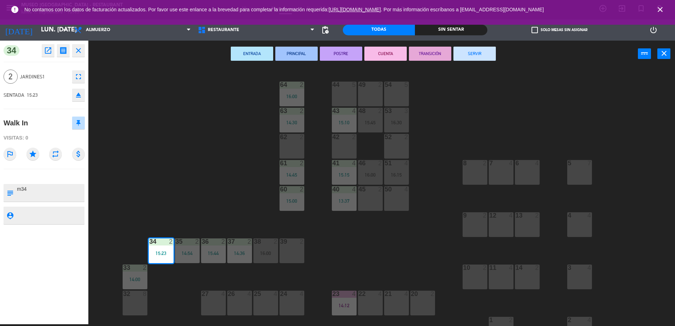
click at [196, 208] on div "44 5 49 2 54 5 64 2 16:00 48 2 15:45 53 3 16:30 63 2 14:30 43 4 15:10 62 2 42 2…" at bounding box center [385, 197] width 580 height 257
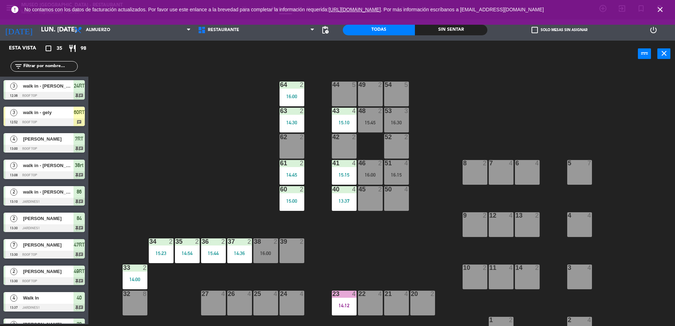
scroll to position [89, 0]
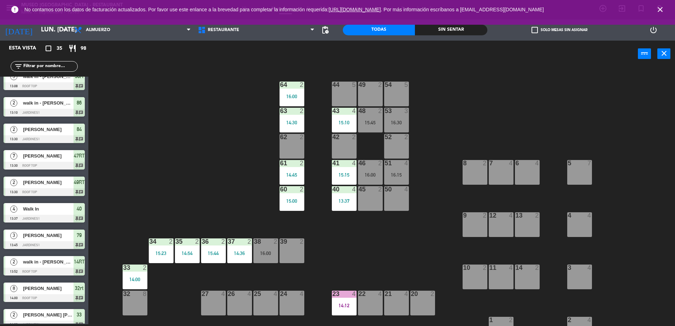
click at [188, 241] on div at bounding box center [187, 241] width 12 height 6
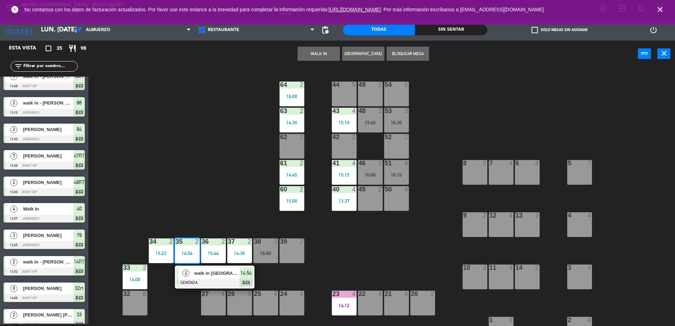
click at [213, 221] on div "44 5 49 2 54 5 64 2 16:00 48 2 15:45 53 3 16:30 63 2 14:30 43 4 15:10 62 2 42 2…" at bounding box center [385, 197] width 580 height 257
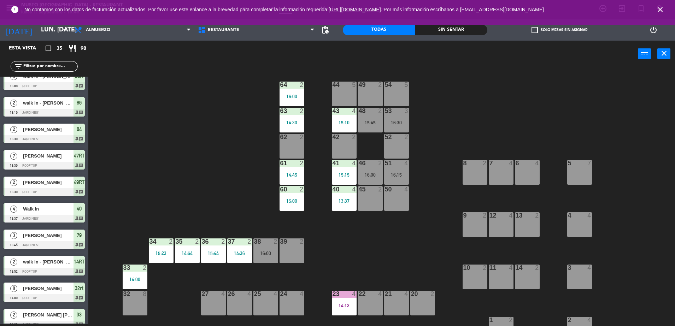
click at [187, 255] on div "14:54" at bounding box center [187, 253] width 25 height 5
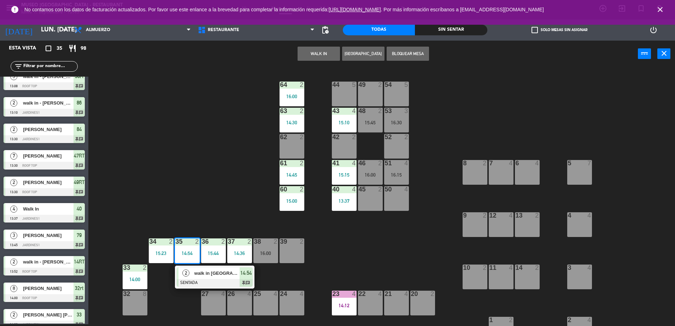
click at [209, 286] on div at bounding box center [215, 283] width 76 height 8
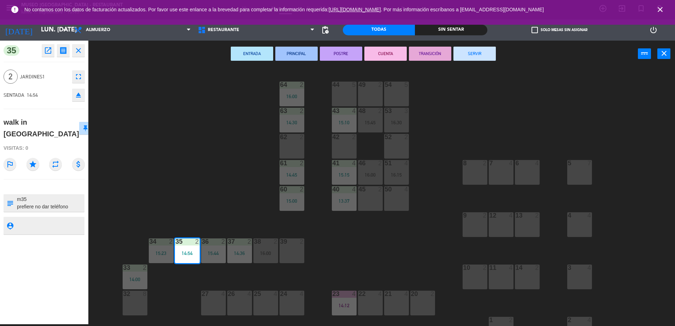
click at [478, 50] on button "SERVIR" at bounding box center [474, 54] width 42 height 14
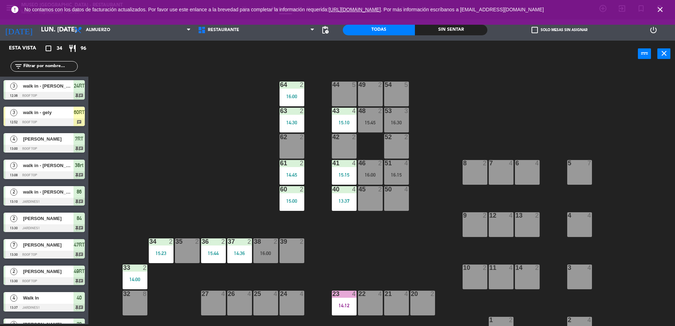
scroll to position [81, 0]
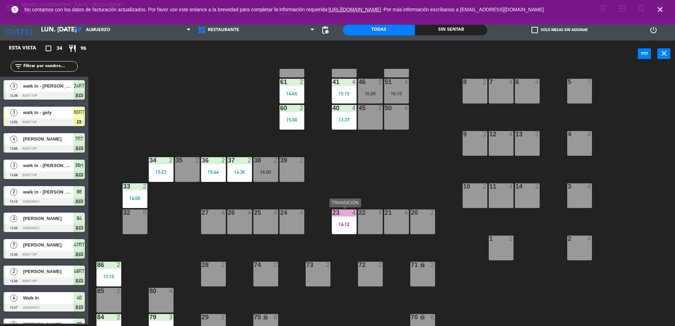
click at [342, 219] on div "23 4 14:12" at bounding box center [344, 222] width 25 height 25
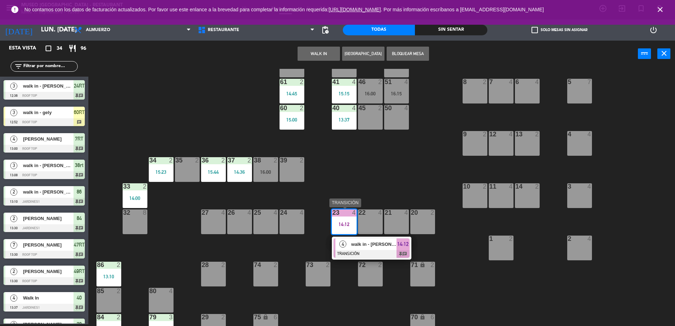
click at [367, 237] on div "4 walk in - [PERSON_NAME] TRANSICIÓN 14:12 chat" at bounding box center [371, 248] width 79 height 23
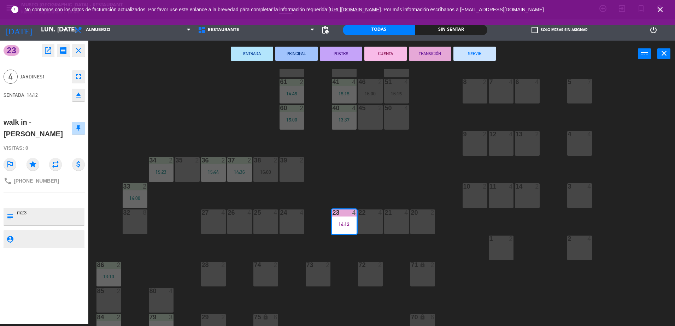
click at [476, 52] on button "SERVIR" at bounding box center [474, 54] width 42 height 14
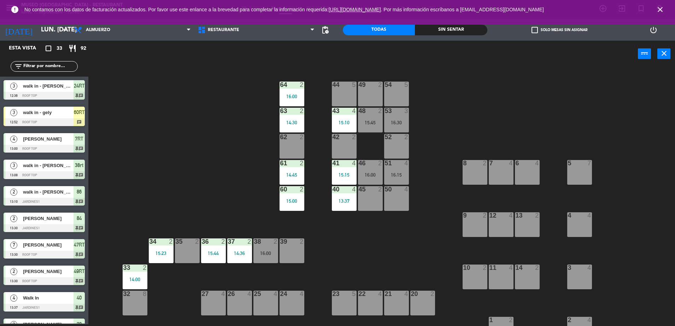
scroll to position [162, 0]
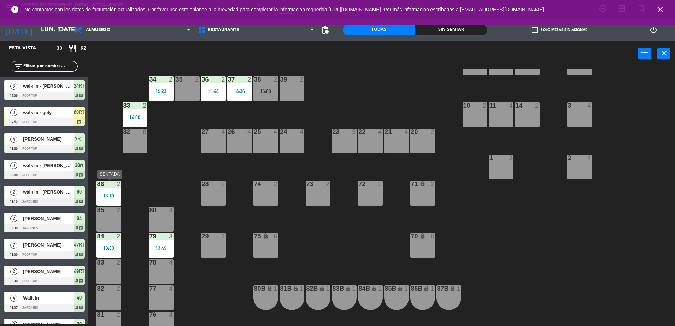
click at [108, 195] on div "13:10" at bounding box center [108, 195] width 25 height 5
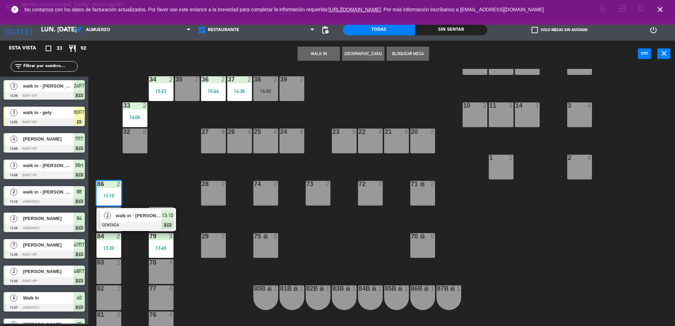
click at [142, 208] on div "2 walk in - [PERSON_NAME] 13:10 chat" at bounding box center [135, 219] width 79 height 23
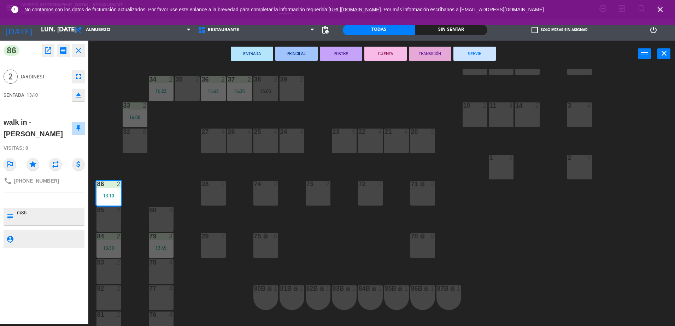
click at [462, 56] on button "SERVIR" at bounding box center [474, 54] width 42 height 14
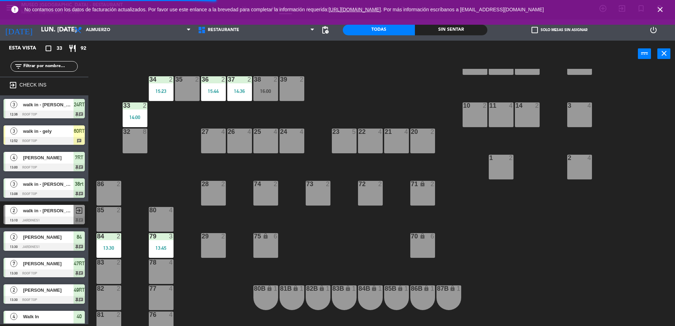
click at [101, 252] on div "84 2 13:30" at bounding box center [108, 245] width 25 height 25
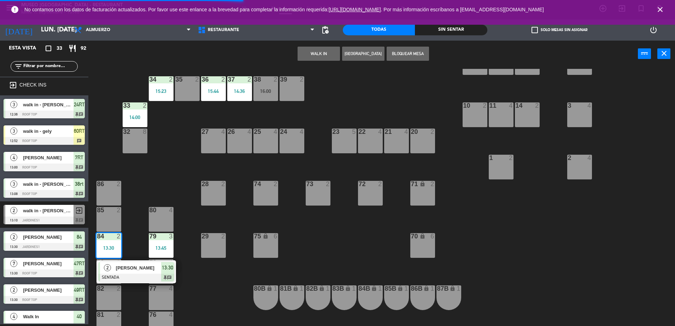
click at [135, 266] on span "[PERSON_NAME]" at bounding box center [138, 267] width 45 height 7
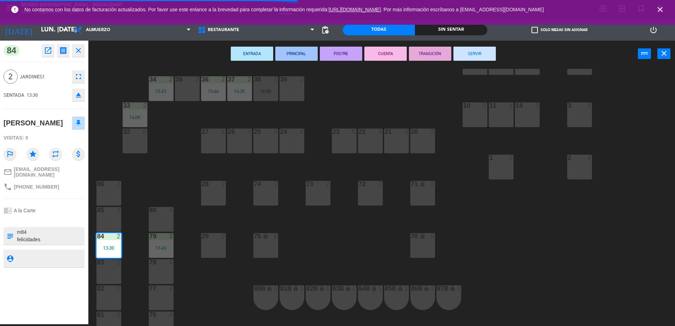
click at [477, 60] on button "SERVIR" at bounding box center [474, 54] width 42 height 14
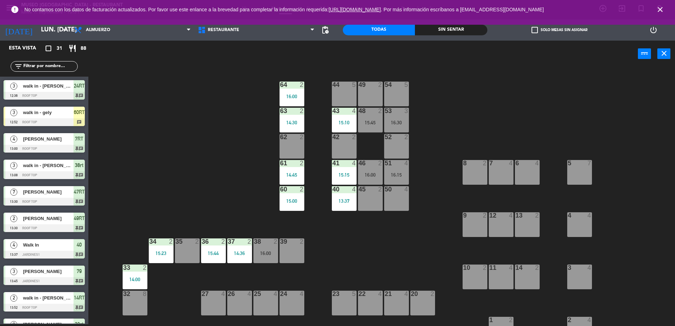
scroll to position [0, 0]
click at [351, 90] on div "44 5" at bounding box center [344, 93] width 25 height 25
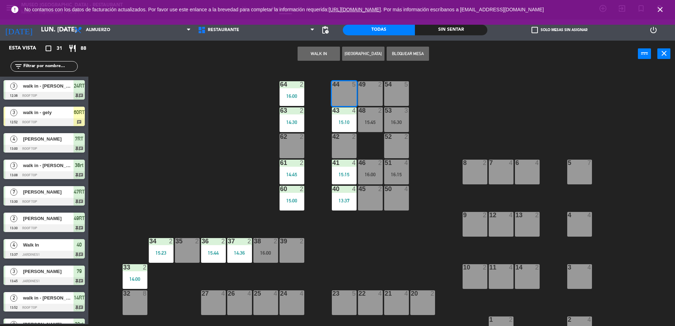
click at [323, 44] on div "WALK IN [GEOGRAPHIC_DATA] Bloquear Mesa power_input close" at bounding box center [362, 54] width 549 height 27
click at [322, 50] on button "WALK IN" at bounding box center [318, 54] width 42 height 14
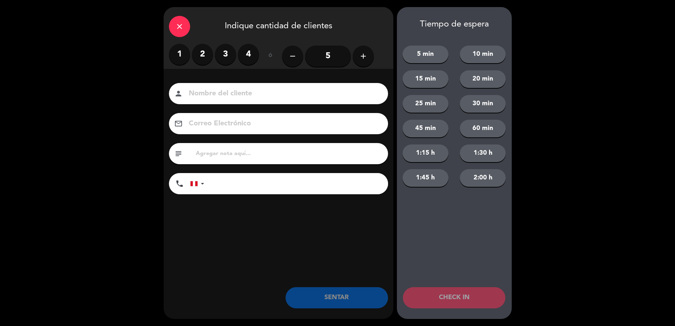
click at [225, 55] on label "3" at bounding box center [225, 54] width 21 height 21
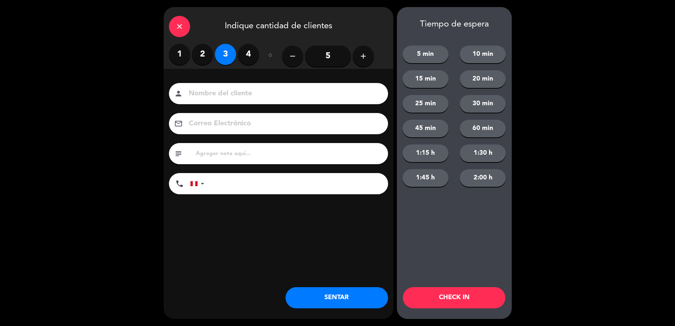
click at [269, 150] on input "text" at bounding box center [289, 154] width 188 height 10
type input "m44"
click at [329, 291] on button "SENTAR" at bounding box center [336, 297] width 102 height 21
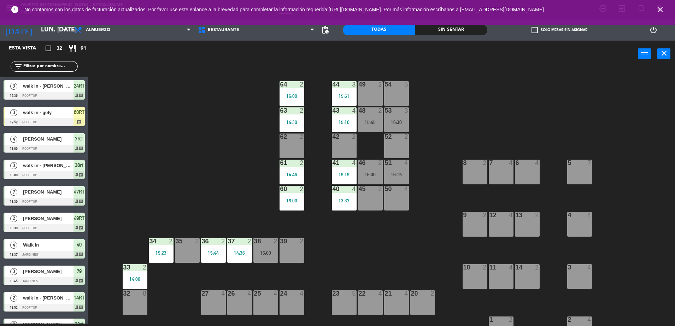
scroll to position [0, 0]
click at [339, 91] on div "44 3 15:51" at bounding box center [344, 94] width 25 height 25
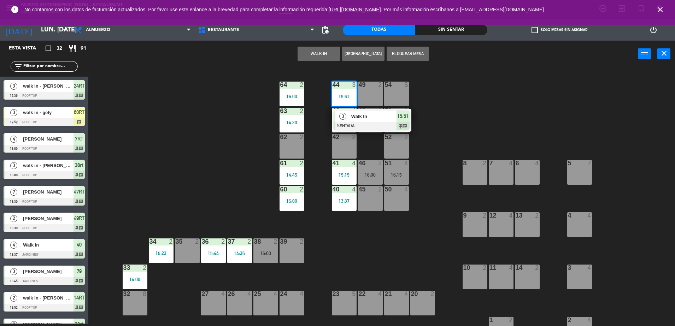
click at [213, 80] on div "44 3 15:51 3 Walk In SENTADA 15:51 chat 49 2 54 5 64 2 16:00 48 2 15:45 53 3 16…" at bounding box center [385, 197] width 580 height 257
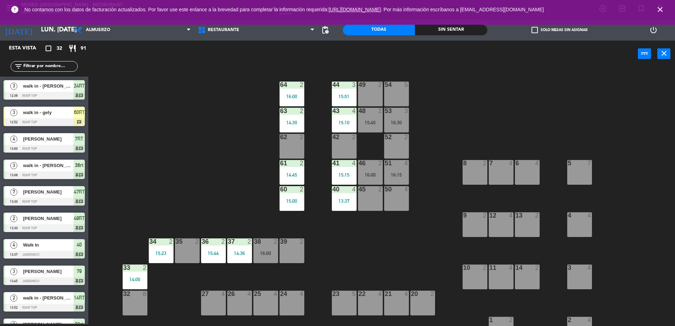
click at [347, 95] on div "15:51" at bounding box center [344, 96] width 25 height 5
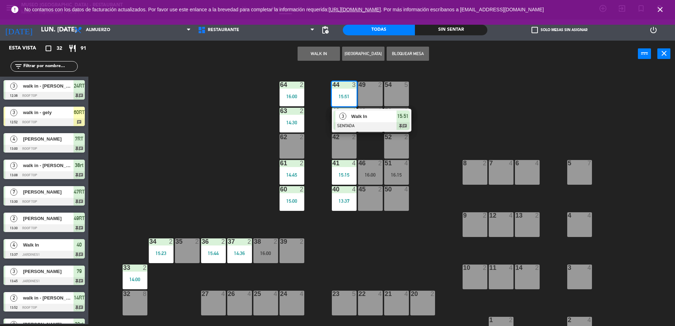
click at [350, 116] on div "3" at bounding box center [342, 117] width 15 height 12
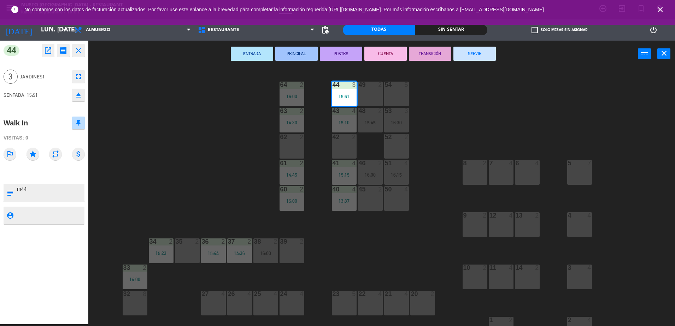
click at [208, 155] on div "44 3 15:51 49 2 54 5 64 2 16:00 48 2 15:45 53 3 16:30 63 2 14:30 43 4 15:10 62 …" at bounding box center [385, 197] width 580 height 257
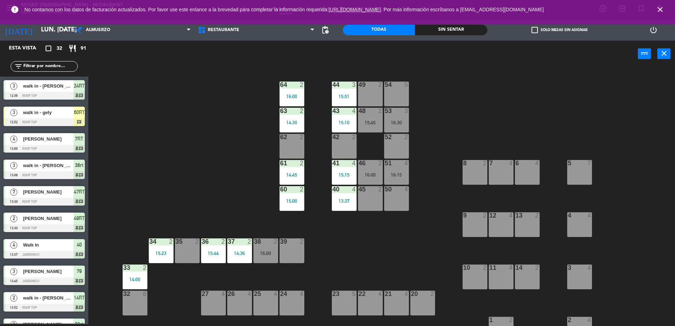
scroll to position [141, 0]
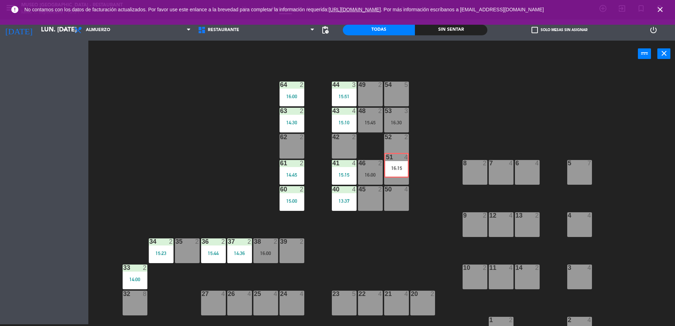
drag, startPoint x: 394, startPoint y: 167, endPoint x: 390, endPoint y: 114, distance: 53.5
click at [392, 125] on div "44 3 15:51 49 2 54 5 64 2 16:00 48 2 15:45 53 3 16:30 63 2 14:30 43 4 15:10 62 …" at bounding box center [385, 197] width 580 height 257
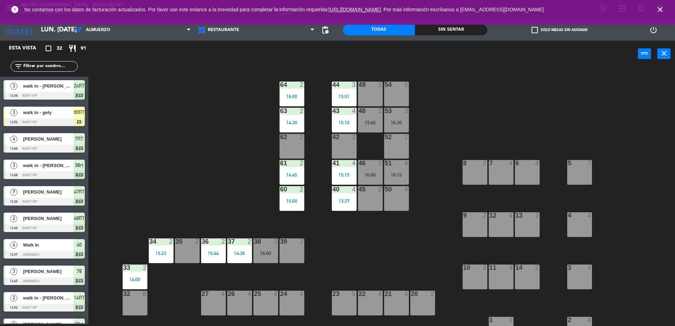
scroll to position [247, 0]
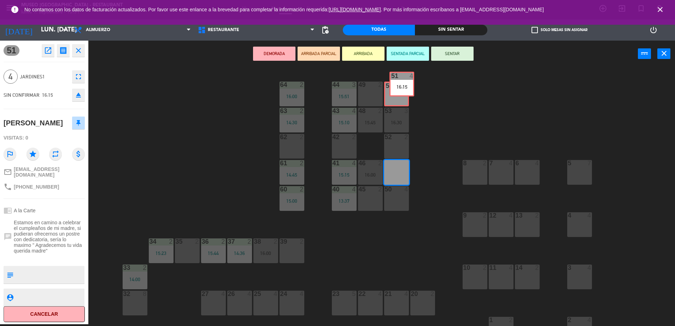
drag, startPoint x: 390, startPoint y: 175, endPoint x: 396, endPoint y: 88, distance: 87.5
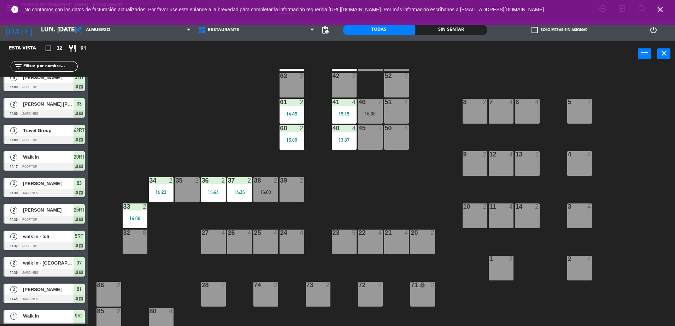
scroll to position [0, 0]
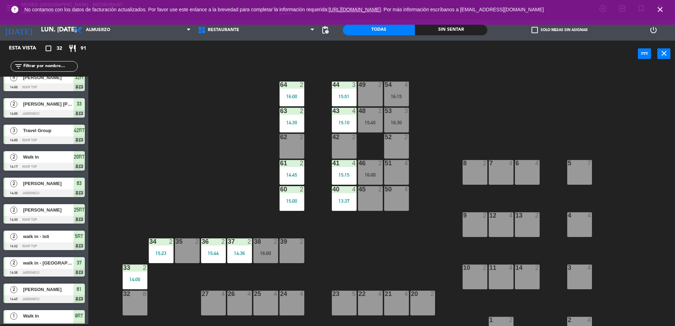
click at [392, 175] on div "51 4" at bounding box center [396, 172] width 25 height 25
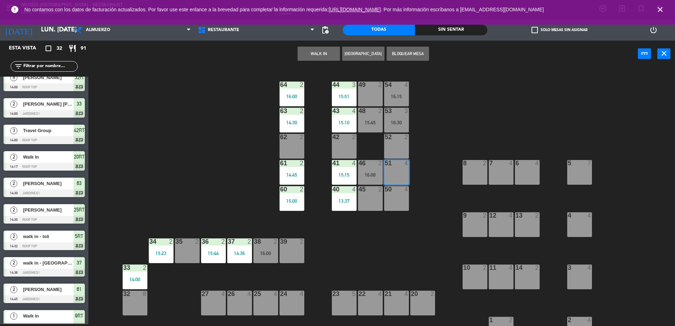
click at [406, 205] on div "50 4" at bounding box center [396, 198] width 25 height 25
click at [437, 207] on div "44 3 15:51 49 2 54 4 16:15 64 2 16:00 48 2 15:45 53 3 16:30 63 2 14:30 43 4 15:…" at bounding box center [385, 197] width 580 height 257
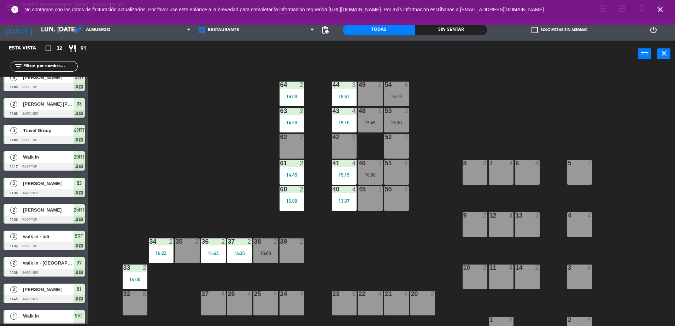
click at [400, 198] on div "50 4" at bounding box center [396, 198] width 25 height 25
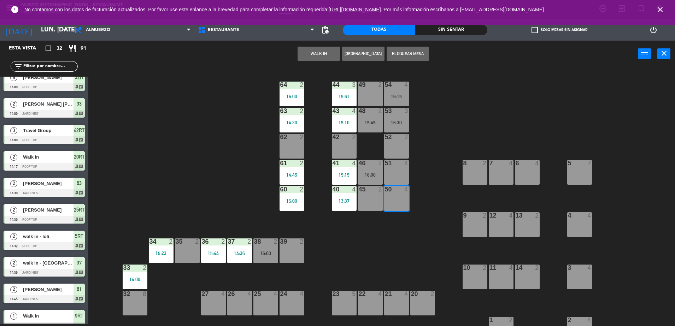
click at [319, 52] on button "WALK IN" at bounding box center [318, 54] width 42 height 14
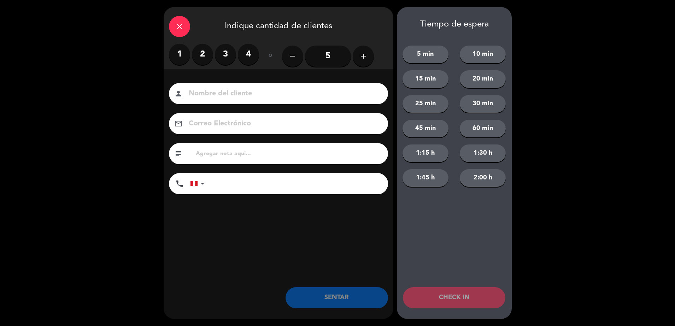
click at [225, 57] on label "3" at bounding box center [225, 54] width 21 height 21
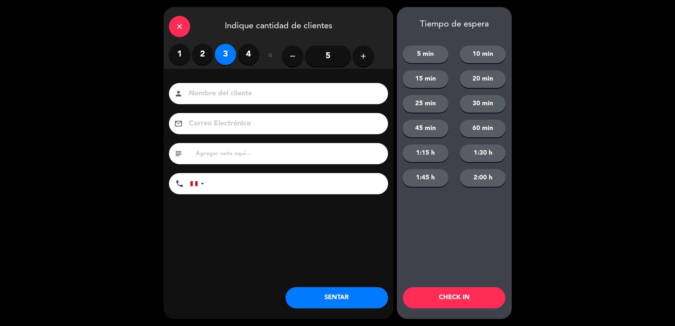
click at [242, 152] on input "text" at bounding box center [289, 154] width 188 height 10
type input "m50"
click at [323, 293] on button "SENTAR" at bounding box center [336, 297] width 102 height 21
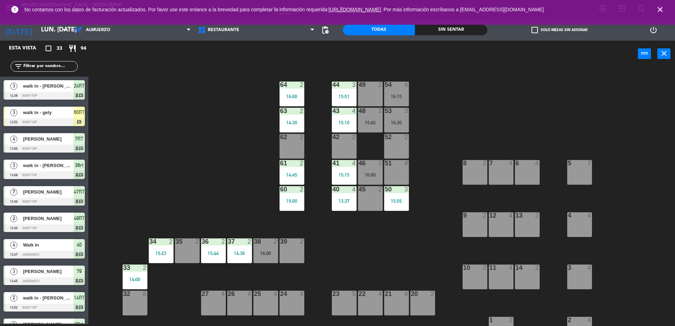
scroll to position [251, 0]
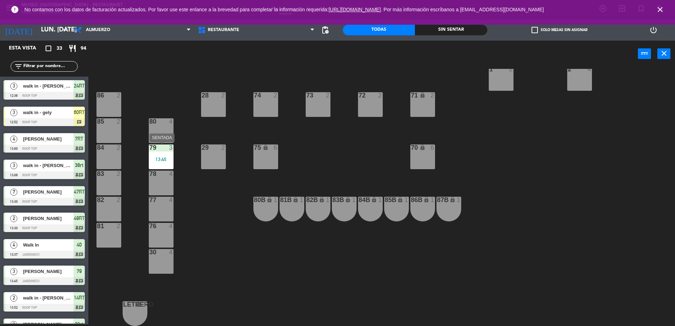
click at [170, 153] on div "79 3 13:45" at bounding box center [161, 157] width 25 height 25
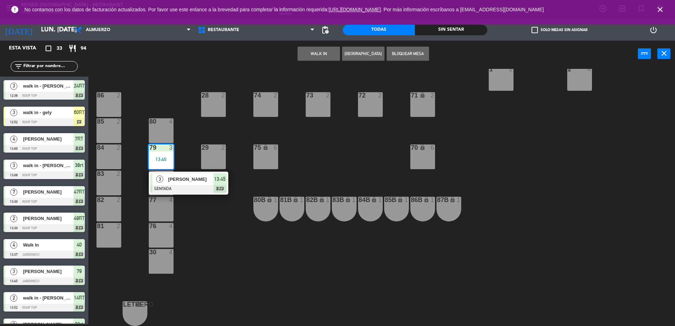
click at [197, 178] on span "[PERSON_NAME]" at bounding box center [190, 179] width 45 height 7
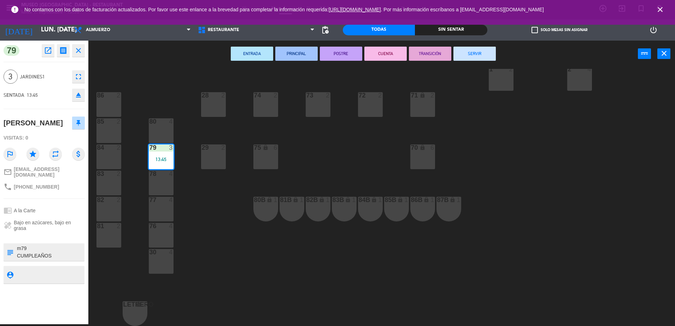
click at [382, 53] on button "CUENTA" at bounding box center [385, 54] width 42 height 14
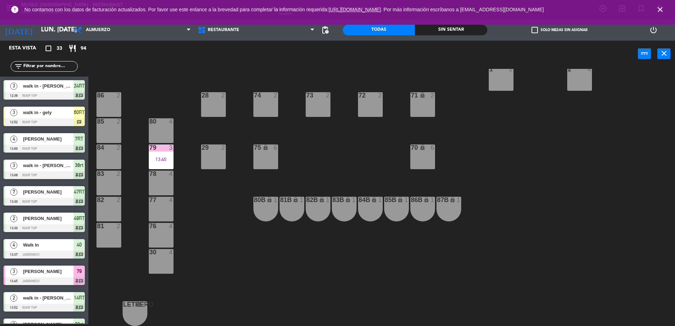
scroll to position [0, 0]
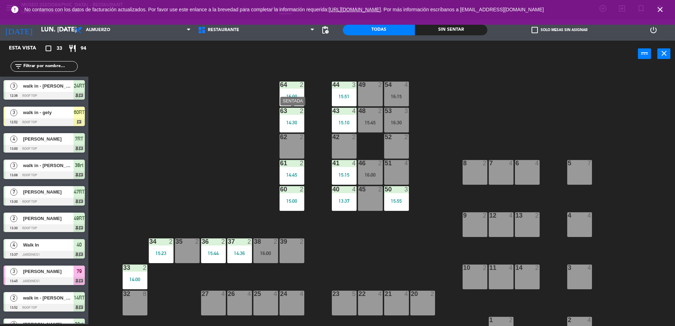
click at [299, 117] on div "63 2 14:30" at bounding box center [291, 120] width 25 height 25
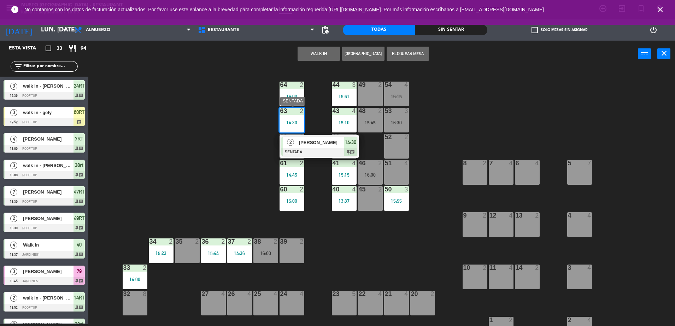
click at [312, 147] on div "[PERSON_NAME]" at bounding box center [321, 143] width 46 height 12
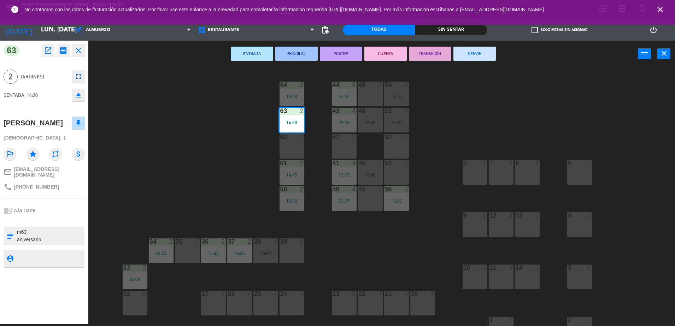
click at [483, 53] on button "SERVIR" at bounding box center [474, 54] width 42 height 14
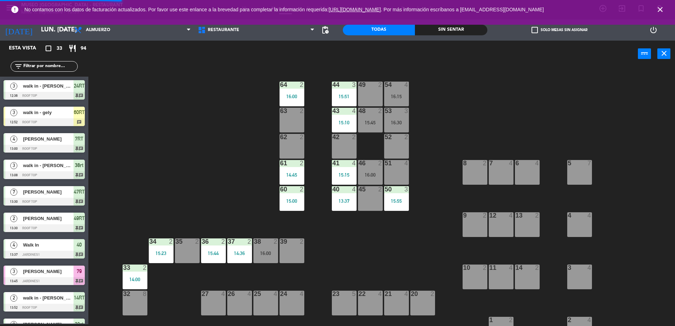
scroll to position [2, 0]
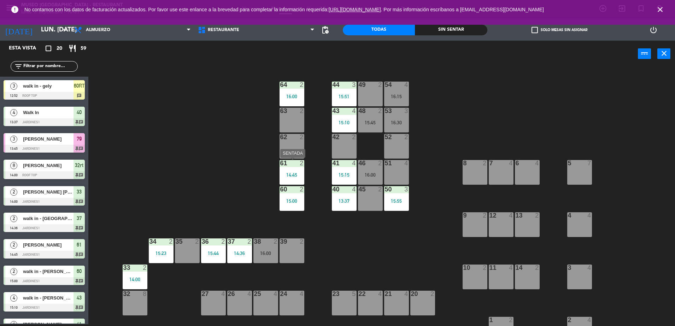
click at [291, 175] on div "14:45" at bounding box center [291, 174] width 25 height 5
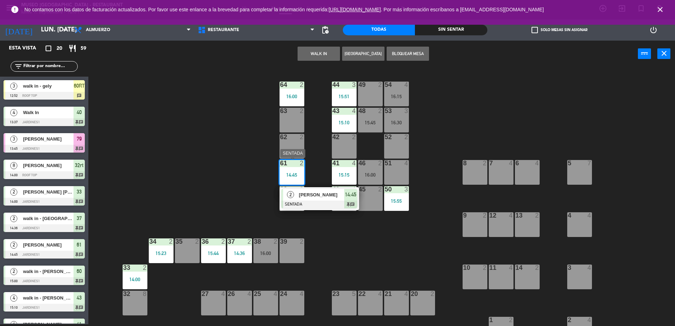
click at [308, 204] on div "44 3 15:51 49 2 54 4 16:15 64 2 16:00 48 2 15:45 53 3 16:30 63 2 43 4 15:10 62 …" at bounding box center [385, 197] width 580 height 257
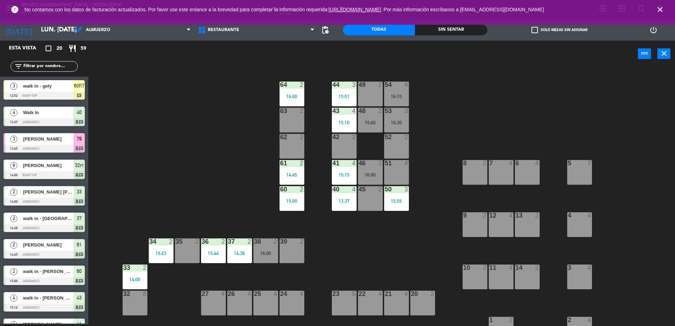
click at [286, 175] on div "14:45" at bounding box center [291, 174] width 25 height 5
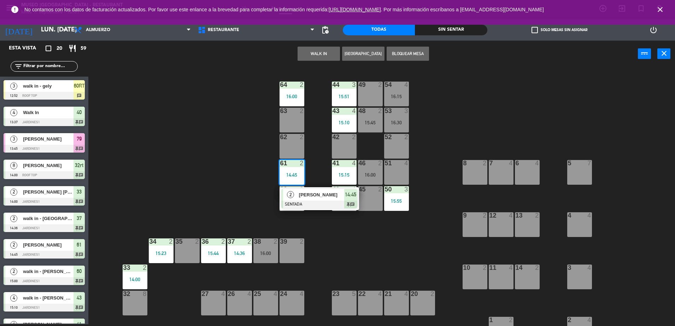
click at [319, 206] on div at bounding box center [319, 205] width 76 height 8
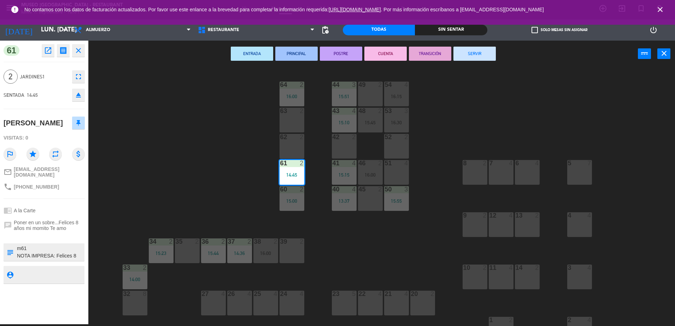
click at [432, 51] on button "TRANSICIÓN" at bounding box center [430, 54] width 42 height 14
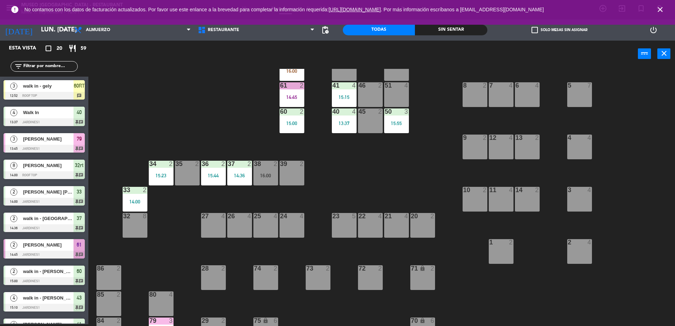
scroll to position [83, 0]
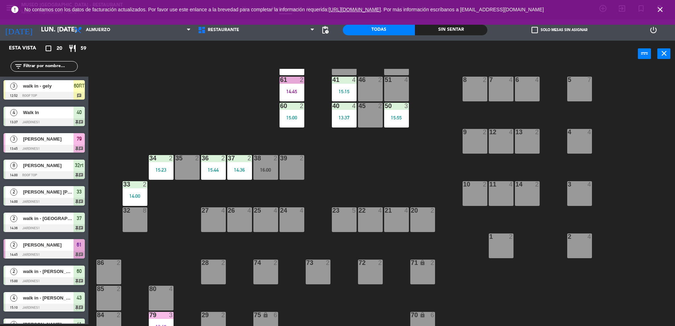
click at [64, 66] on input "text" at bounding box center [50, 67] width 55 height 8
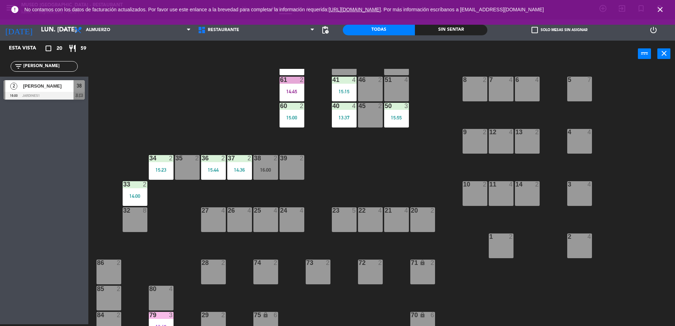
type input "[PERSON_NAME]"
click at [70, 94] on div at bounding box center [44, 96] width 81 height 8
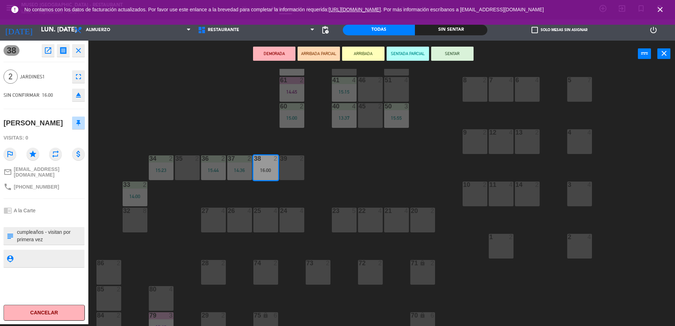
scroll to position [85, 0]
click at [410, 176] on div "44 3 15:51 49 2 54 4 16:15 64 2 16:00 48 2 15:45 53 3 16:30 63 2 43 4 15:10 62 …" at bounding box center [385, 197] width 580 height 257
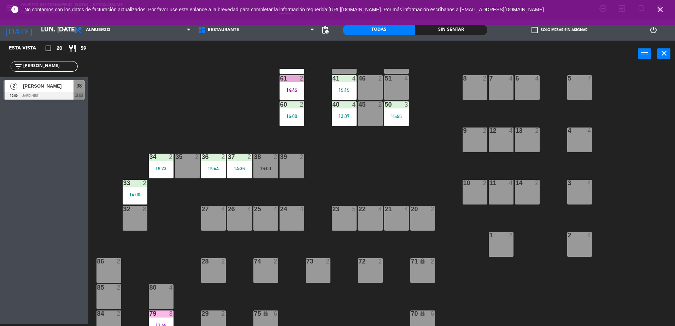
scroll to position [0, 0]
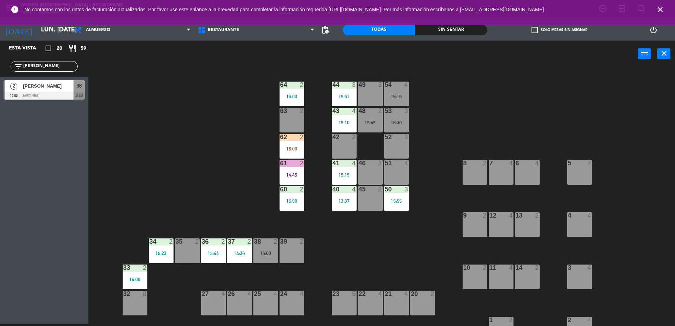
click at [284, 148] on div "16:00" at bounding box center [291, 148] width 25 height 5
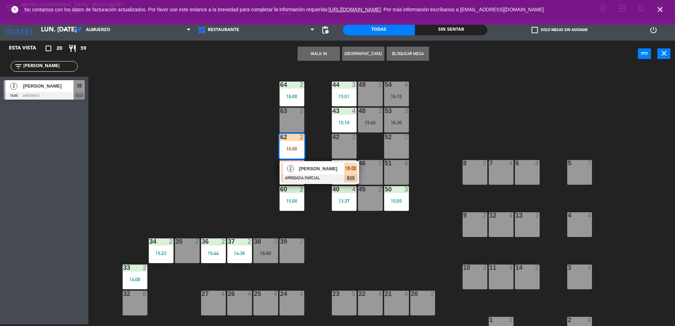
click at [323, 166] on span "[PERSON_NAME]" at bounding box center [321, 168] width 45 height 7
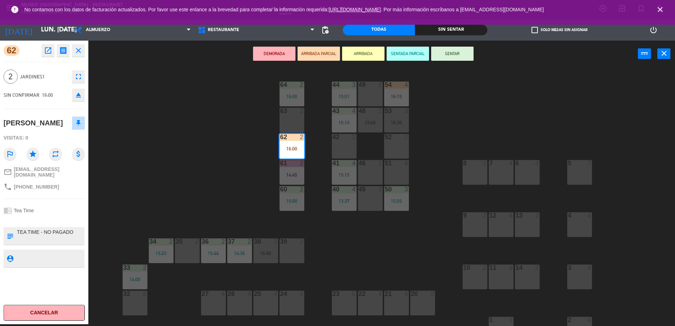
click at [182, 197] on div "44 3 15:51 49 2 54 4 16:15 64 2 16:00 48 2 15:45 53 3 16:30 63 2 43 4 15:10 62 …" at bounding box center [385, 197] width 580 height 257
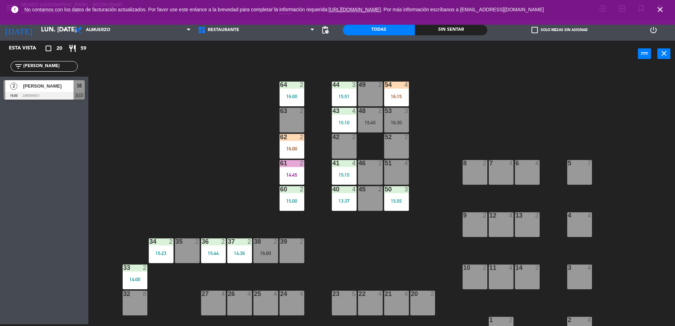
click at [393, 92] on div "54 4 16:15" at bounding box center [396, 94] width 25 height 25
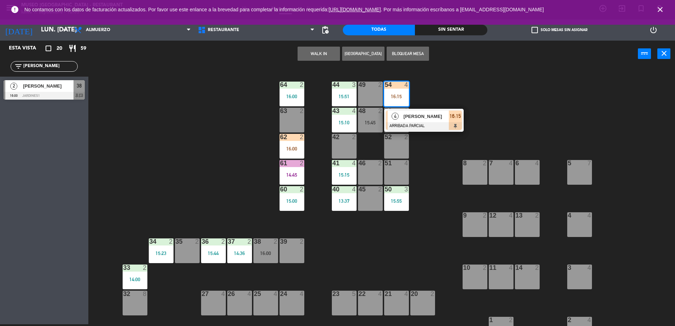
click at [429, 122] on div at bounding box center [424, 126] width 76 height 8
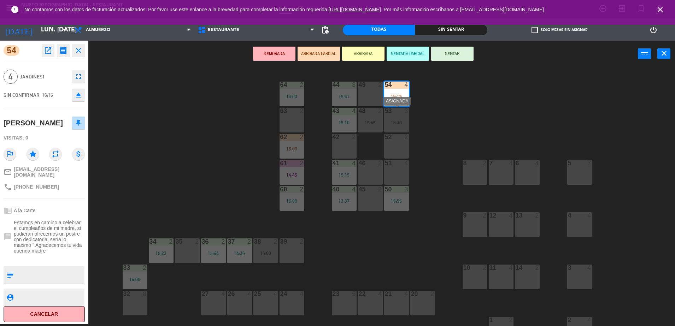
click at [396, 128] on div "53 3 16:30" at bounding box center [396, 120] width 25 height 25
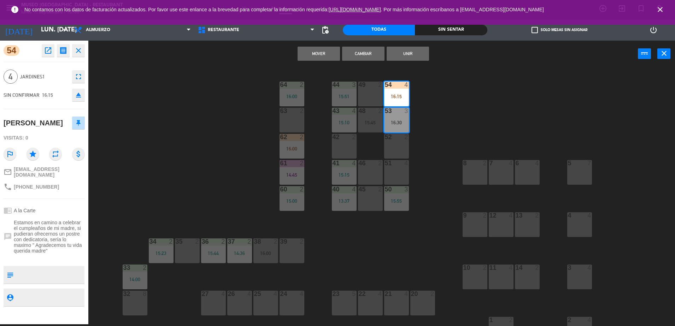
click at [372, 53] on button "Cambiar" at bounding box center [363, 54] width 42 height 14
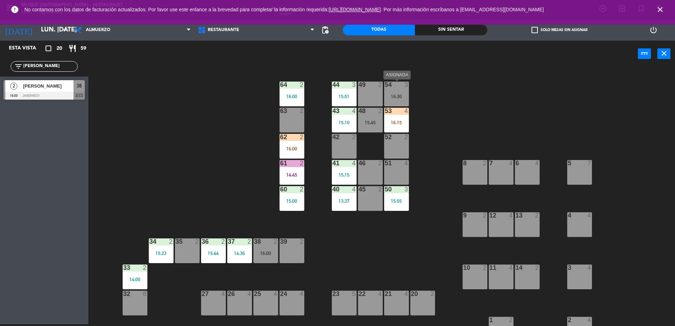
click at [397, 116] on div "53 4 16:15" at bounding box center [396, 120] width 25 height 25
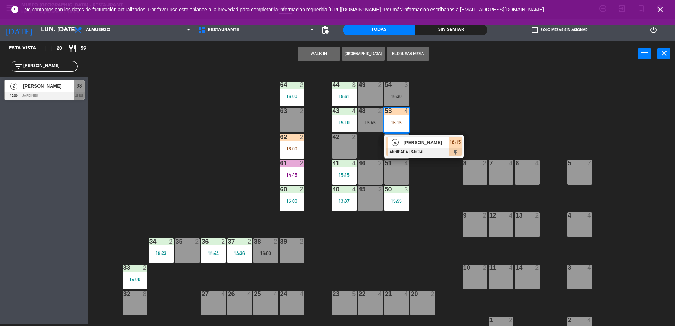
click at [426, 138] on div "[PERSON_NAME]" at bounding box center [426, 143] width 46 height 12
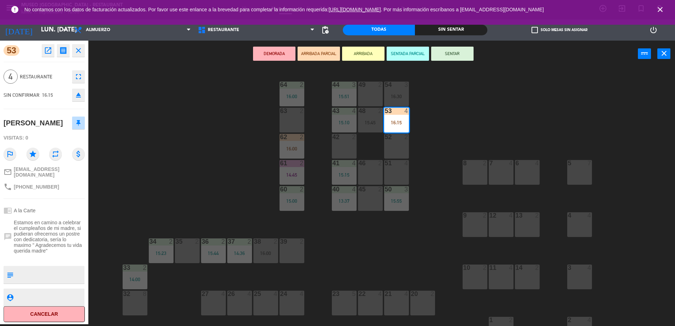
click at [19, 279] on textarea at bounding box center [49, 274] width 67 height 15
type textarea "m53 cumpleaños"
click at [50, 144] on div "Visitas: 0" at bounding box center [44, 138] width 81 height 12
click at [466, 54] on button "SENTAR" at bounding box center [452, 54] width 42 height 14
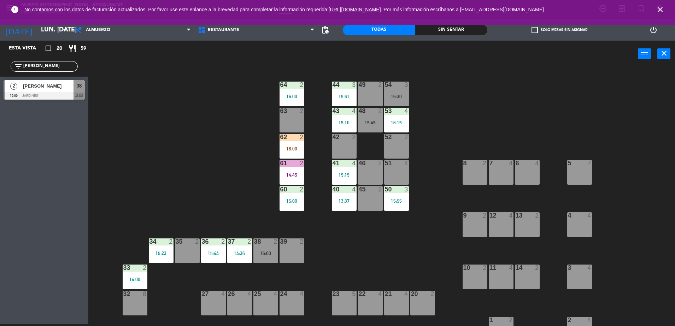
click at [293, 147] on div "16:00" at bounding box center [291, 148] width 25 height 5
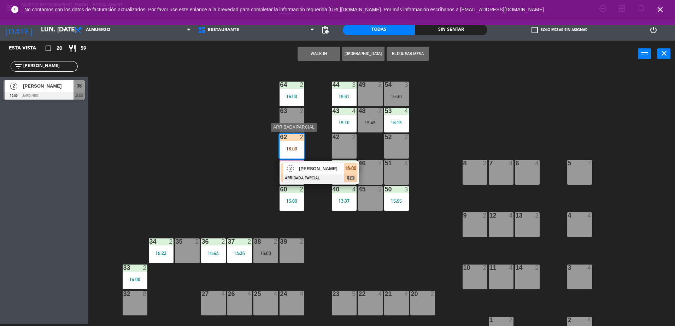
click at [318, 177] on div at bounding box center [319, 179] width 76 height 8
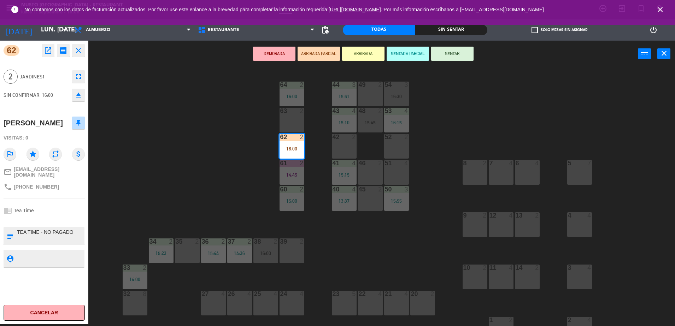
click at [341, 141] on div "42 2" at bounding box center [344, 146] width 25 height 25
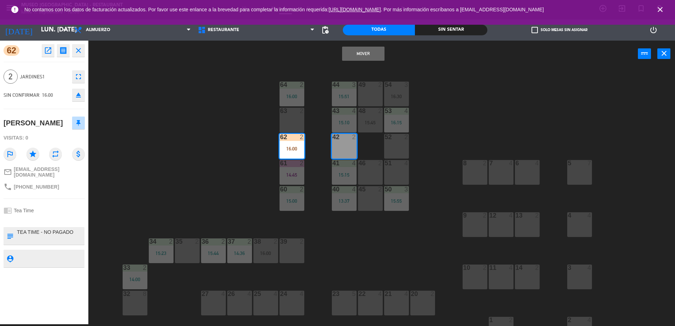
click at [365, 55] on button "Mover" at bounding box center [363, 54] width 42 height 14
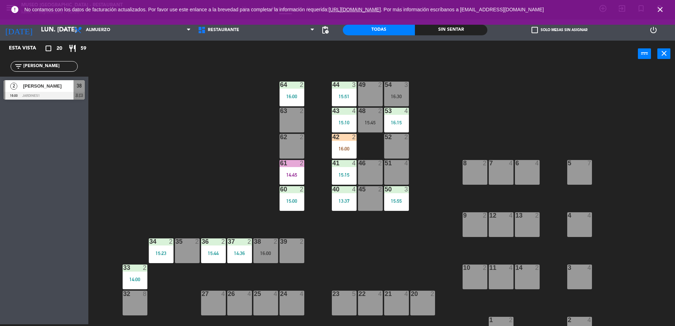
click at [343, 142] on div "42 2 16:00" at bounding box center [344, 146] width 25 height 25
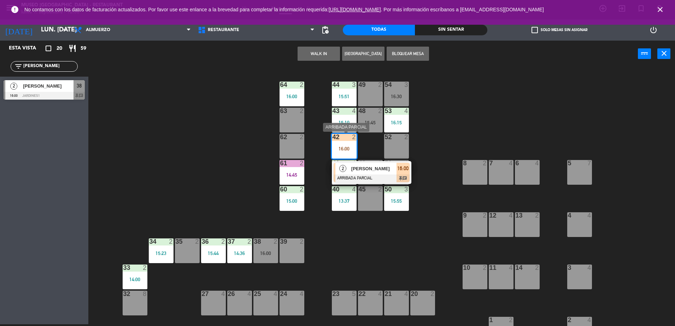
click at [364, 172] on span "[PERSON_NAME]" at bounding box center [373, 168] width 45 height 7
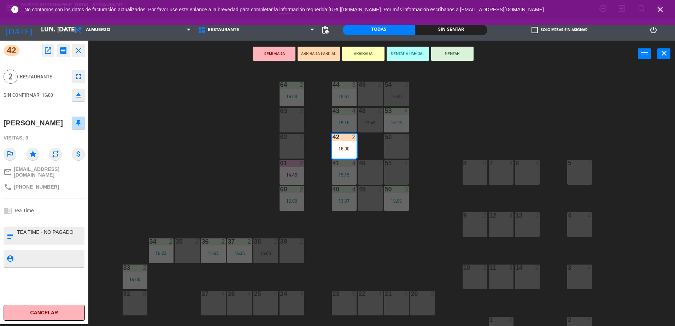
click at [18, 240] on textarea at bounding box center [49, 236] width 67 height 15
type textarea "m42 TEA TIME - NO PAGADO"
click at [58, 129] on div "[PERSON_NAME]" at bounding box center [33, 123] width 59 height 12
click at [450, 57] on button "SENTAR" at bounding box center [452, 54] width 42 height 14
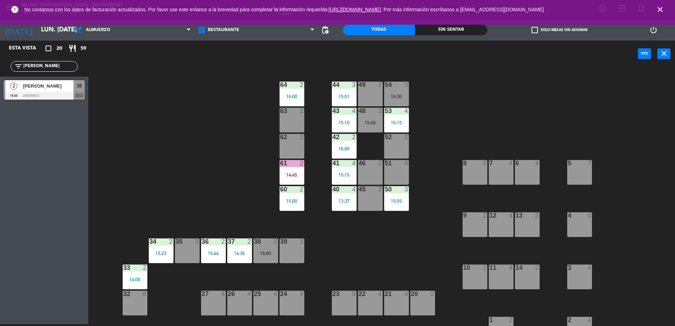
click at [343, 148] on div "16:00" at bounding box center [344, 148] width 25 height 5
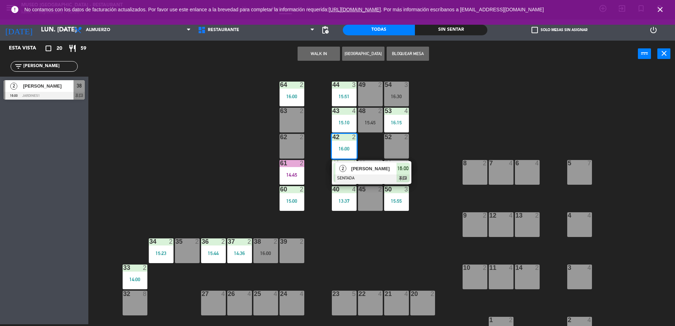
click at [378, 183] on div "2 [PERSON_NAME] SENTADA 16:00 chat" at bounding box center [371, 172] width 79 height 23
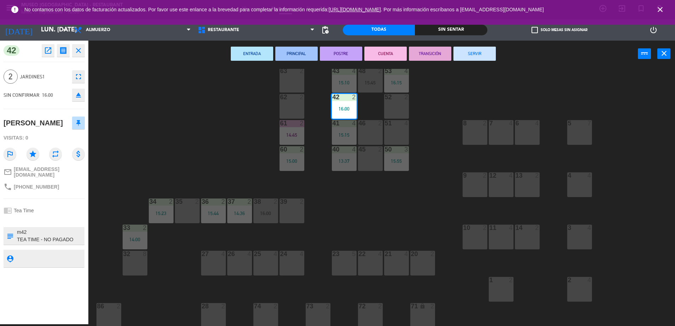
scroll to position [32, 0]
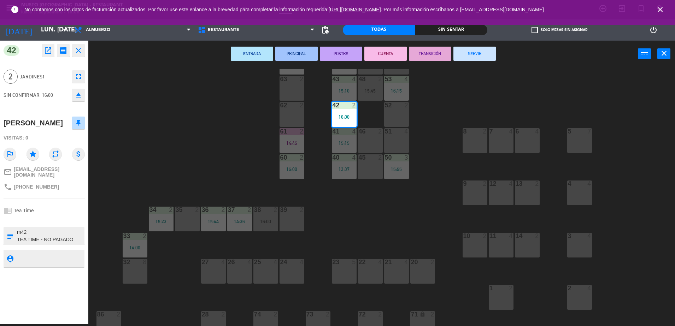
click at [382, 216] on div "44 3 15:51 49 2 54 3 16:30 64 2 16:00 48 2 15:45 53 4 16:15 63 2 43 4 15:10 62 …" at bounding box center [385, 197] width 580 height 257
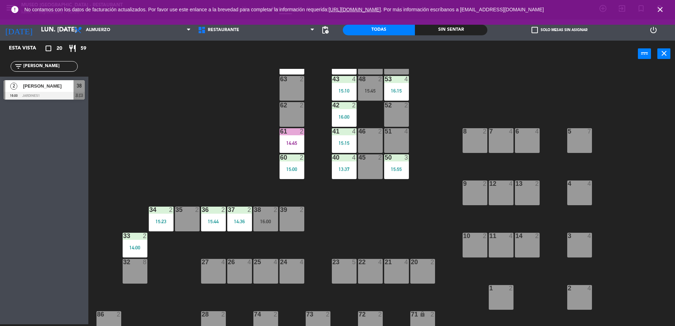
click at [263, 214] on div "38 2 16:00" at bounding box center [265, 219] width 25 height 25
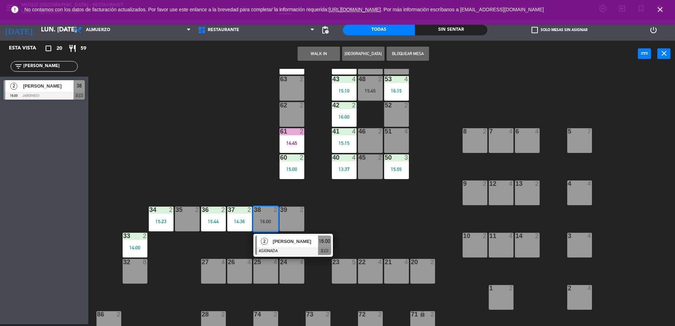
click at [287, 249] on div at bounding box center [293, 251] width 76 height 8
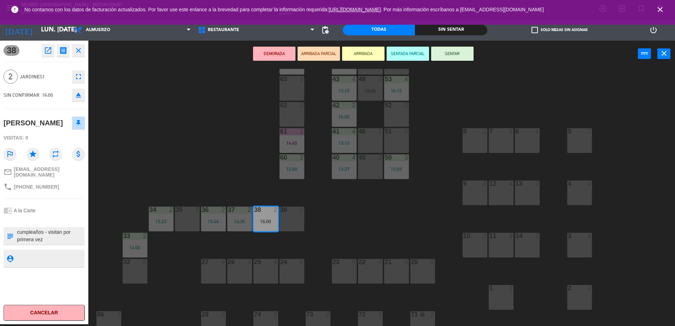
click at [501, 293] on div "1 2" at bounding box center [501, 297] width 25 height 25
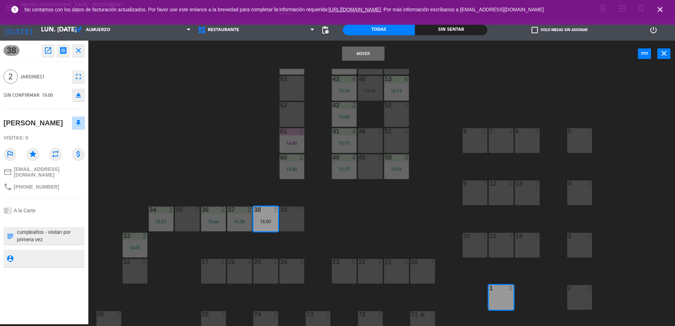
click at [373, 49] on button "Mover" at bounding box center [363, 54] width 42 height 14
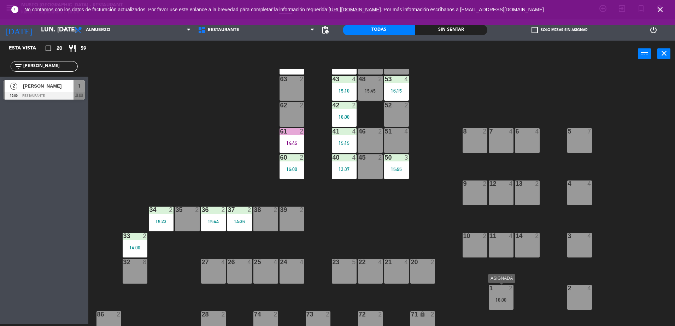
click at [497, 295] on div "1 2 16:00" at bounding box center [501, 297] width 25 height 25
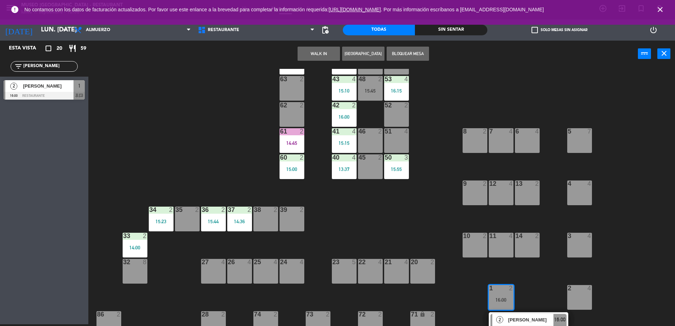
click at [526, 312] on div "2 [PERSON_NAME] ASIGNADA 16:00 chat" at bounding box center [528, 323] width 79 height 23
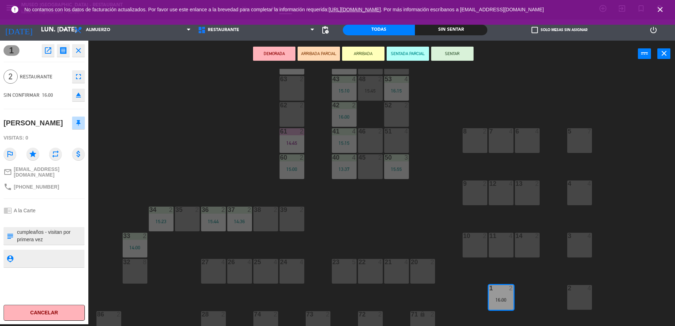
click at [17, 229] on textarea at bounding box center [49, 236] width 67 height 15
type textarea "m1 cumpleaños - visitan por primera vez Perú"
click at [55, 134] on div "Visitas: 0" at bounding box center [44, 138] width 81 height 12
click at [325, 53] on button "ARRIBADA PARCIAL" at bounding box center [318, 54] width 42 height 14
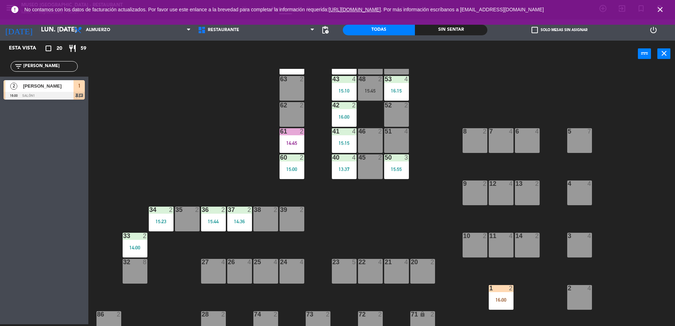
click at [393, 208] on div "44 3 15:51 49 2 54 3 16:30 64 2 16:00 48 2 15:45 53 4 16:15 63 2 43 4 15:10 62 …" at bounding box center [385, 197] width 580 height 257
click at [397, 138] on div "51 4" at bounding box center [396, 140] width 25 height 25
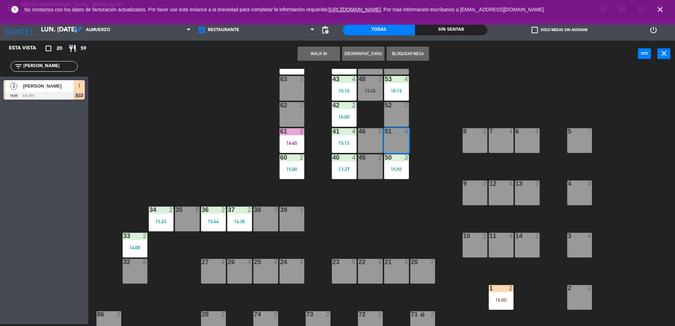
click at [329, 53] on button "WALK IN" at bounding box center [318, 54] width 42 height 14
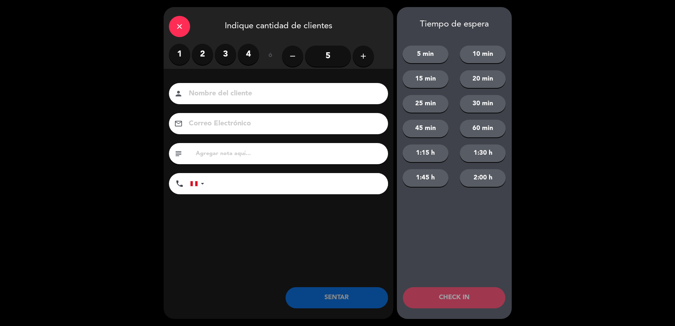
click at [246, 57] on label "4" at bounding box center [248, 54] width 21 height 21
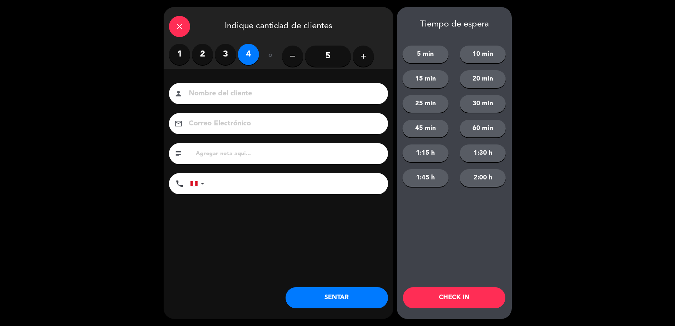
click at [261, 91] on input at bounding box center [283, 94] width 191 height 12
type input "walk in-[PERSON_NAME]"
click at [288, 190] on input "tel" at bounding box center [299, 183] width 177 height 21
click at [344, 295] on button "SENTAR" at bounding box center [336, 297] width 102 height 21
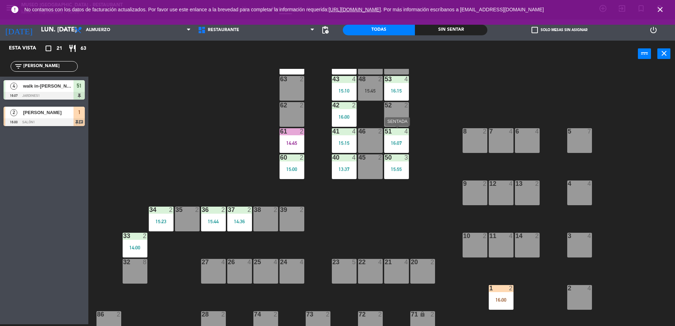
click at [394, 136] on div "51 4 16:07" at bounding box center [396, 140] width 25 height 25
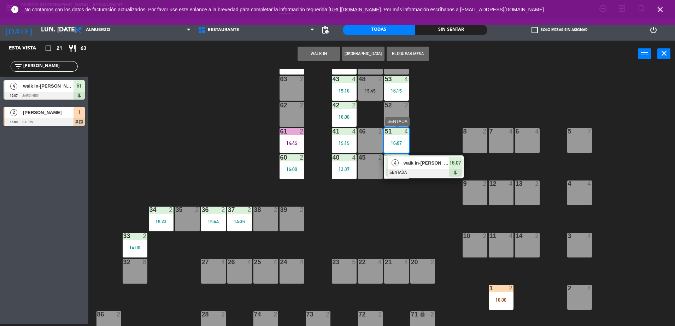
click at [441, 169] on div at bounding box center [424, 173] width 76 height 8
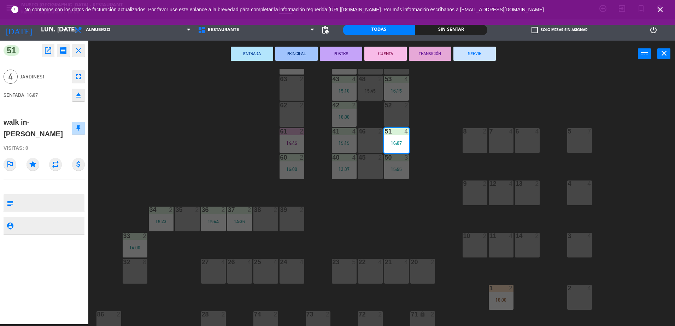
click at [51, 196] on textarea at bounding box center [49, 203] width 67 height 15
type textarea "m51"
click at [54, 142] on div "Visitas: 0" at bounding box center [44, 148] width 81 height 12
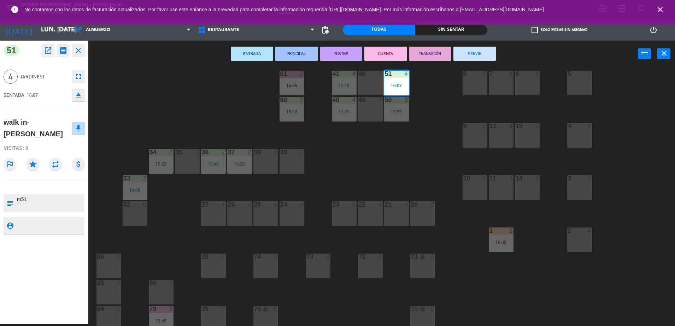
scroll to position [90, 0]
click at [410, 148] on div "44 3 15:51 49 2 54 3 16:30 64 2 16:00 48 2 15:45 53 4 16:15 63 2 43 4 15:10 62 …" at bounding box center [385, 197] width 580 height 257
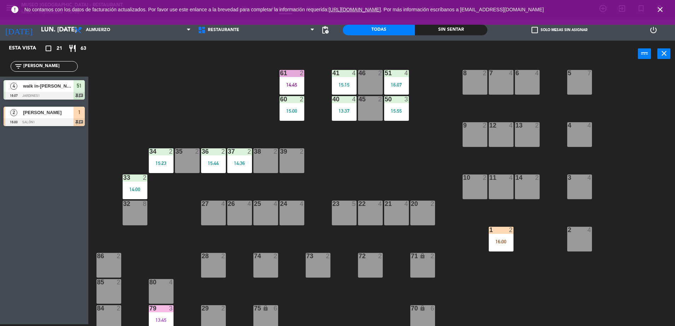
click at [489, 231] on div "1" at bounding box center [489, 230] width 0 height 6
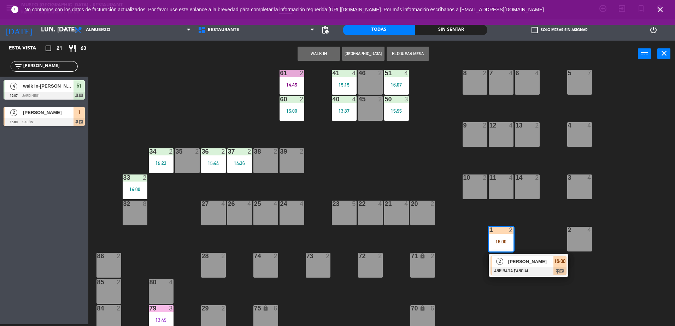
click at [527, 263] on span "[PERSON_NAME]" at bounding box center [530, 261] width 45 height 7
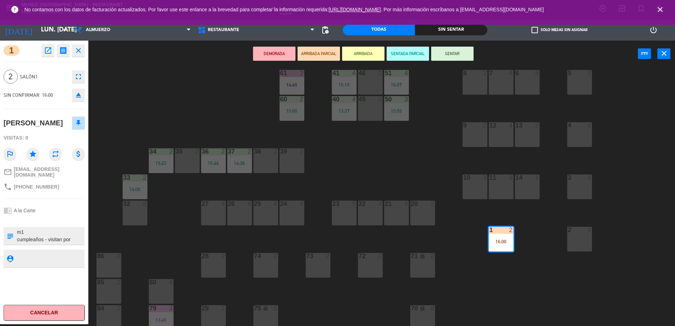
scroll to position [7, 0]
click at [455, 54] on button "SENTAR" at bounding box center [452, 54] width 42 height 14
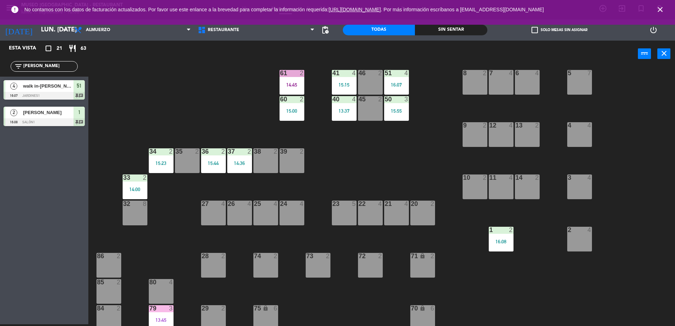
scroll to position [0, 0]
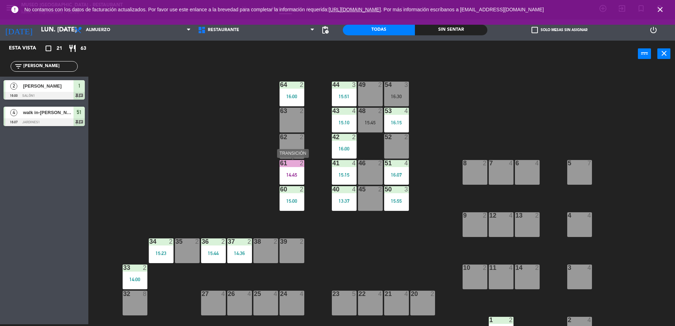
click at [288, 165] on div at bounding box center [292, 163] width 12 height 6
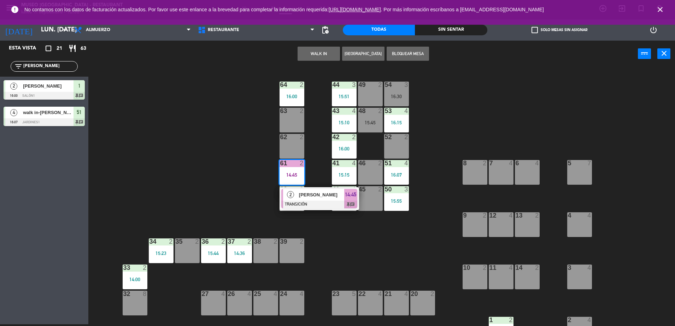
click at [354, 265] on div "44 3 15:51 49 2 54 3 16:30 64 2 16:00 48 2 15:45 53 4 16:15 63 2 43 4 15:10 62 …" at bounding box center [385, 197] width 580 height 257
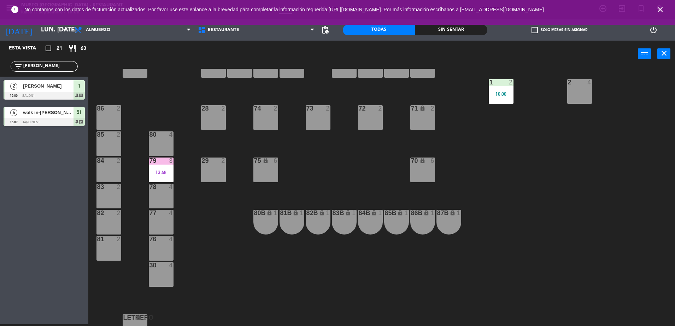
scroll to position [238, 0]
click at [356, 181] on div "44 3 15:51 49 2 54 3 16:30 64 2 16:00 48 2 15:45 53 4 16:15 63 2 43 4 15:10 62 …" at bounding box center [385, 197] width 580 height 257
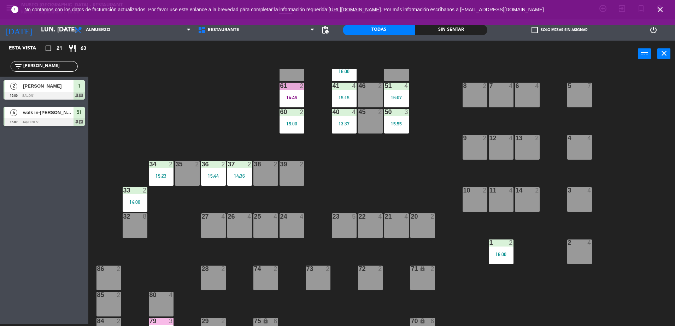
scroll to position [81, 0]
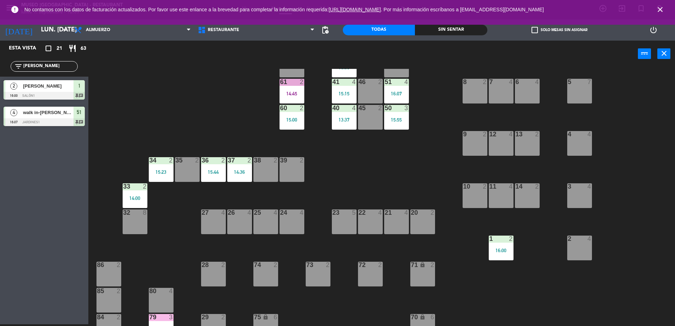
click at [424, 161] on div "44 3 15:51 49 2 54 3 16:30 64 2 16:00 48 2 15:45 53 4 16:15 63 2 43 4 15:10 62 …" at bounding box center [385, 197] width 580 height 257
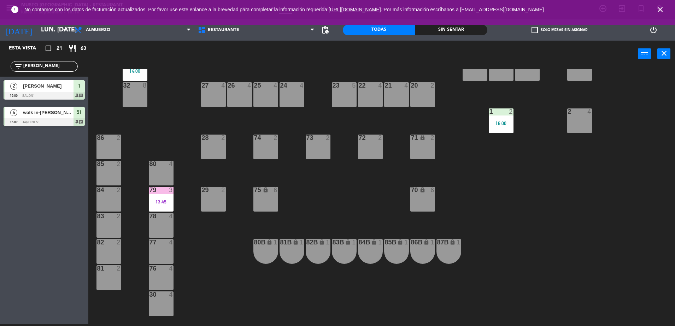
scroll to position [209, 0]
click at [176, 191] on div "3" at bounding box center [173, 190] width 12 height 6
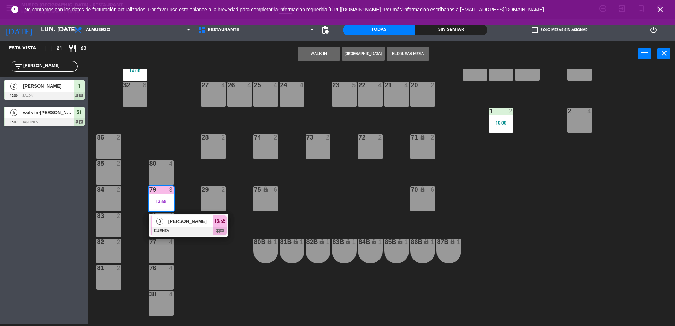
click at [187, 218] on span "[PERSON_NAME]" at bounding box center [190, 221] width 45 height 7
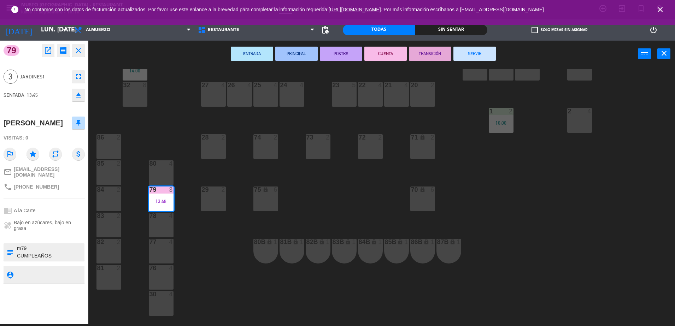
click at [481, 54] on button "SERVIR" at bounding box center [474, 54] width 42 height 14
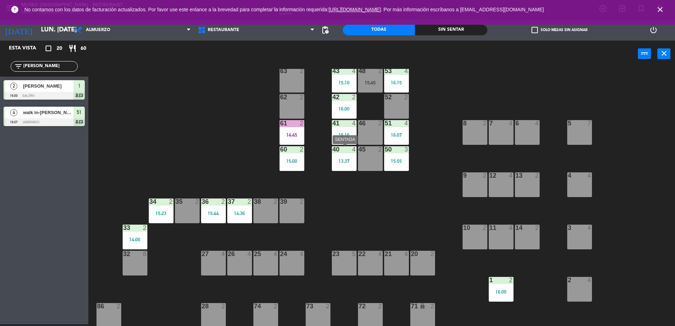
scroll to position [0, 0]
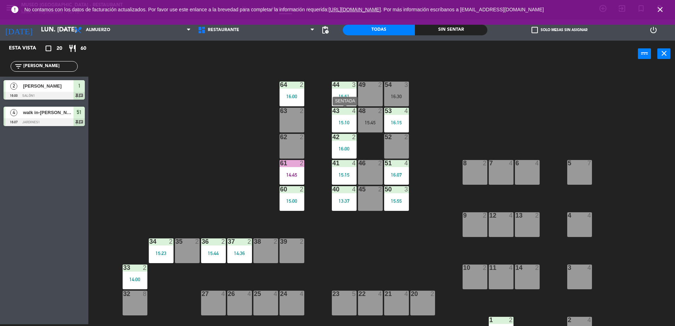
click at [341, 122] on div "15:10" at bounding box center [344, 122] width 25 height 5
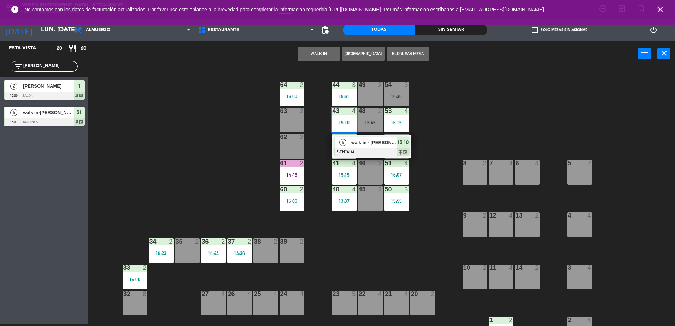
click at [323, 133] on div "44 3 15:51 49 2 54 3 16:30 64 2 16:00 48 2 15:45 53 4 16:15 63 2 43 4 15:10 4 w…" at bounding box center [385, 197] width 580 height 257
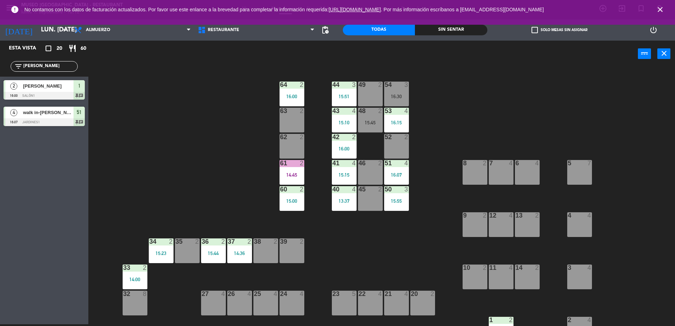
click at [340, 146] on div "16:00" at bounding box center [344, 148] width 25 height 5
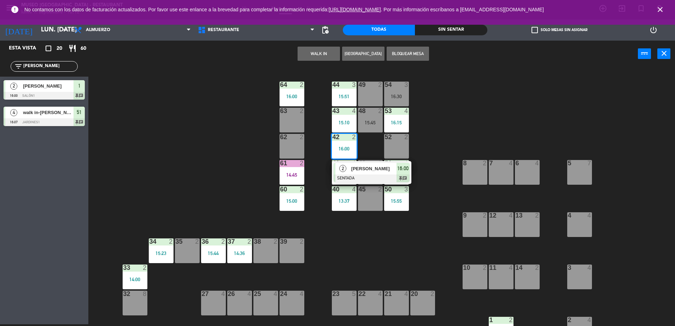
click at [364, 175] on div at bounding box center [372, 179] width 76 height 8
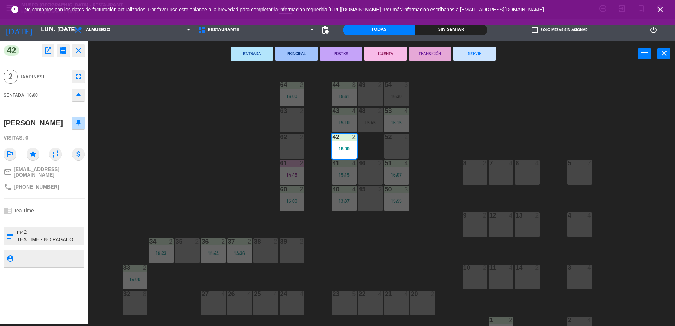
click at [221, 181] on div "44 3 15:51 49 2 54 3 16:30 64 2 16:00 48 2 15:45 53 4 16:15 63 2 43 4 15:10 62 …" at bounding box center [385, 197] width 580 height 257
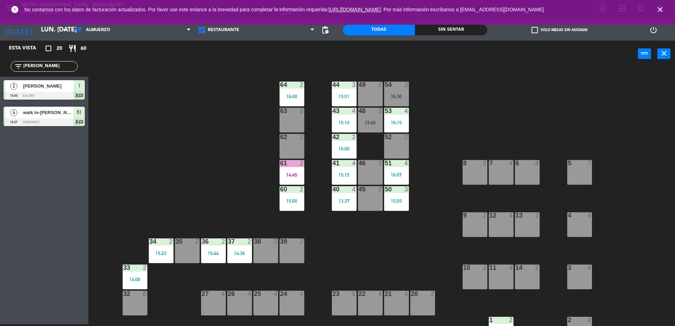
drag, startPoint x: 48, startPoint y: 64, endPoint x: 0, endPoint y: 64, distance: 48.4
click at [0, 64] on html "close × Museo Larco Café - Restaurant × chrome_reader_mode Listado de Reservas …" at bounding box center [337, 163] width 675 height 326
type input "c"
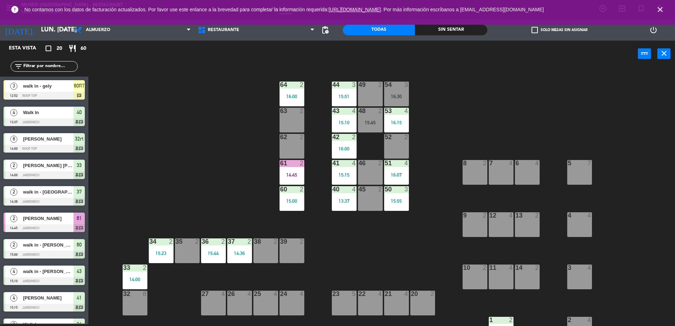
click at [291, 126] on div "63 2" at bounding box center [291, 120] width 25 height 25
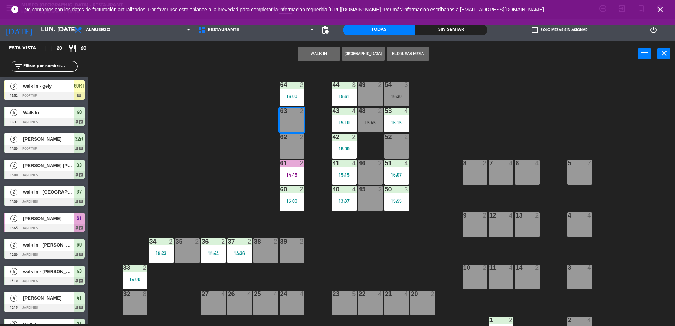
click at [300, 117] on div "63 2" at bounding box center [291, 120] width 25 height 25
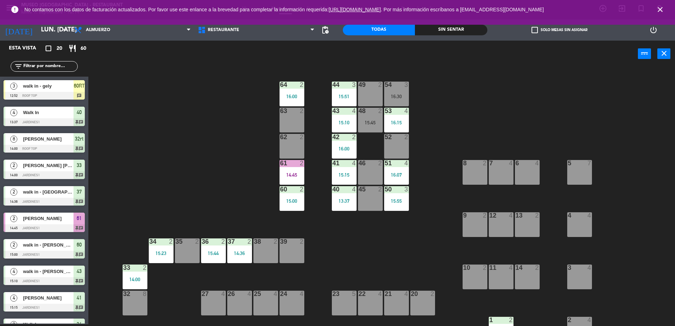
click at [288, 253] on div "39 2" at bounding box center [291, 250] width 25 height 25
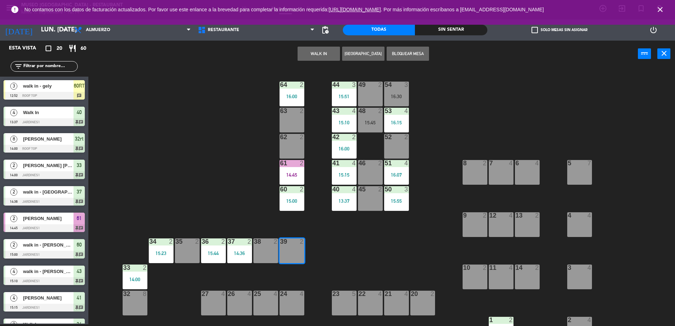
click at [331, 55] on button "WALK IN" at bounding box center [318, 54] width 42 height 14
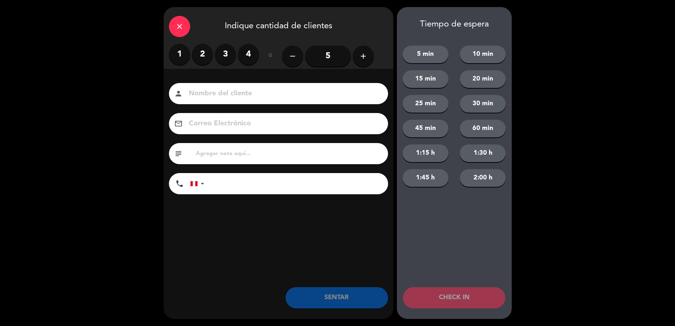
click at [203, 53] on label "2" at bounding box center [202, 54] width 21 height 21
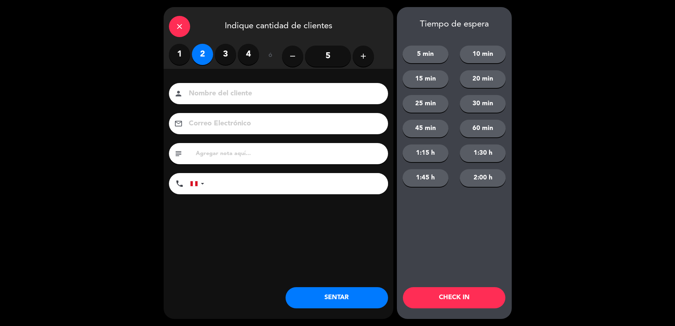
click at [234, 96] on input at bounding box center [283, 94] width 191 height 12
type input "walk in-[PERSON_NAME]"
click at [353, 301] on button "SENTAR" at bounding box center [336, 297] width 102 height 21
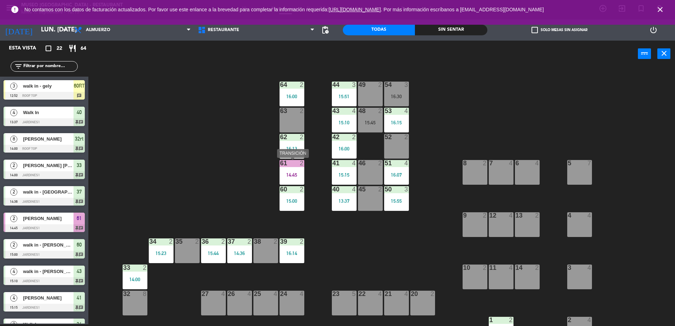
click at [291, 167] on div "61 2" at bounding box center [291, 163] width 25 height 7
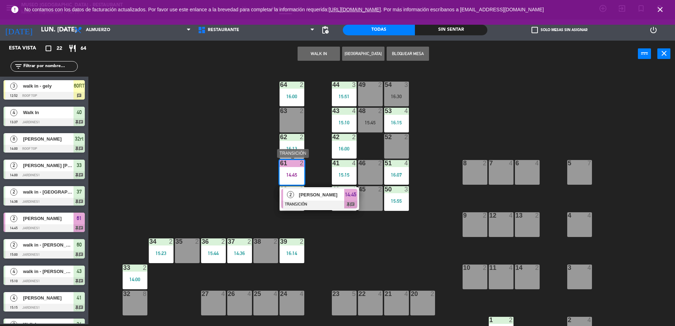
click at [319, 195] on span "[PERSON_NAME]" at bounding box center [321, 194] width 45 height 7
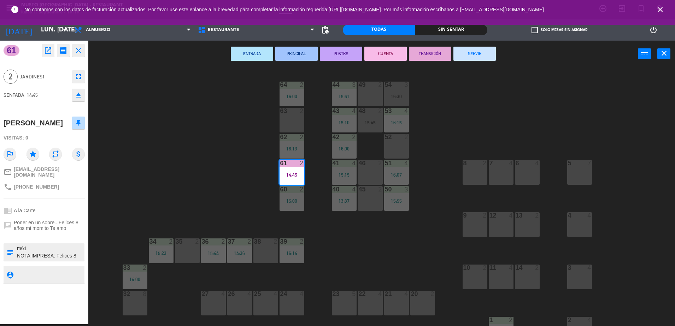
click at [475, 51] on button "SERVIR" at bounding box center [474, 54] width 42 height 14
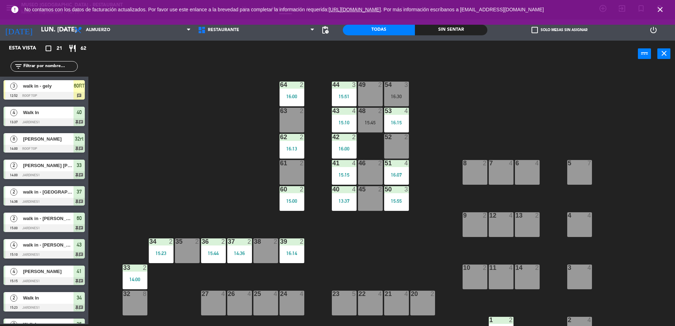
click at [313, 272] on div "44 3 15:51 49 2 54 3 16:30 64 2 16:00 48 2 15:45 53 4 16:15 63 2 43 4 15:10 62 …" at bounding box center [385, 197] width 580 height 257
click at [294, 257] on div "39 2 16:14" at bounding box center [291, 250] width 25 height 25
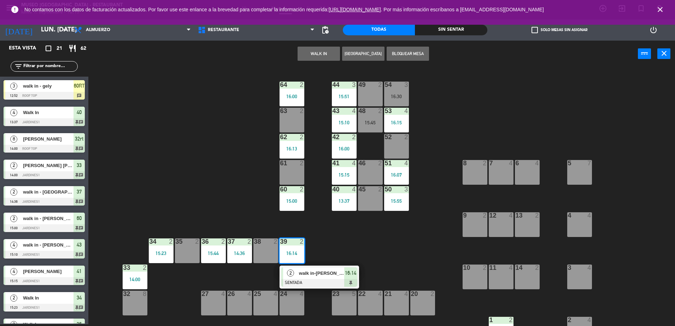
click at [318, 273] on span "walk in-[PERSON_NAME]" at bounding box center [321, 273] width 45 height 7
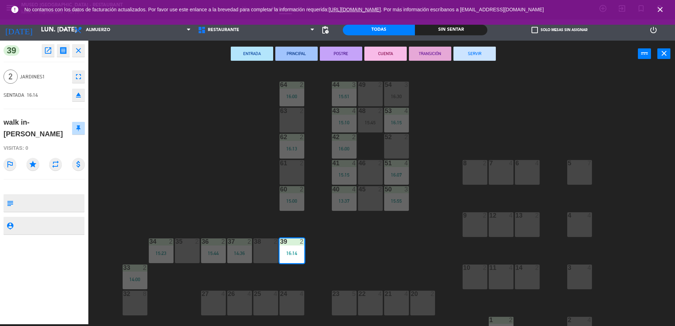
click at [51, 202] on textarea at bounding box center [49, 203] width 67 height 15
type textarea "m39"
click at [56, 121] on div "walk in-[PERSON_NAME]" at bounding box center [38, 128] width 68 height 23
click at [60, 135] on div "walk in-[PERSON_NAME]" at bounding box center [38, 128] width 68 height 23
click at [170, 160] on div "44 3 15:51 49 2 54 3 16:30 64 2 16:00 48 2 15:45 53 4 16:15 63 2 43 4 15:10 62 …" at bounding box center [385, 197] width 580 height 257
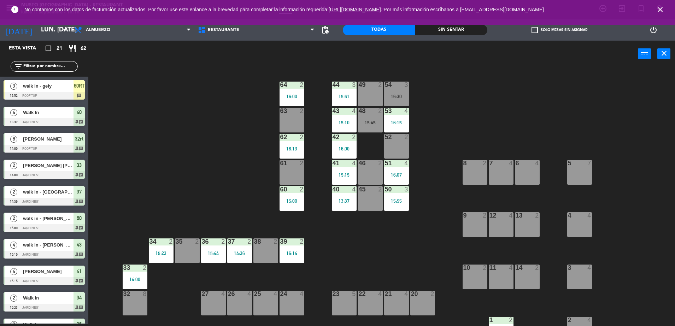
scroll to position [118, 0]
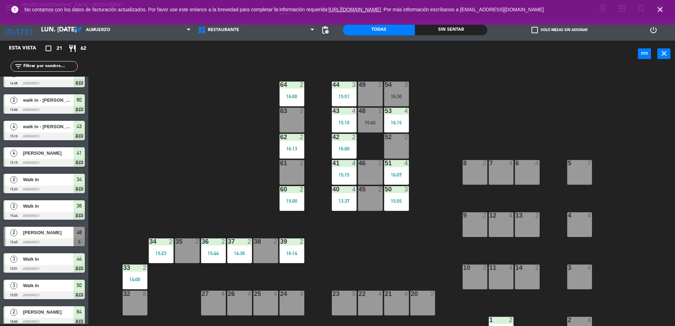
click at [70, 67] on input "text" at bounding box center [50, 67] width 55 height 8
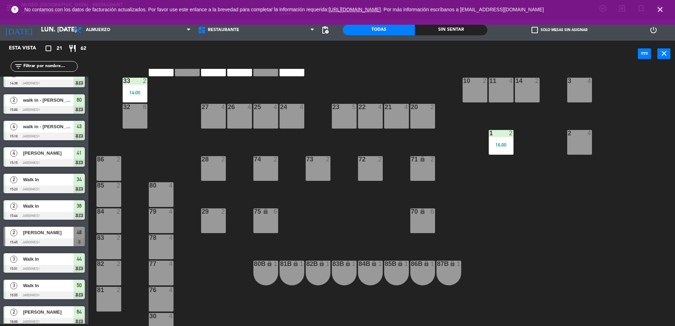
scroll to position [251, 0]
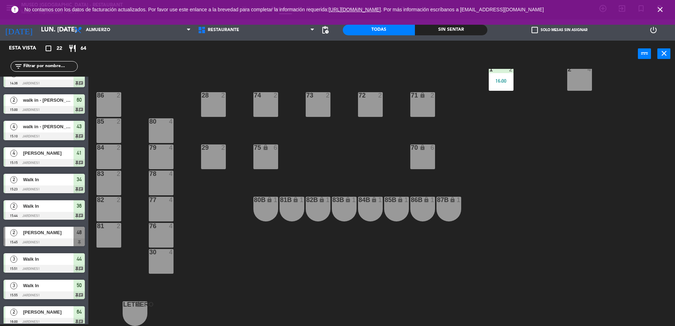
click at [361, 155] on div "44 3 15:51 49 2 54 3 16:30 64 2 16:00 48 2 15:45 53 4 16:15 63 2 43 4 15:10 62 …" at bounding box center [385, 197] width 580 height 257
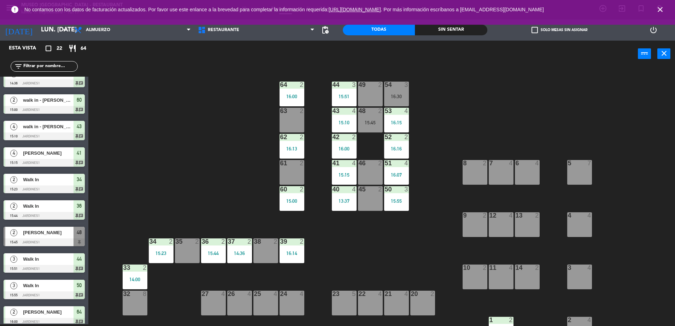
click at [61, 65] on input "text" at bounding box center [50, 67] width 55 height 8
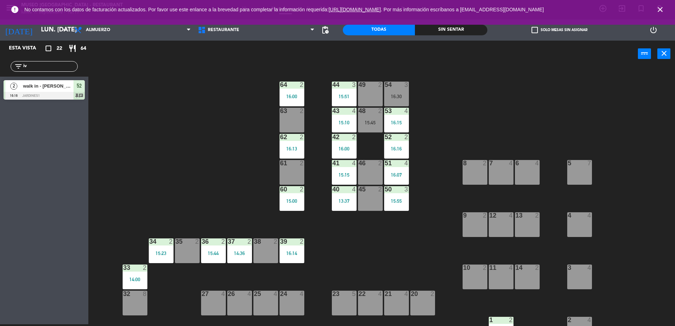
type input "iv"
click at [65, 96] on div at bounding box center [44, 96] width 81 height 8
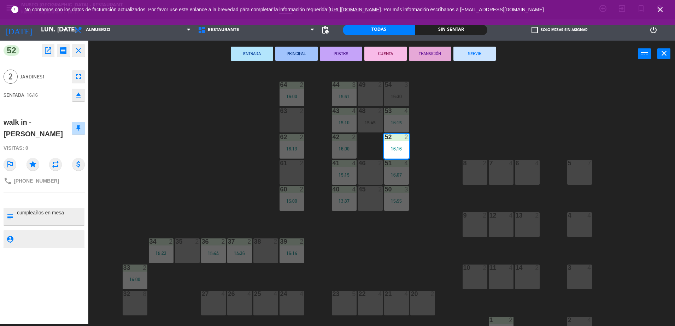
click at [304, 172] on div "61 2" at bounding box center [291, 172] width 25 height 25
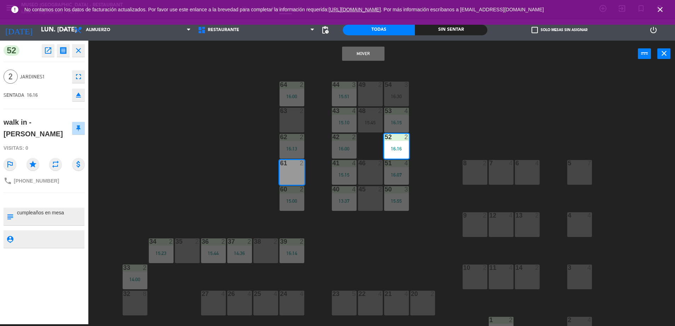
click at [364, 52] on button "Mover" at bounding box center [363, 54] width 42 height 14
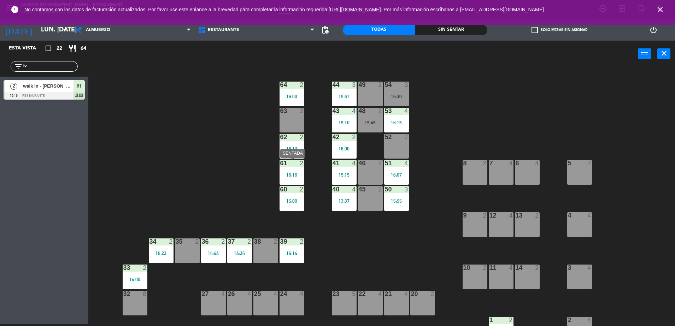
click at [295, 168] on div "61 2 16:16" at bounding box center [291, 172] width 25 height 25
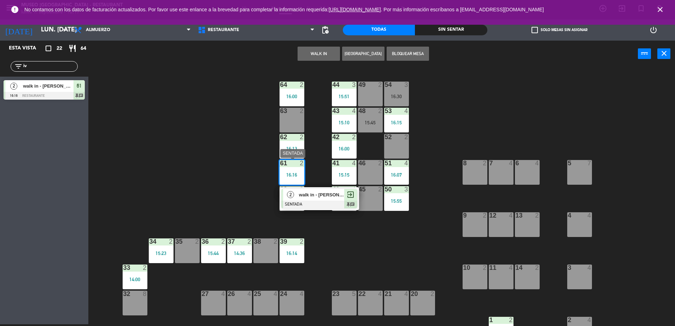
click at [314, 192] on span "walk in - [PERSON_NAME]" at bounding box center [321, 194] width 45 height 7
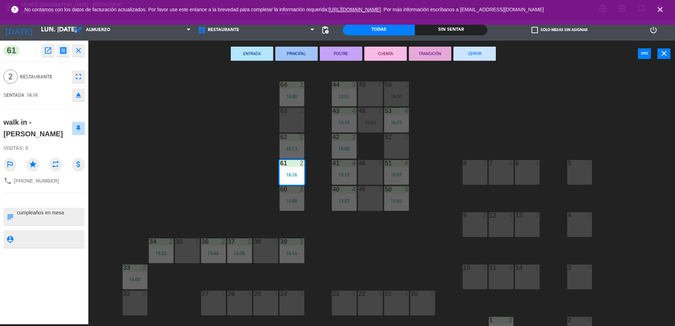
click at [33, 208] on div at bounding box center [49, 217] width 67 height 18
click at [18, 209] on textarea at bounding box center [49, 216] width 67 height 15
type textarea "m61 cumpleaños en mesa"
click at [56, 142] on div "Visitas: 0" at bounding box center [44, 148] width 81 height 12
click at [360, 240] on div "44 3 15:51 49 2 54 3 16:30 64 2 16:00 48 2 15:45 53 4 16:15 63 2 43 4 15:10 62 …" at bounding box center [385, 197] width 580 height 257
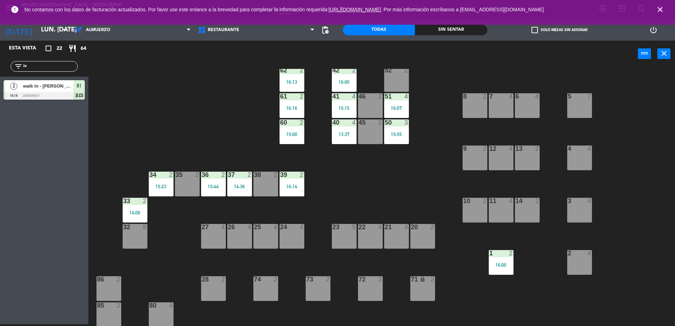
scroll to position [67, 0]
click at [267, 185] on div "38 2" at bounding box center [265, 183] width 25 height 25
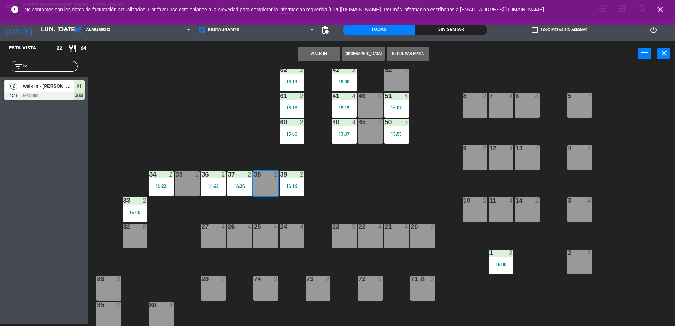
click at [314, 53] on button "WALK IN" at bounding box center [318, 54] width 42 height 14
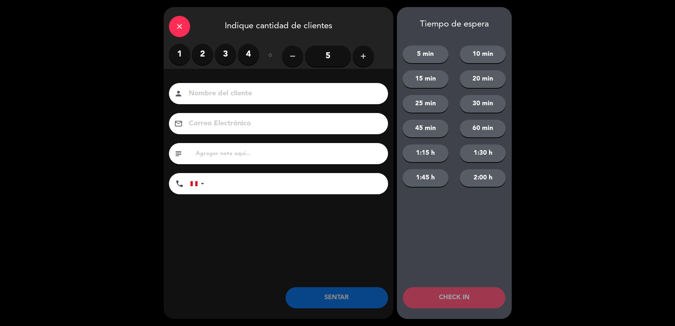
click at [190, 52] on div "1 2 3 4" at bounding box center [214, 54] width 90 height 21
click at [187, 53] on label "1" at bounding box center [179, 54] width 21 height 21
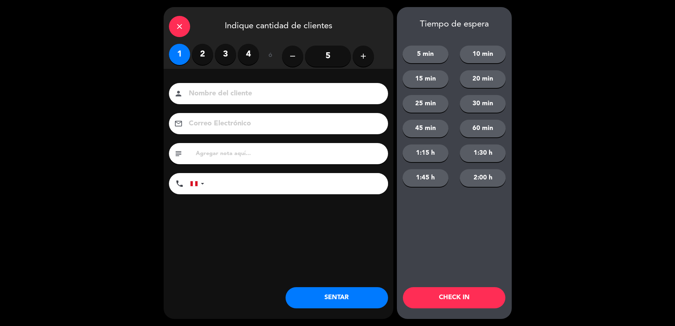
click at [225, 90] on input at bounding box center [283, 94] width 191 height 12
click at [247, 97] on input "walk in-" at bounding box center [283, 94] width 191 height 12
type input "walk in-[PERSON_NAME]"
click at [320, 301] on button "SENTAR" at bounding box center [336, 297] width 102 height 21
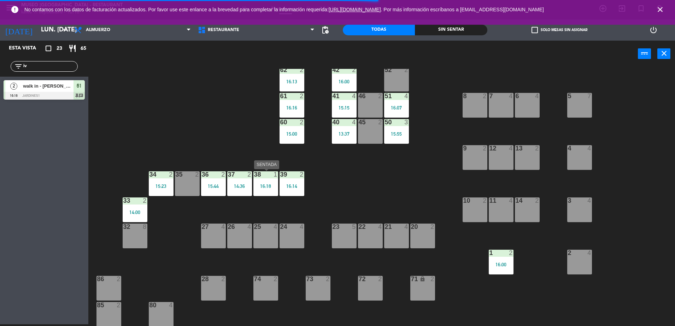
click at [264, 176] on div at bounding box center [266, 174] width 12 height 6
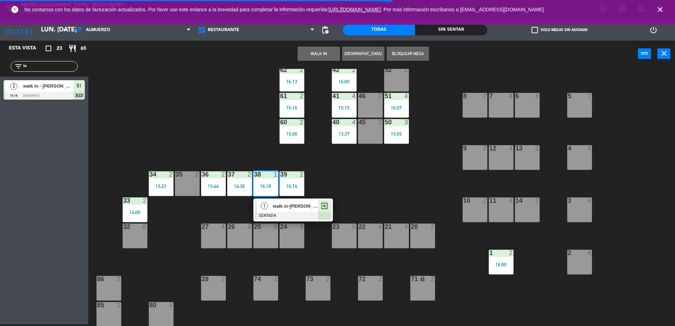
click at [281, 207] on span "walk in-[PERSON_NAME]" at bounding box center [295, 205] width 45 height 7
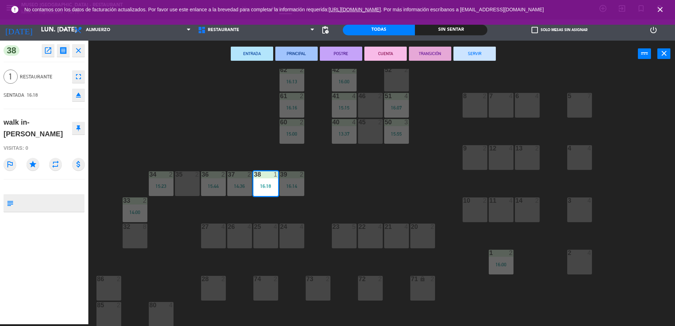
click at [45, 196] on textarea at bounding box center [49, 203] width 67 height 15
type textarea "m38"
click at [61, 127] on div "walk in-[PERSON_NAME]" at bounding box center [44, 128] width 81 height 28
click at [240, 140] on div "44 3 15:51 49 2 54 3 16:30 64 2 16:00 48 2 15:45 53 4 16:15 63 2 43 4 15:10 62 …" at bounding box center [385, 197] width 580 height 257
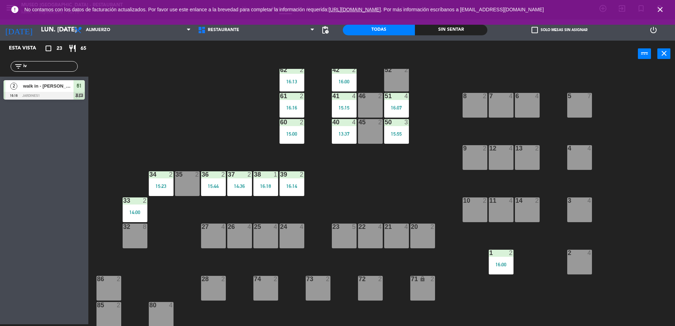
drag, startPoint x: 67, startPoint y: 69, endPoint x: 0, endPoint y: 72, distance: 67.6
click at [0, 72] on html "close × Museo Larco Café - Restaurant × chrome_reader_mode Listado de Reservas …" at bounding box center [337, 163] width 675 height 326
type input "[DEMOGRAPHIC_DATA]"
click at [51, 91] on div "[PERSON_NAME]" at bounding box center [47, 86] width 51 height 12
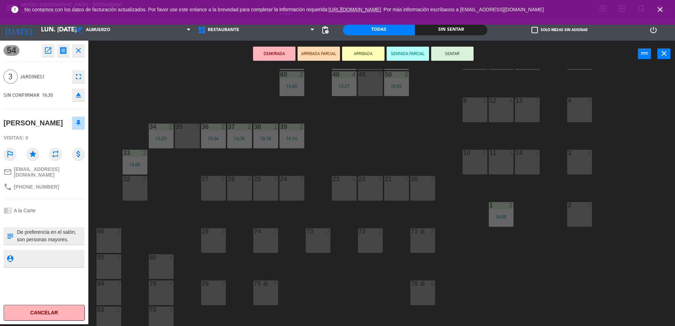
scroll to position [122, 0]
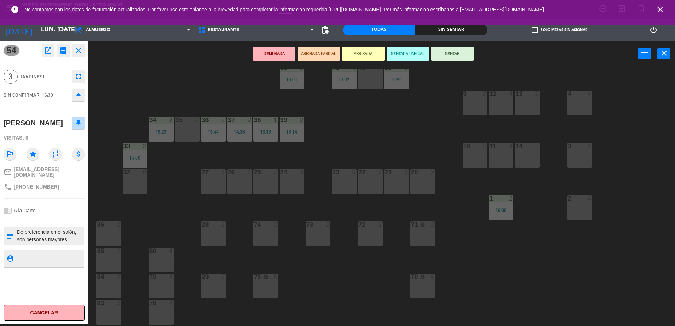
click at [585, 206] on div "2 4" at bounding box center [579, 207] width 25 height 25
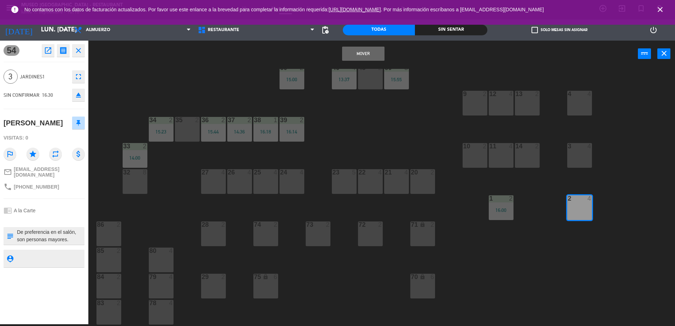
click at [370, 49] on button "Mover" at bounding box center [363, 54] width 42 height 14
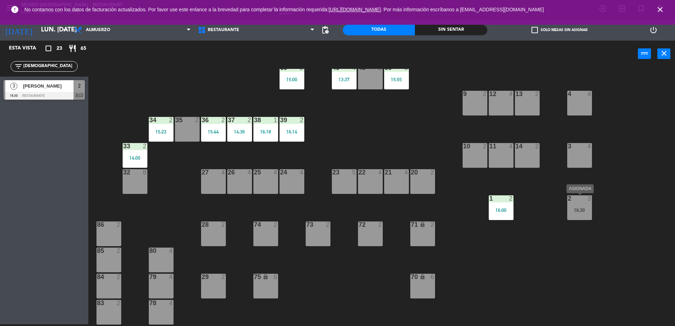
click at [567, 204] on div "2 3 16:30" at bounding box center [579, 207] width 25 height 25
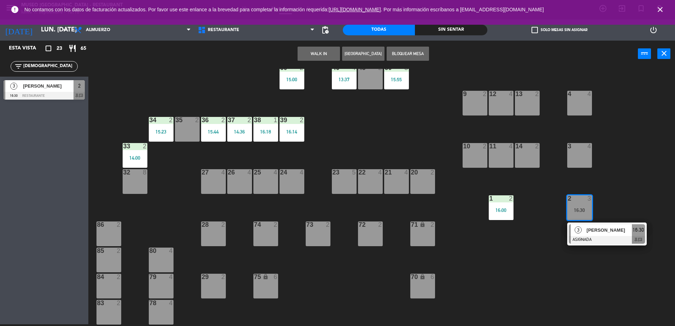
click at [598, 237] on div at bounding box center [607, 240] width 76 height 8
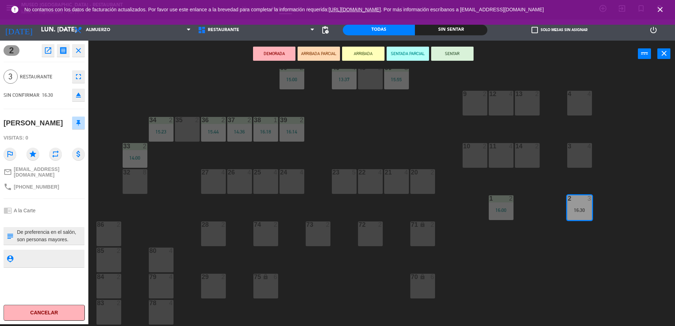
click at [16, 231] on textarea at bounding box center [49, 236] width 67 height 15
type textarea "m2 De preferencia en el salón, son personas mayores."
click at [47, 132] on div "Visitas: 0" at bounding box center [44, 138] width 81 height 12
click at [65, 137] on div "Visitas: 0" at bounding box center [44, 138] width 81 height 12
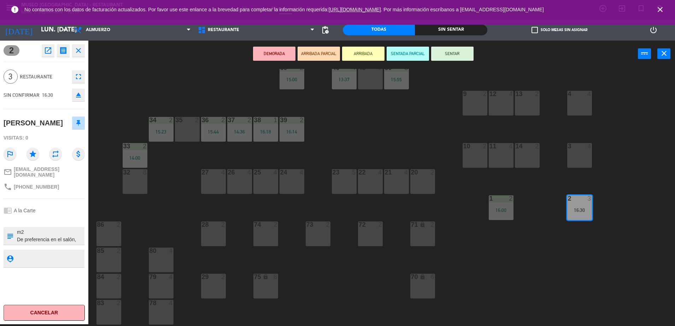
click at [63, 134] on div "Visitas: 0" at bounding box center [44, 138] width 81 height 12
click at [451, 53] on button "SENTAR" at bounding box center [452, 54] width 42 height 14
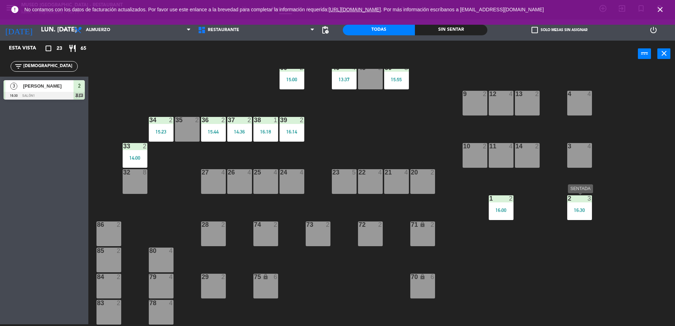
click at [566, 199] on div "2" at bounding box center [568, 198] width 12 height 6
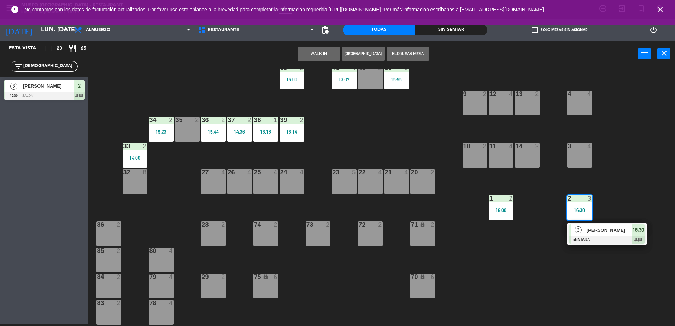
click at [593, 231] on span "[PERSON_NAME]" at bounding box center [609, 229] width 45 height 7
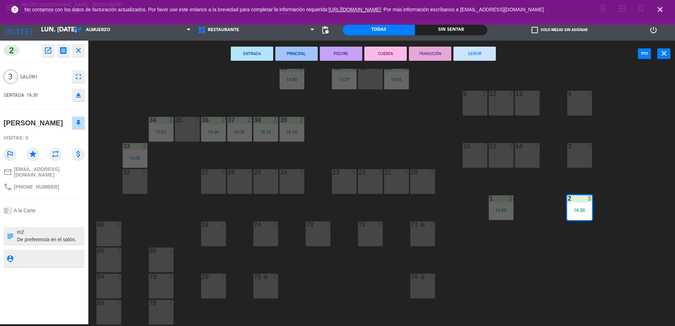
click at [58, 129] on div "[PERSON_NAME]" at bounding box center [44, 123] width 81 height 18
click at [351, 142] on div "44 3 15:51 49 2 54 5 64 2 16:00 48 2 15:45 53 4 16:15 63 2 43 4 15:10 62 2 16:1…" at bounding box center [385, 197] width 580 height 257
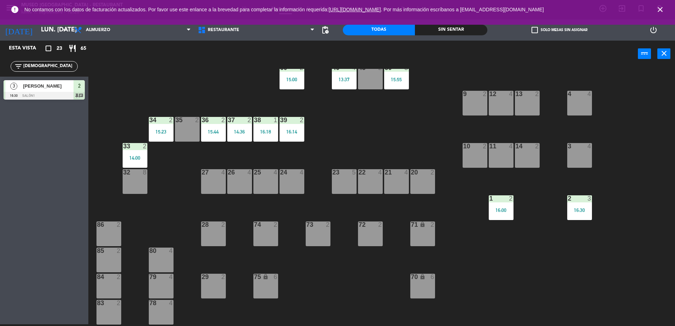
click at [580, 207] on div "2 3 16:30" at bounding box center [579, 207] width 25 height 25
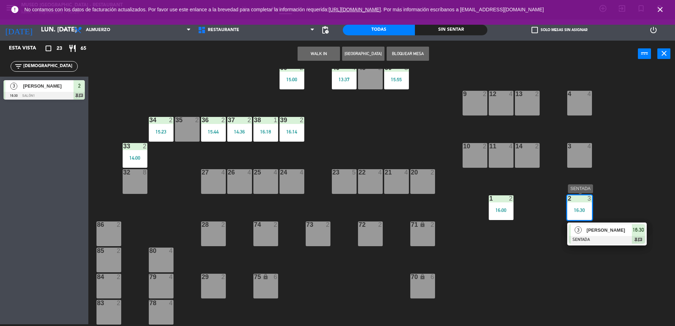
click at [593, 228] on span "[PERSON_NAME]" at bounding box center [609, 229] width 45 height 7
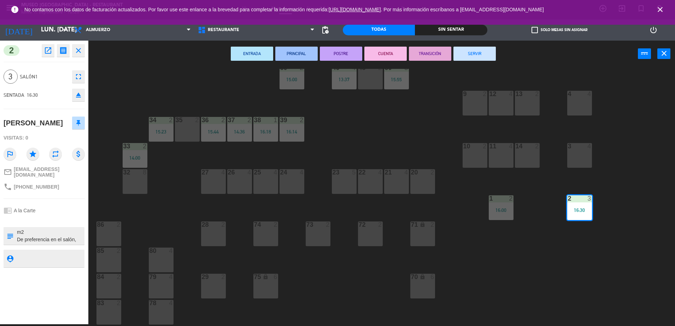
scroll to position [7, 0]
click at [404, 131] on div "44 3 15:51 49 2 54 5 64 2 16:00 48 2 15:45 53 4 16:15 63 2 43 4 15:10 62 2 16:1…" at bounding box center [385, 197] width 580 height 257
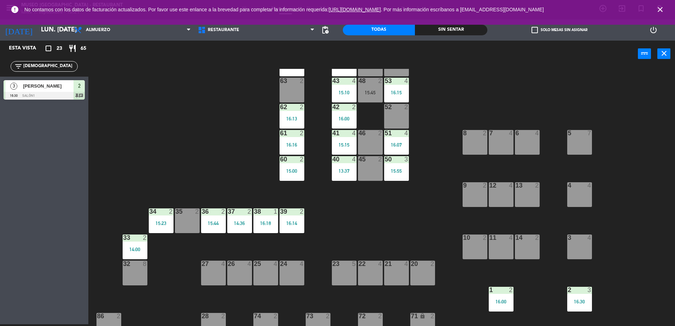
scroll to position [0, 0]
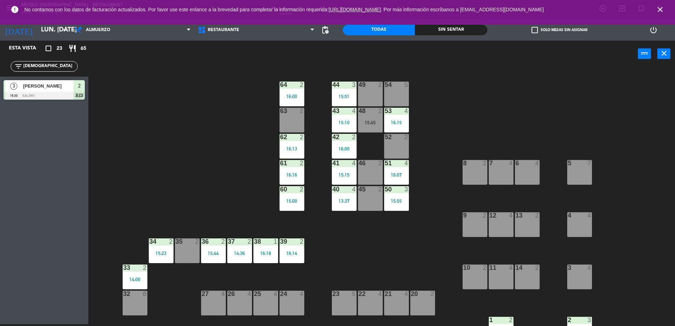
click at [661, 11] on icon "close" at bounding box center [660, 9] width 8 height 8
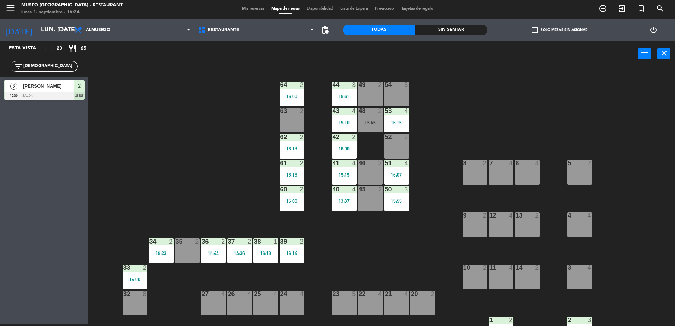
click at [48, 65] on input "[DEMOGRAPHIC_DATA]" at bounding box center [50, 67] width 55 height 8
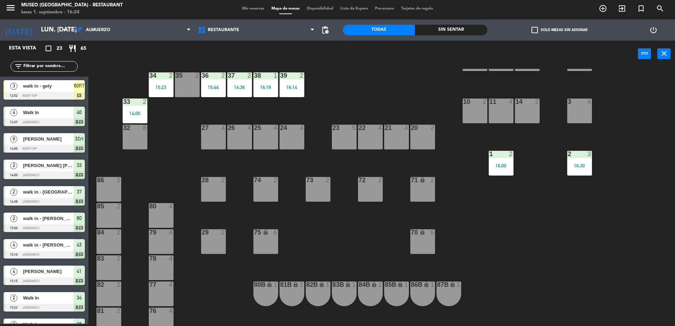
scroll to position [166, 0]
click at [436, 30] on div "Sin sentar" at bounding box center [451, 30] width 72 height 11
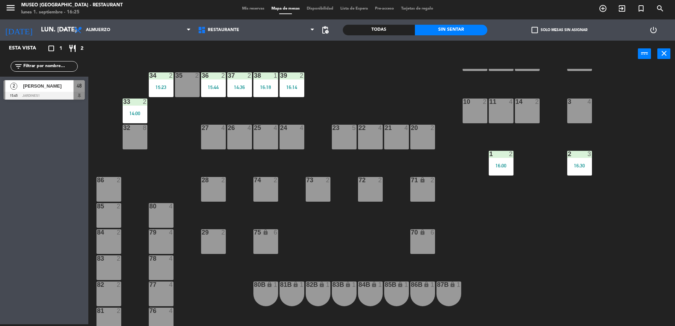
click at [69, 92] on div at bounding box center [44, 96] width 81 height 8
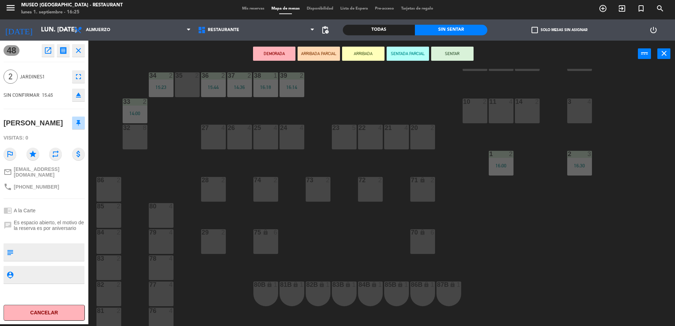
click at [53, 50] on button "open_in_new" at bounding box center [48, 50] width 13 height 13
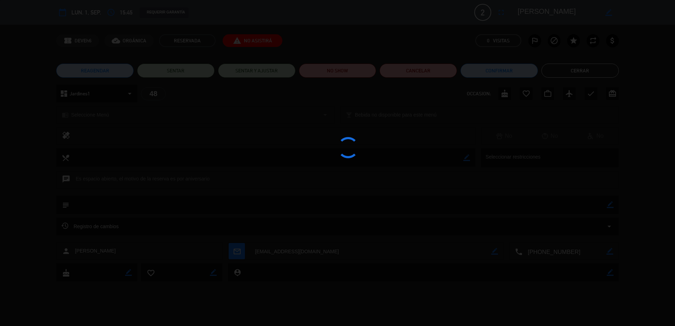
click at [349, 70] on div at bounding box center [337, 163] width 675 height 326
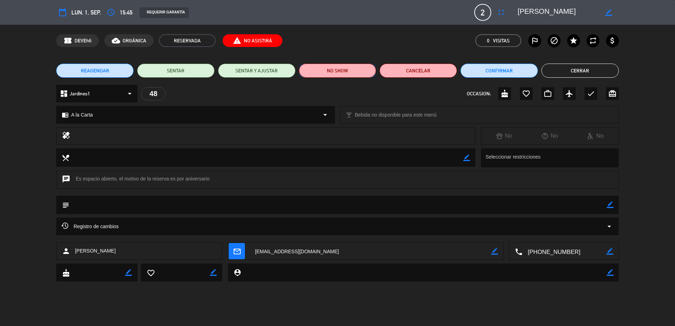
click at [349, 70] on button "NO SHOW" at bounding box center [337, 71] width 77 height 14
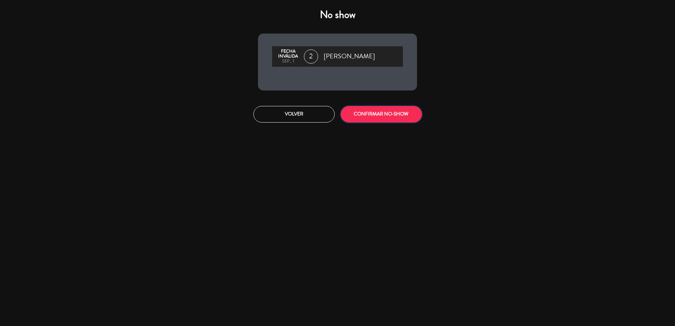
click at [402, 120] on button "CONFIRMAR NO-SHOW" at bounding box center [381, 114] width 81 height 17
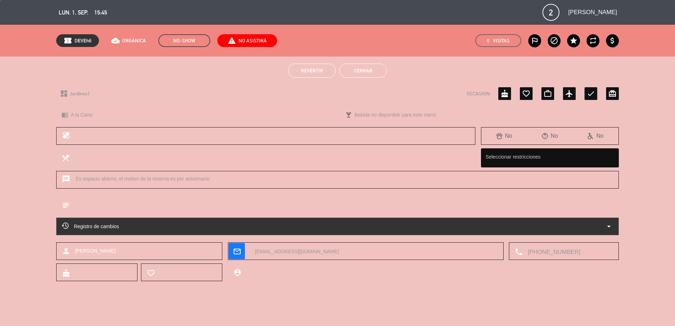
click at [355, 70] on button "Cerrar" at bounding box center [363, 71] width 48 height 14
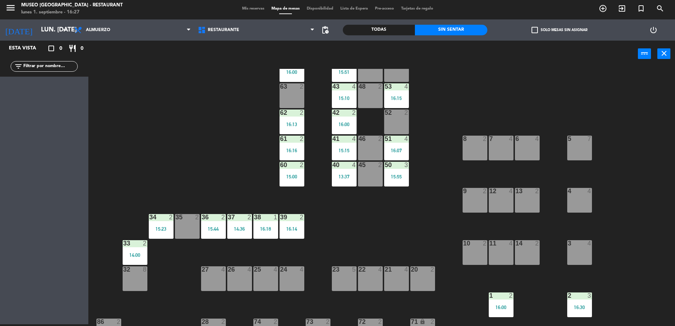
scroll to position [25, 0]
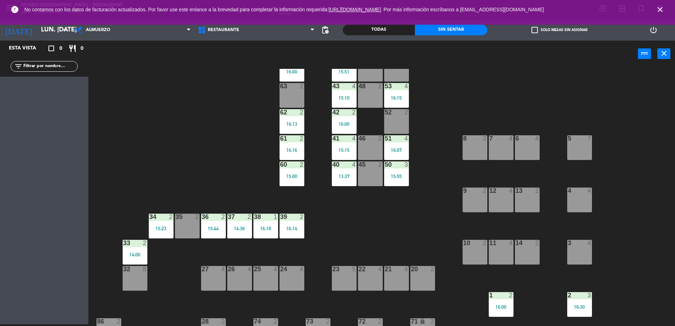
click at [662, 12] on icon "close" at bounding box center [660, 9] width 8 height 8
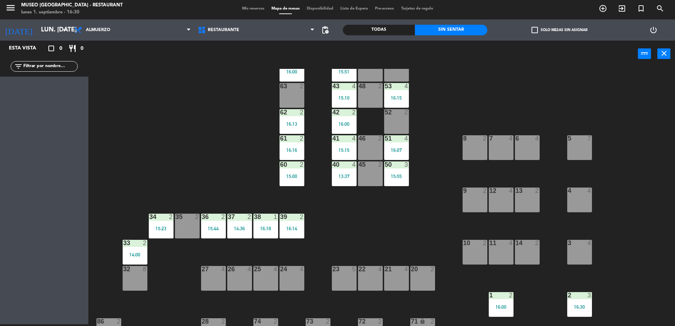
scroll to position [0, 0]
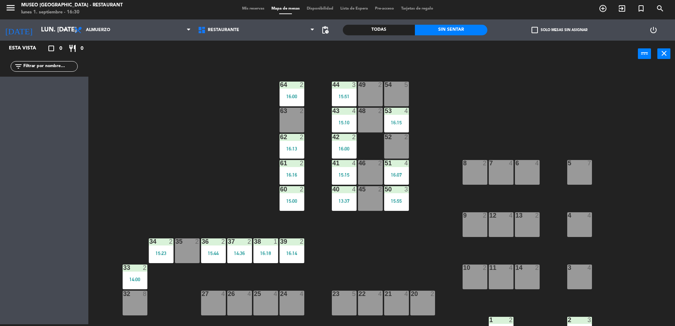
click at [395, 33] on div "Todas" at bounding box center [379, 30] width 72 height 11
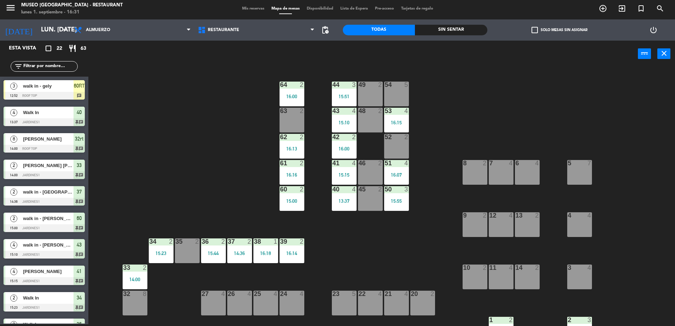
click at [67, 94] on div at bounding box center [44, 96] width 81 height 8
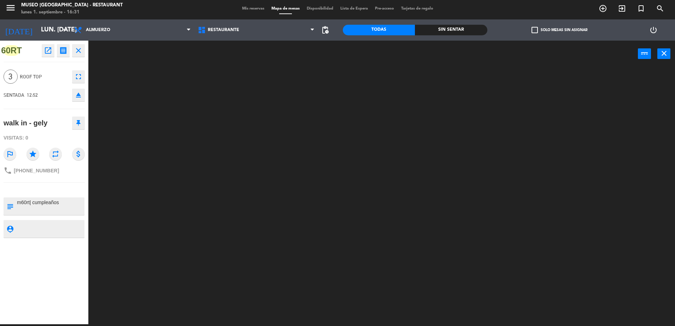
click at [76, 176] on div "phone [PHONE_NUMBER]" at bounding box center [44, 170] width 81 height 13
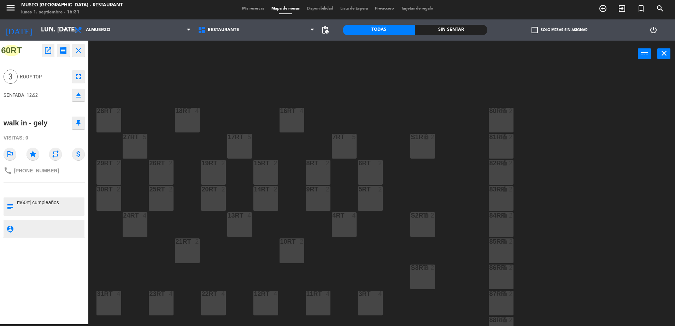
click at [324, 56] on div "power_input close" at bounding box center [362, 54] width 549 height 27
click at [233, 128] on div "18RT 4 16RT 4 28RT 2 80RR lock 2 27RT 5 7RT 5 S1RT lock 2 17RT 5 81RR lock 2 29…" at bounding box center [385, 197] width 580 height 257
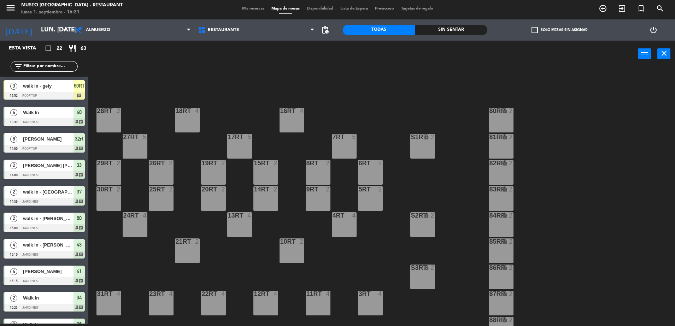
click at [60, 87] on span "walk in - gely" at bounding box center [48, 85] width 51 height 7
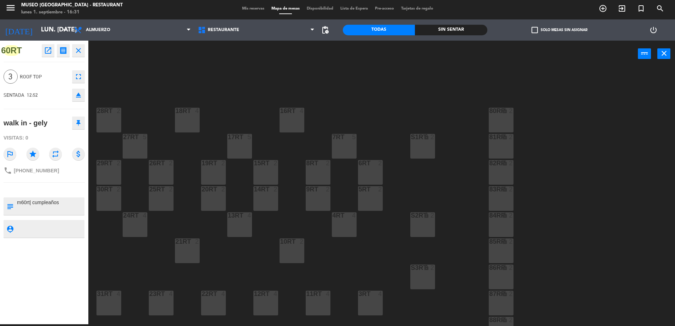
scroll to position [277, 0]
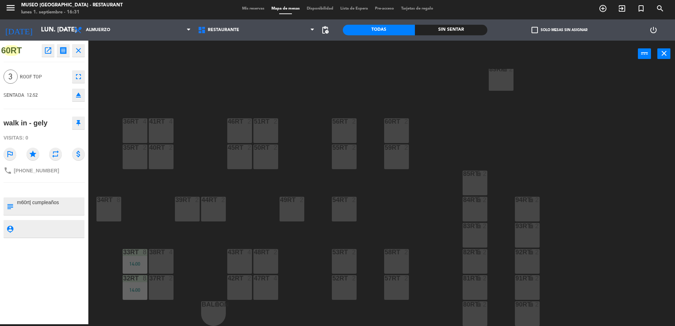
click at [396, 129] on div "60RT 2" at bounding box center [396, 130] width 25 height 25
click at [364, 105] on div "18RT 4 16RT 4 28RT 2 80RR lock 2 27RT 5 7RT 5 S1RT lock 2 17RT 5 81RR lock 2 29…" at bounding box center [385, 197] width 580 height 257
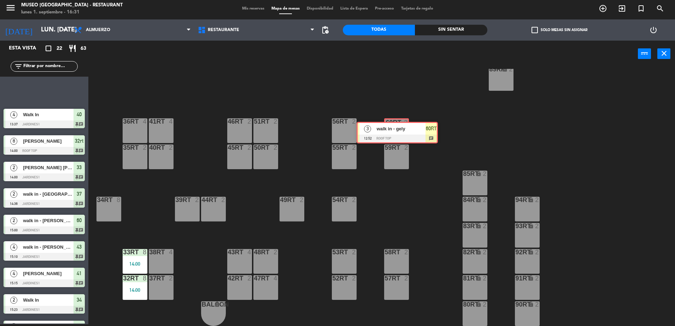
drag, startPoint x: 52, startPoint y: 87, endPoint x: 405, endPoint y: 128, distance: 355.4
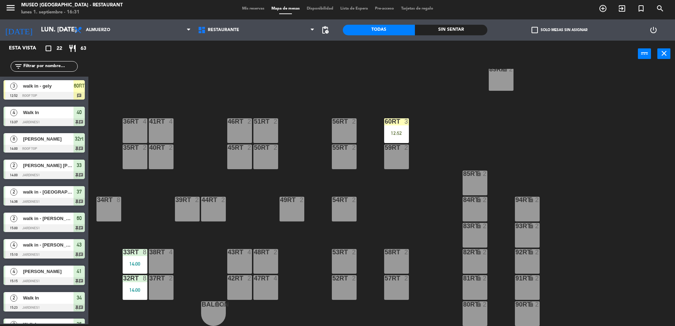
click at [408, 130] on div "12:52" at bounding box center [396, 132] width 25 height 5
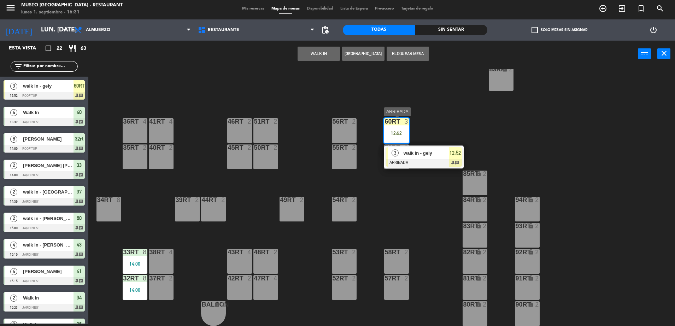
click at [429, 160] on div at bounding box center [424, 163] width 76 height 8
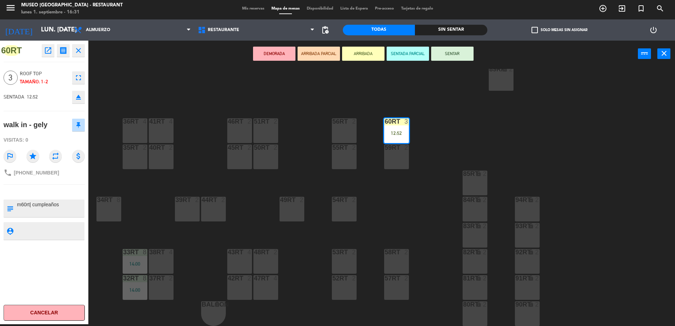
click at [441, 55] on button "SENTAR" at bounding box center [452, 54] width 42 height 14
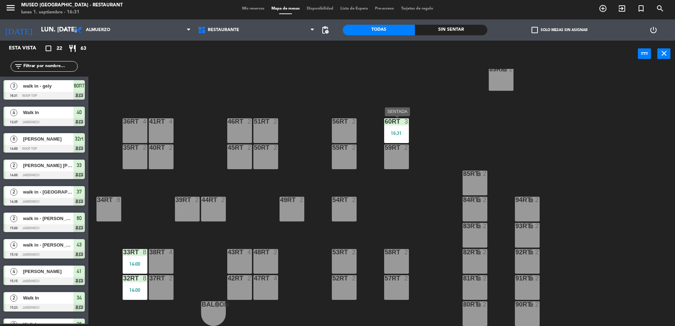
click at [394, 137] on div "60RT 3 16:31" at bounding box center [396, 130] width 25 height 25
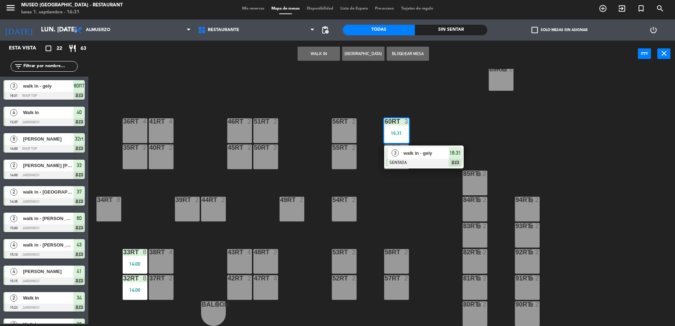
click at [413, 159] on div at bounding box center [424, 163] width 76 height 8
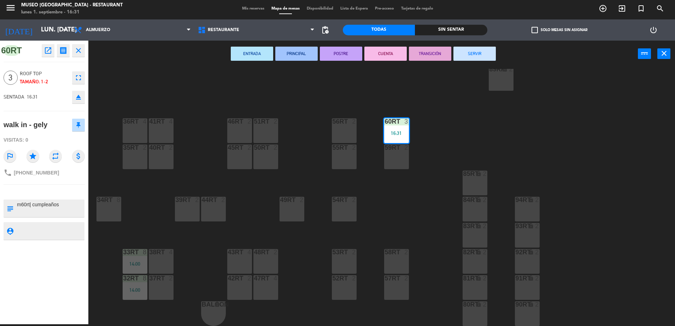
click at [461, 52] on button "SERVIR" at bounding box center [474, 54] width 42 height 14
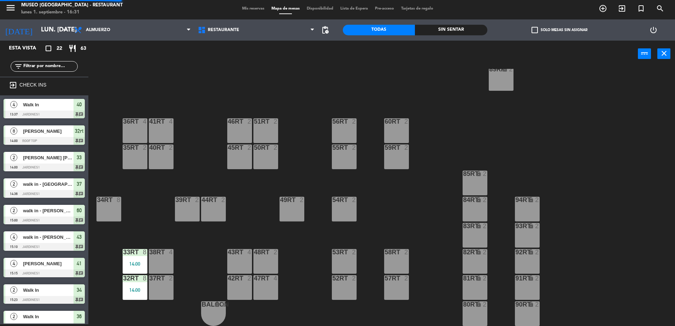
scroll to position [187, 0]
